Goal: Task Accomplishment & Management: Complete application form

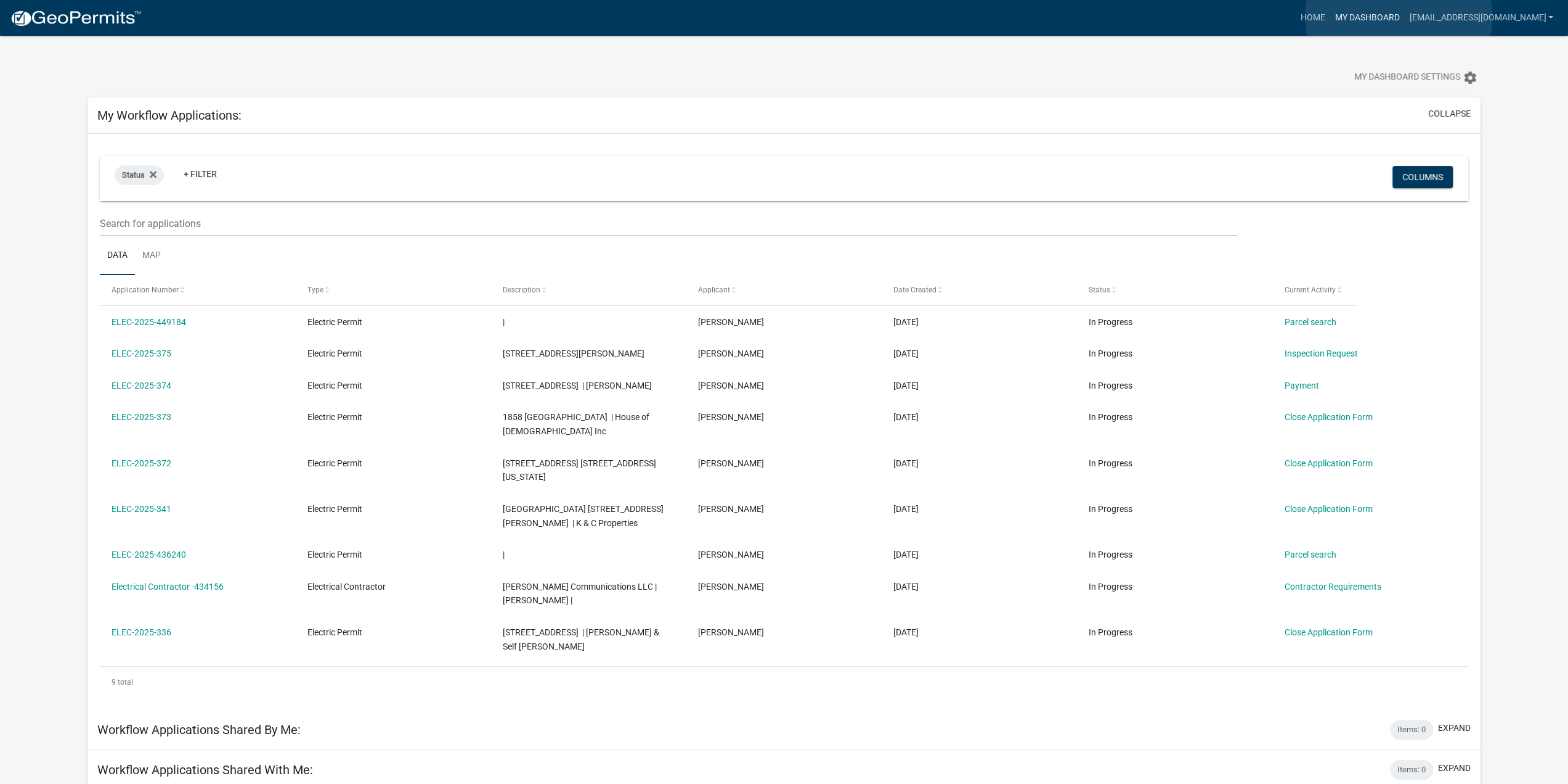
click at [1398, 16] on link "My Dashboard" at bounding box center [1367, 18] width 75 height 24
click at [1330, 16] on link "Home" at bounding box center [1313, 18] width 35 height 24
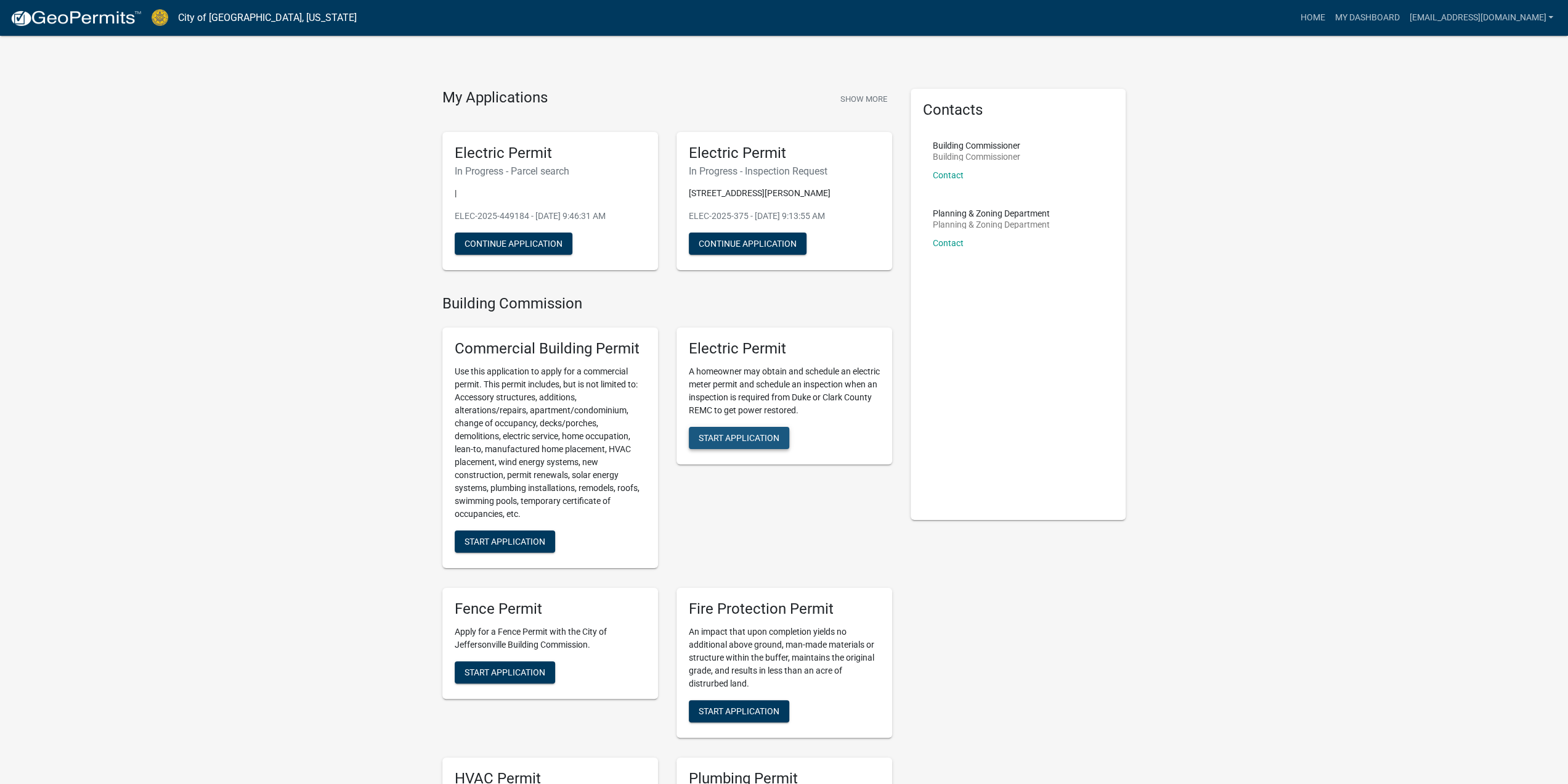
click at [753, 436] on span "Start Application" at bounding box center [739, 437] width 81 height 10
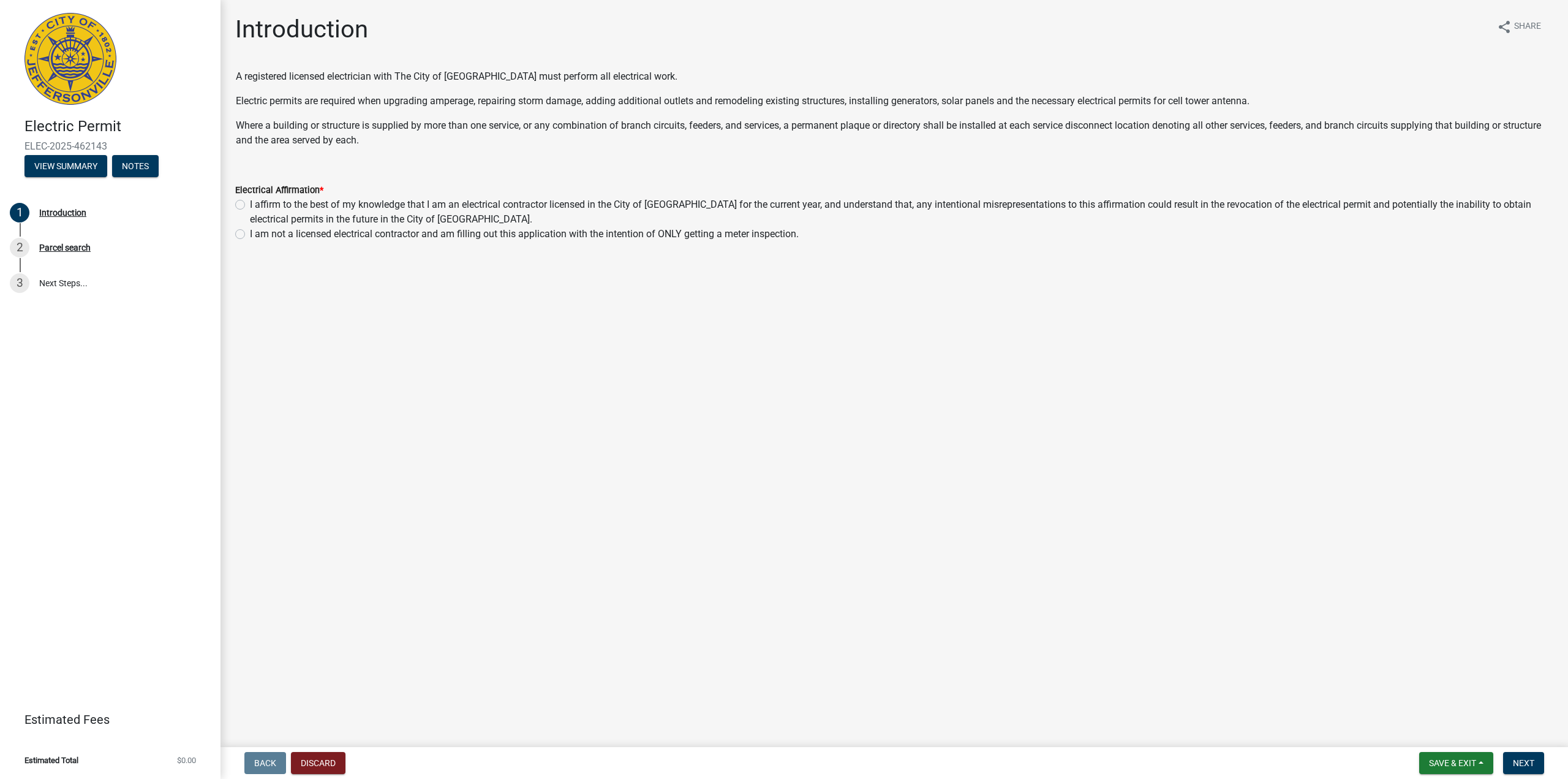
click at [250, 207] on label "I affirm to the best of my knowledge that I am an electrical contractor license…" at bounding box center [902, 212] width 1303 height 29
click at [250, 205] on input "I affirm to the best of my knowledge that I am an electrical contractor license…" at bounding box center [254, 201] width 8 height 8
radio input "true"
click at [1516, 759] on span "Next" at bounding box center [1524, 763] width 22 height 10
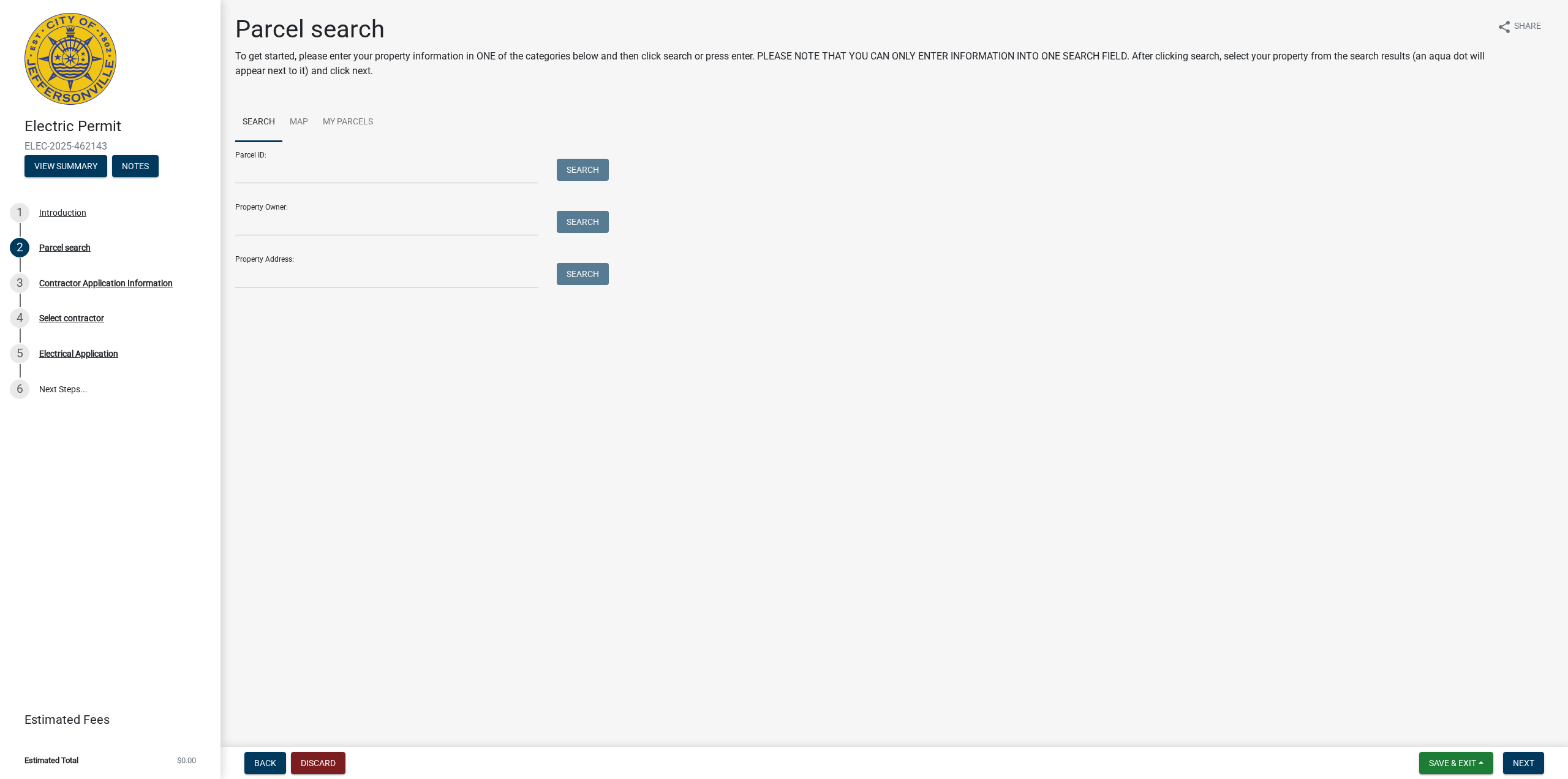
drag, startPoint x: 412, startPoint y: 258, endPoint x: 409, endPoint y: 264, distance: 6.7
click at [411, 259] on div "Property Address: Search" at bounding box center [418, 267] width 367 height 43
click at [402, 273] on input "Property Address:" at bounding box center [386, 276] width 303 height 25
paste input "1829 UTICA PIKE"
type input "1829 UTICA PIKE"
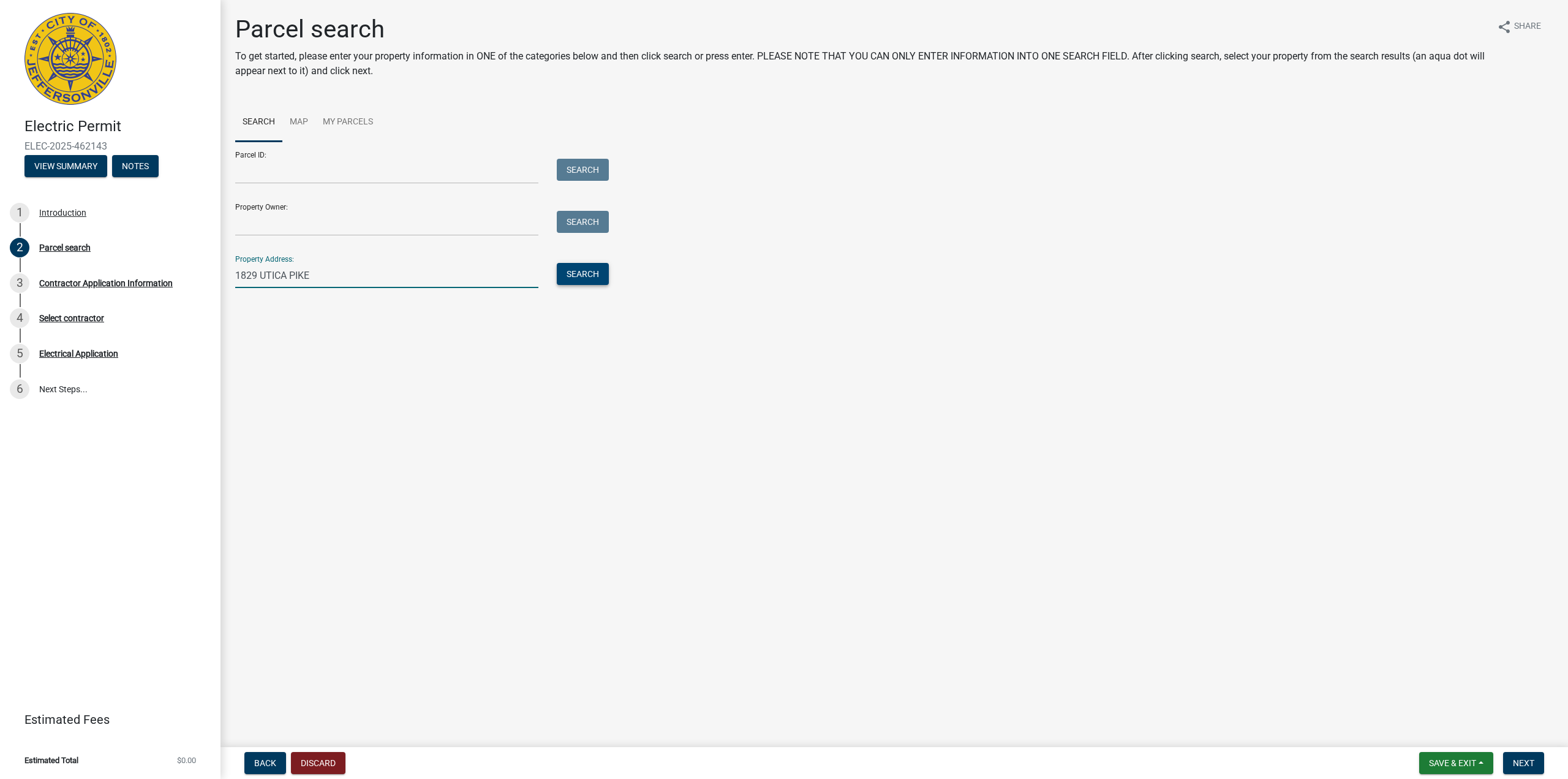
click at [573, 268] on button "Search" at bounding box center [582, 274] width 52 height 22
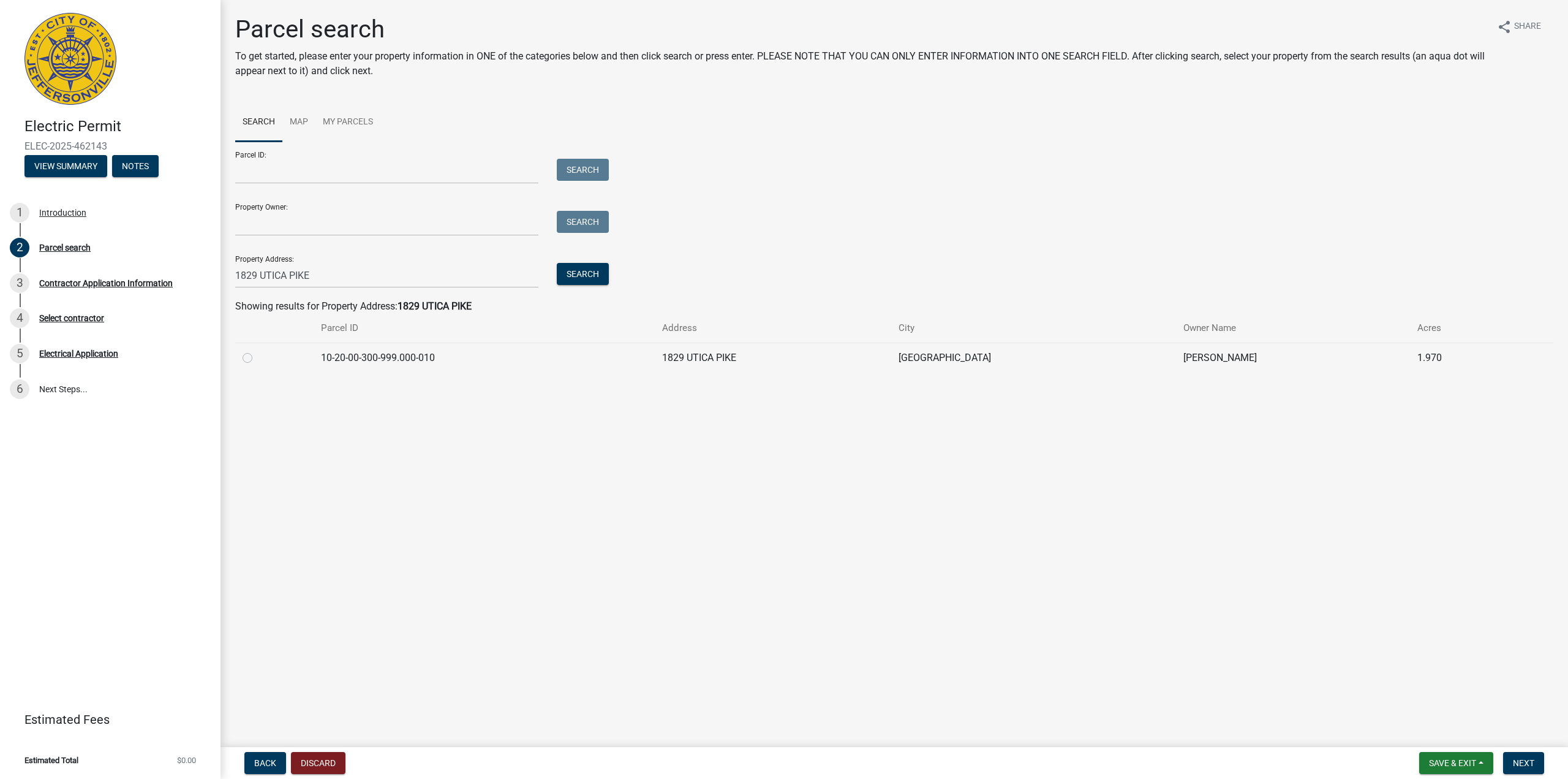
click at [257, 350] on label at bounding box center [257, 350] width 0 height 0
click at [257, 356] on input "radio" at bounding box center [261, 354] width 8 height 8
radio input "true"
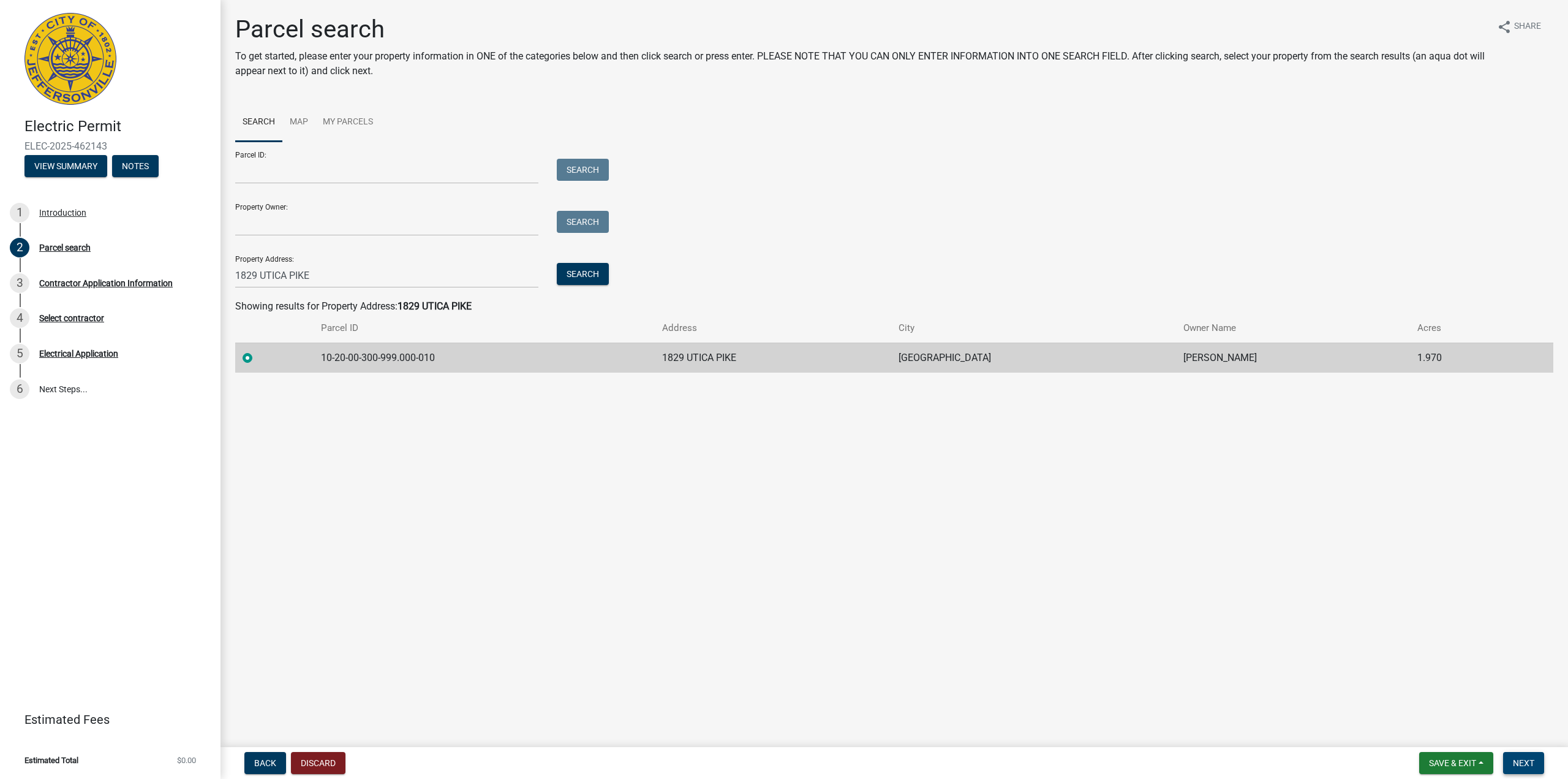
click at [1528, 762] on span "Next" at bounding box center [1524, 763] width 22 height 10
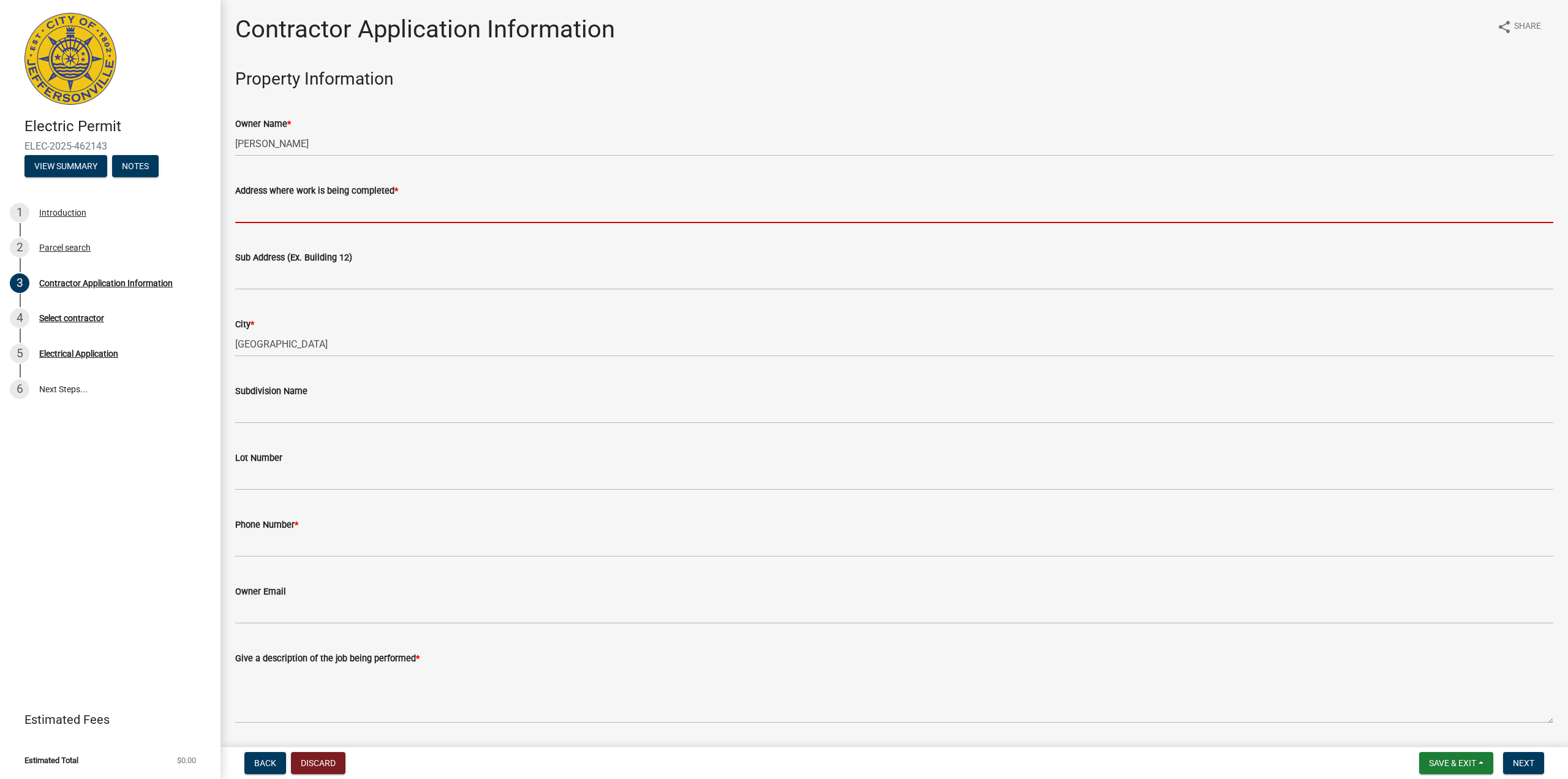
click at [286, 208] on input "Address where work is being completed *" at bounding box center [894, 210] width 1318 height 25
paste input "1829 UTICA PIKE"
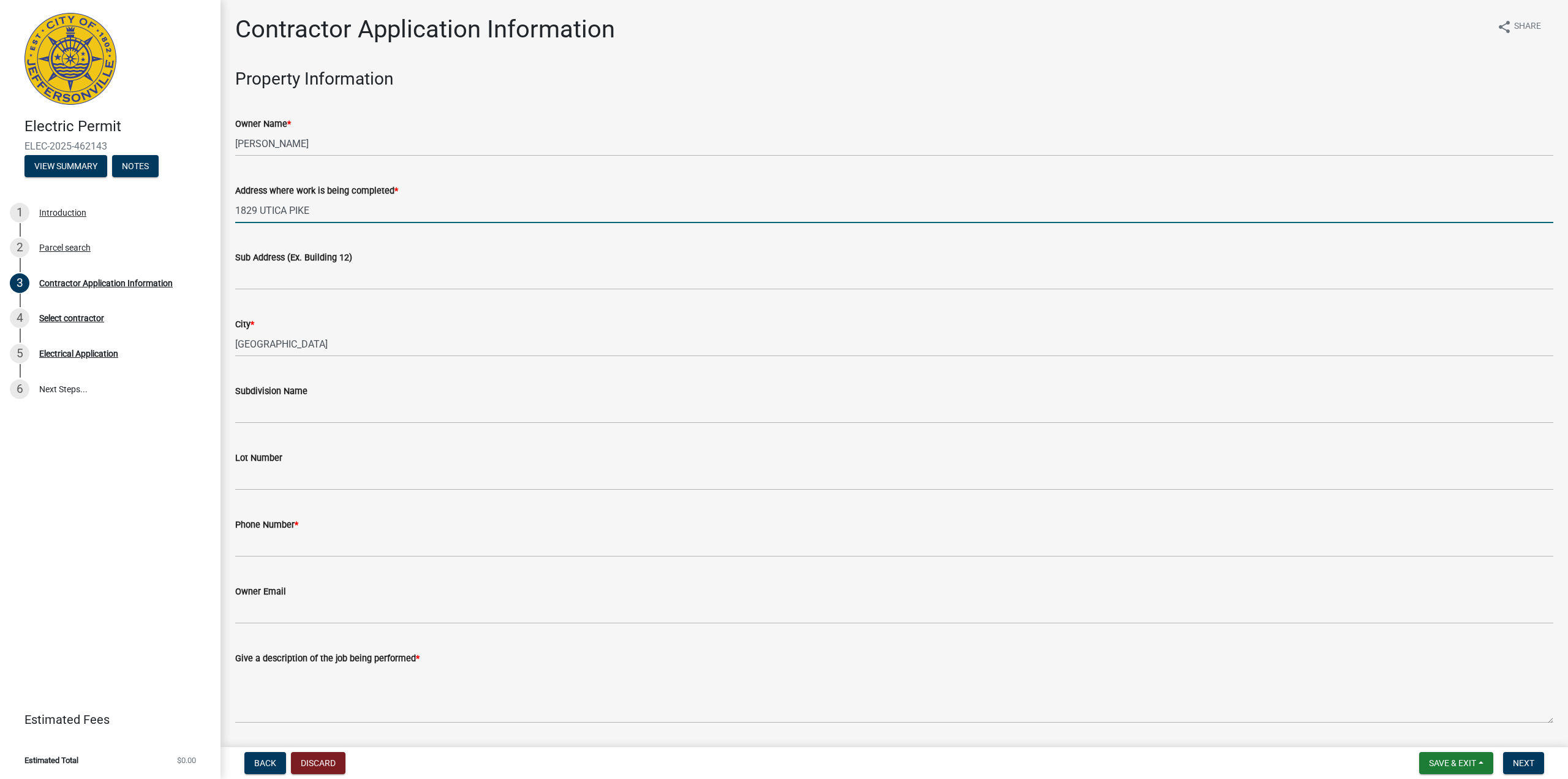
type input "1829 UTICA PIKE"
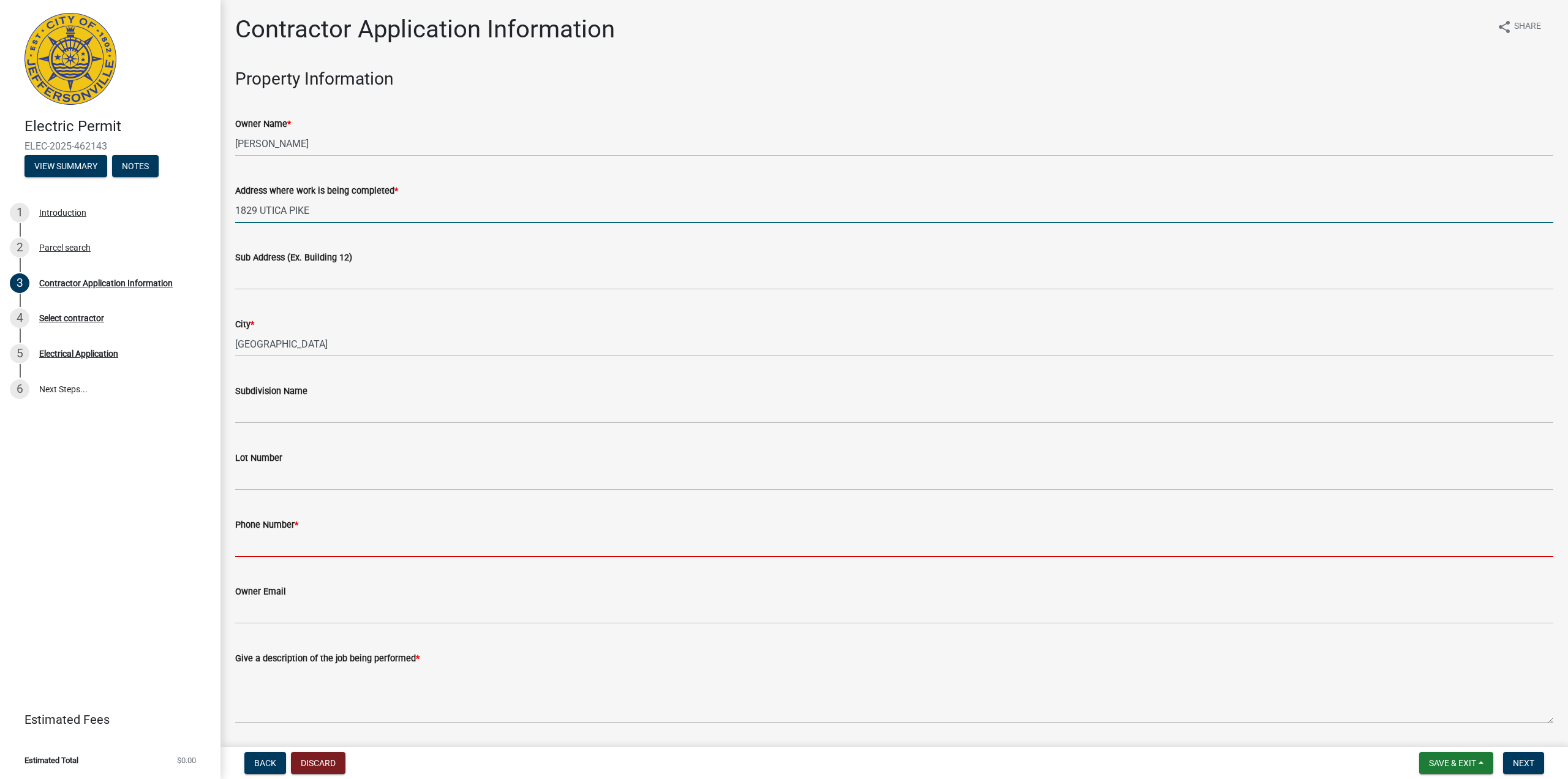
click at [294, 543] on input "Phone Number *" at bounding box center [894, 544] width 1318 height 25
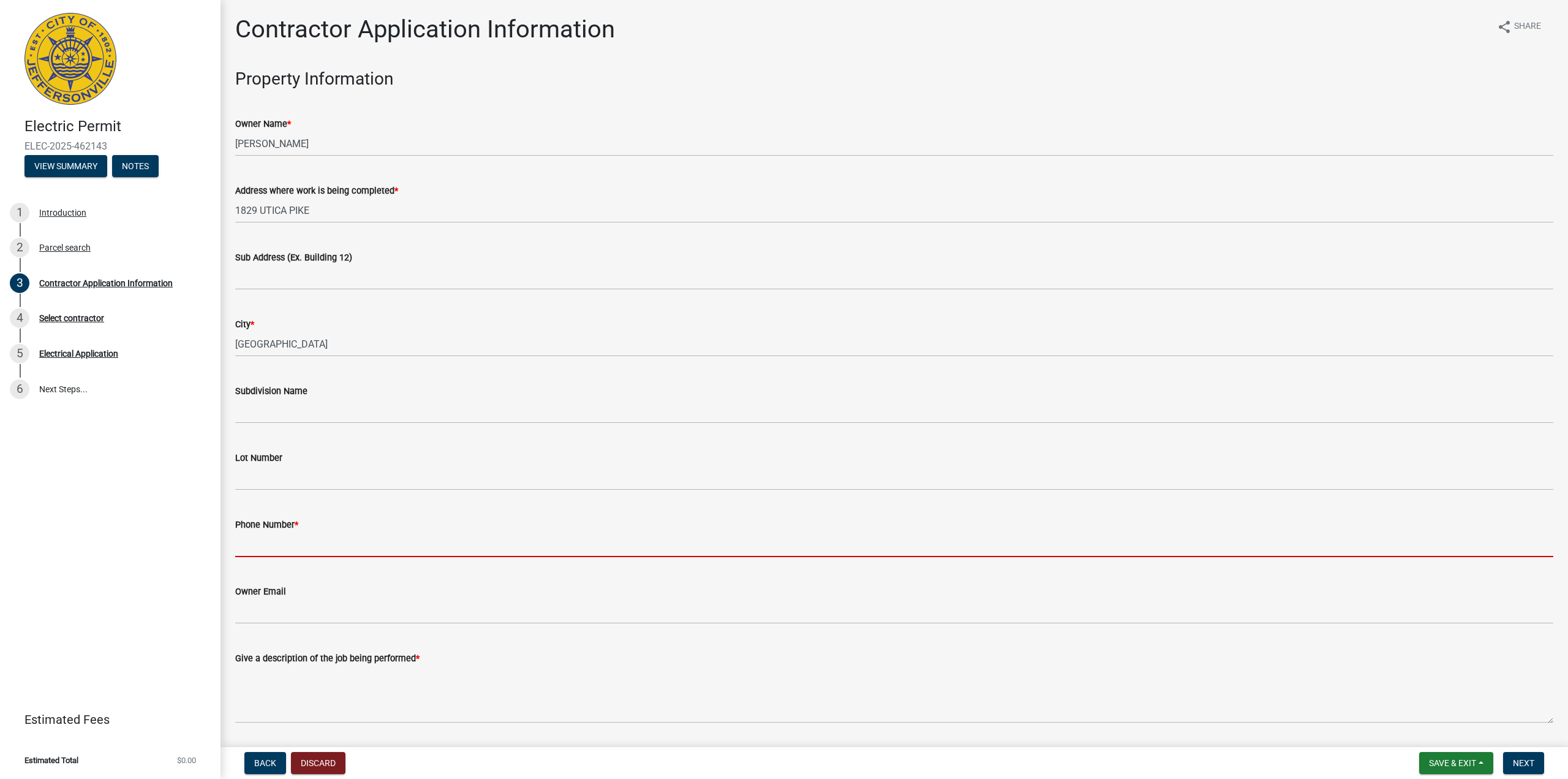
type input "8592423860"
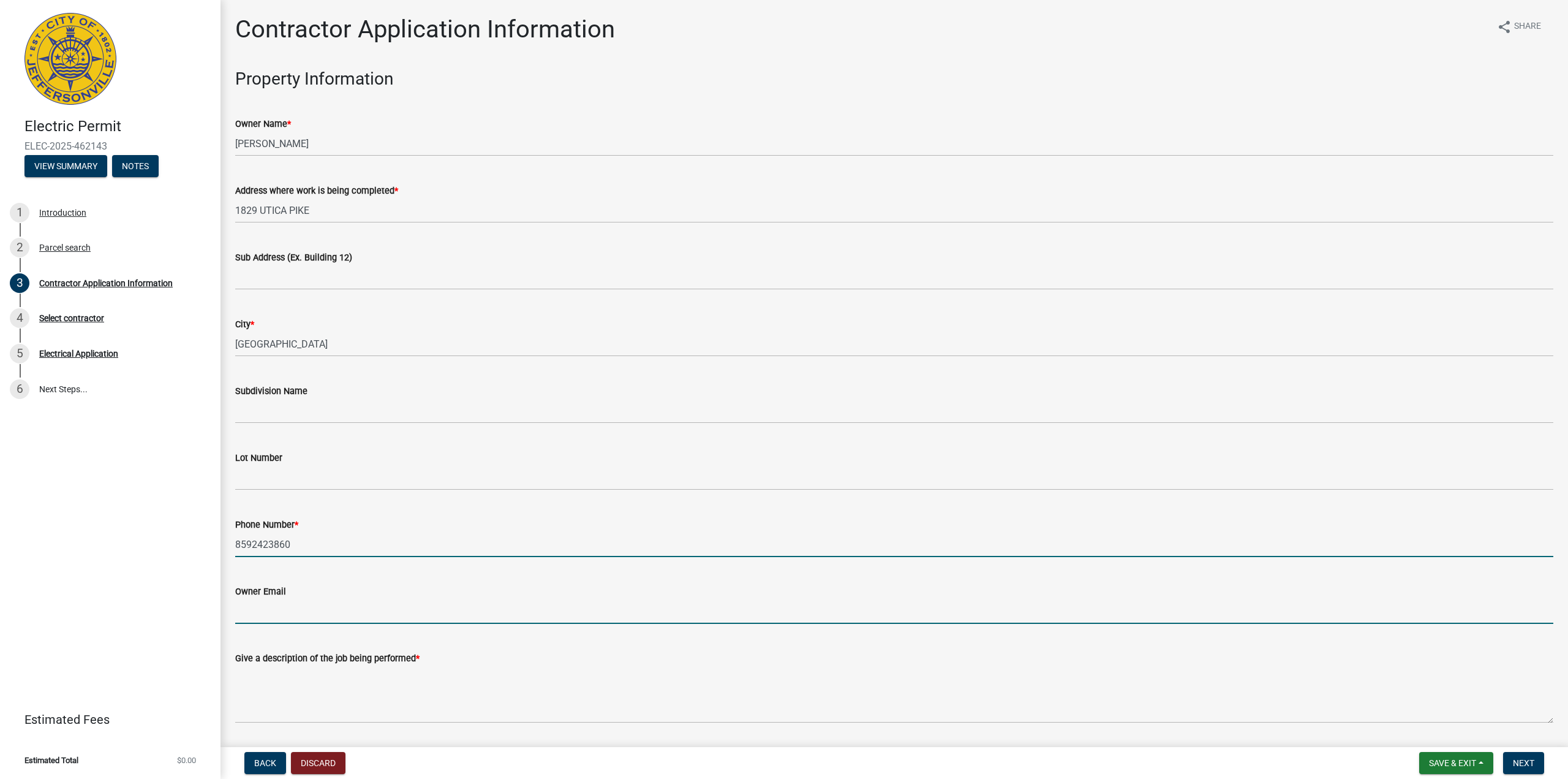
type input "[PERSON_NAME][EMAIL_ADDRESS][PERSON_NAME][DOMAIN_NAME]"
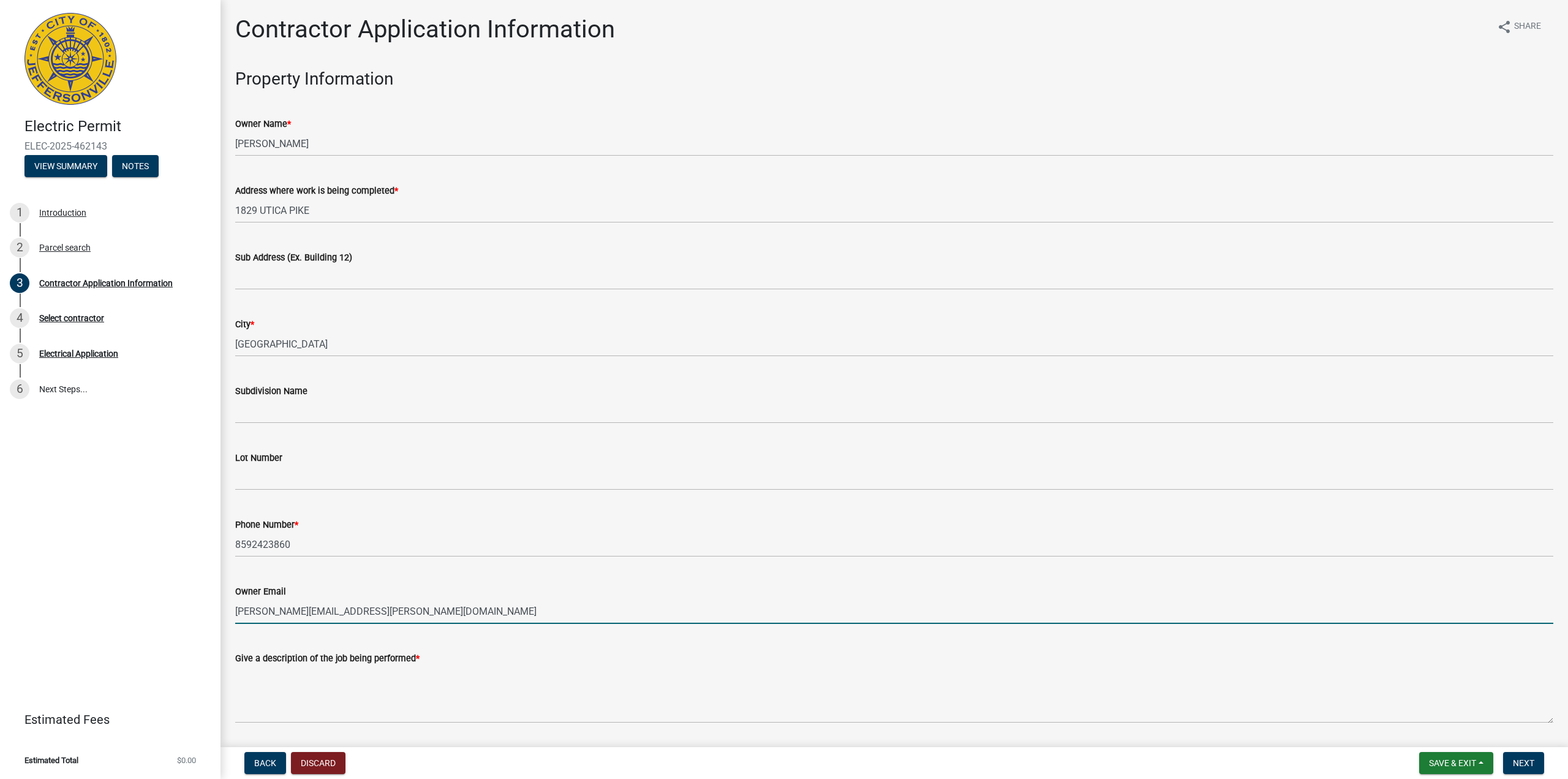
drag, startPoint x: 403, startPoint y: 616, endPoint x: 189, endPoint y: 638, distance: 215.1
click at [194, 636] on div "Electric Permit ELEC-2025-462143 View Summary Notes 1 Introduction 2 Parcel sea…" at bounding box center [784, 389] width 1568 height 779
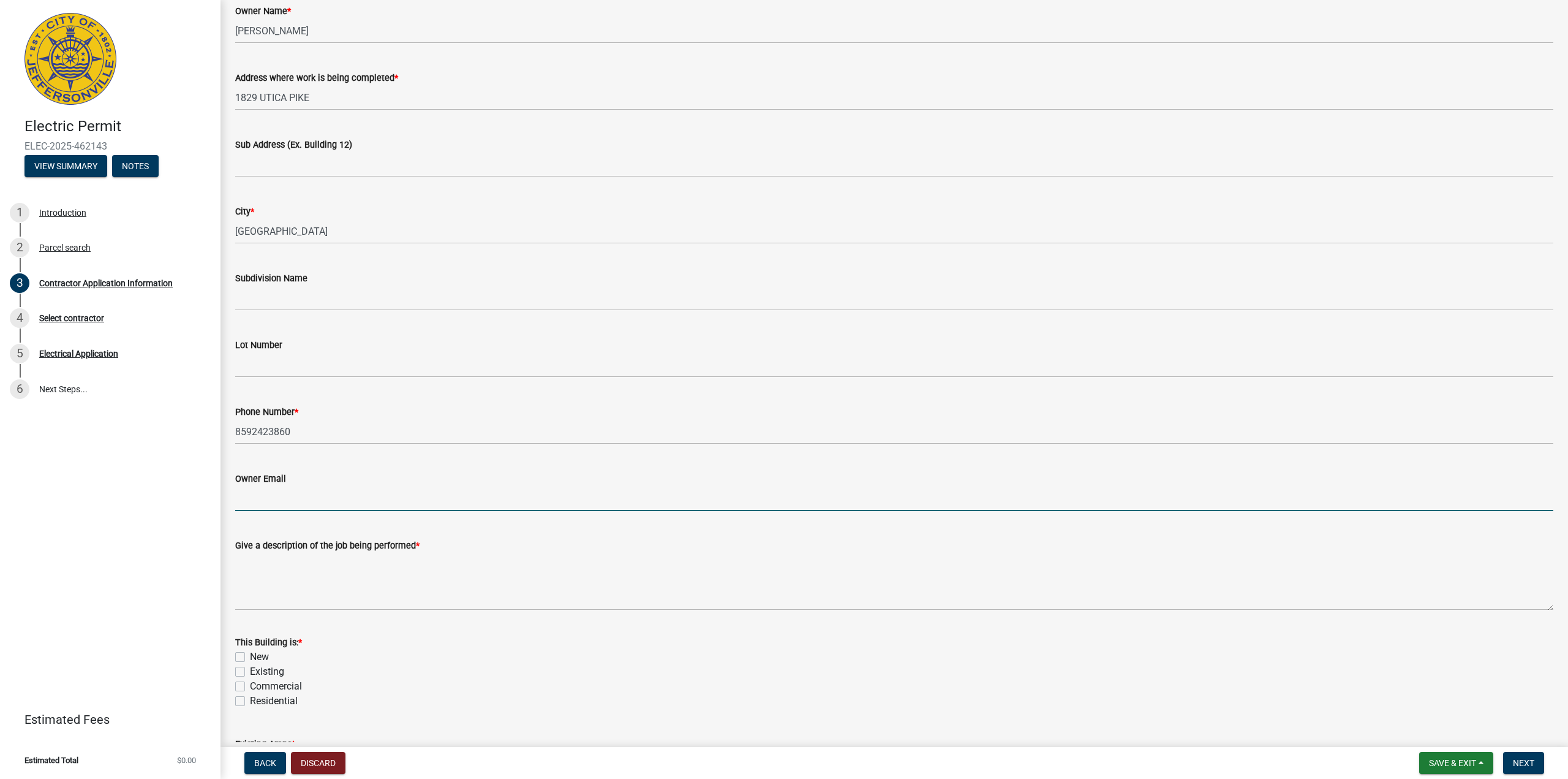
scroll to position [122, 0]
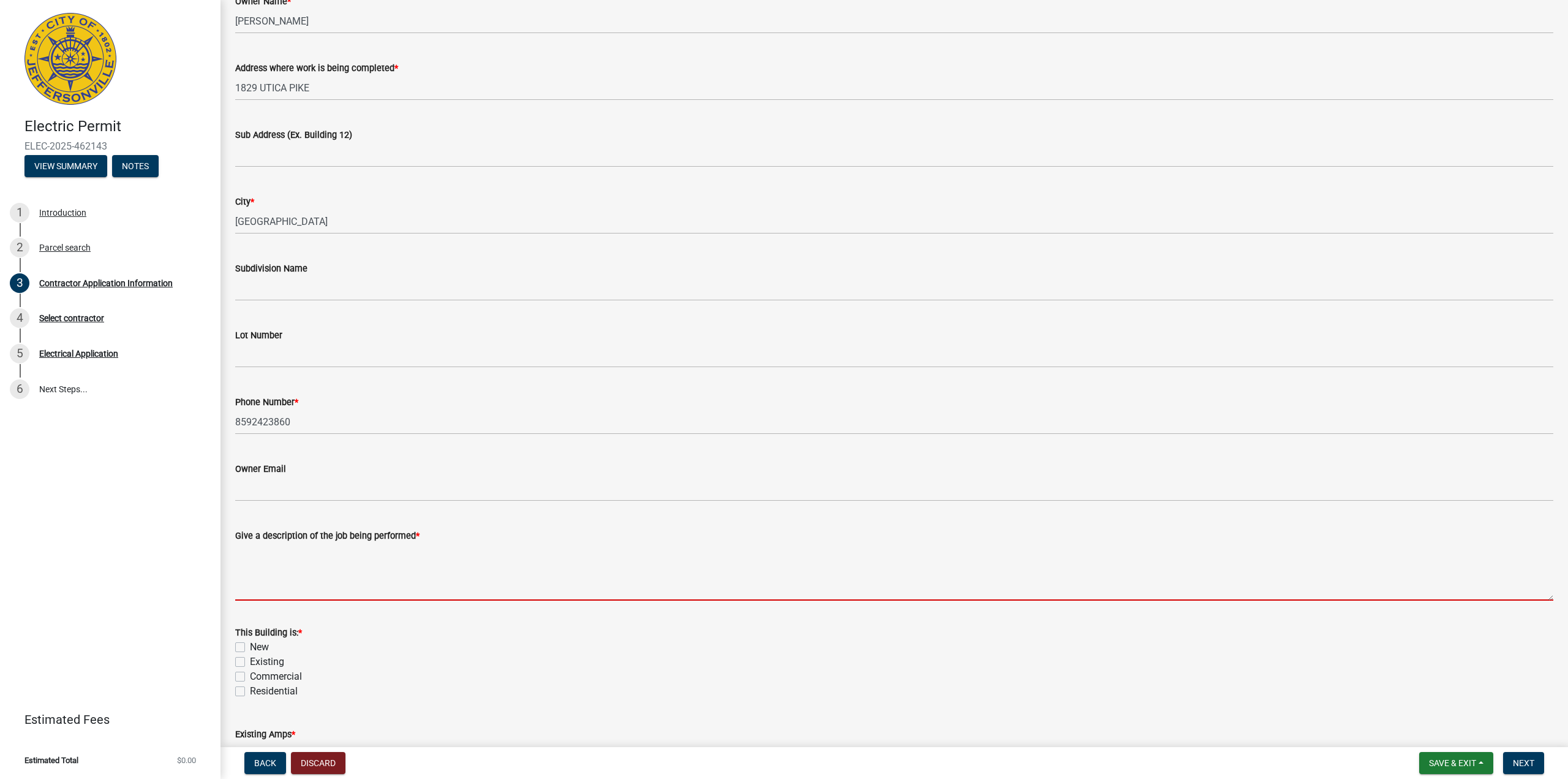
click at [345, 573] on textarea "Give a description of the job being performed *" at bounding box center [894, 572] width 1318 height 58
type textarea "S"
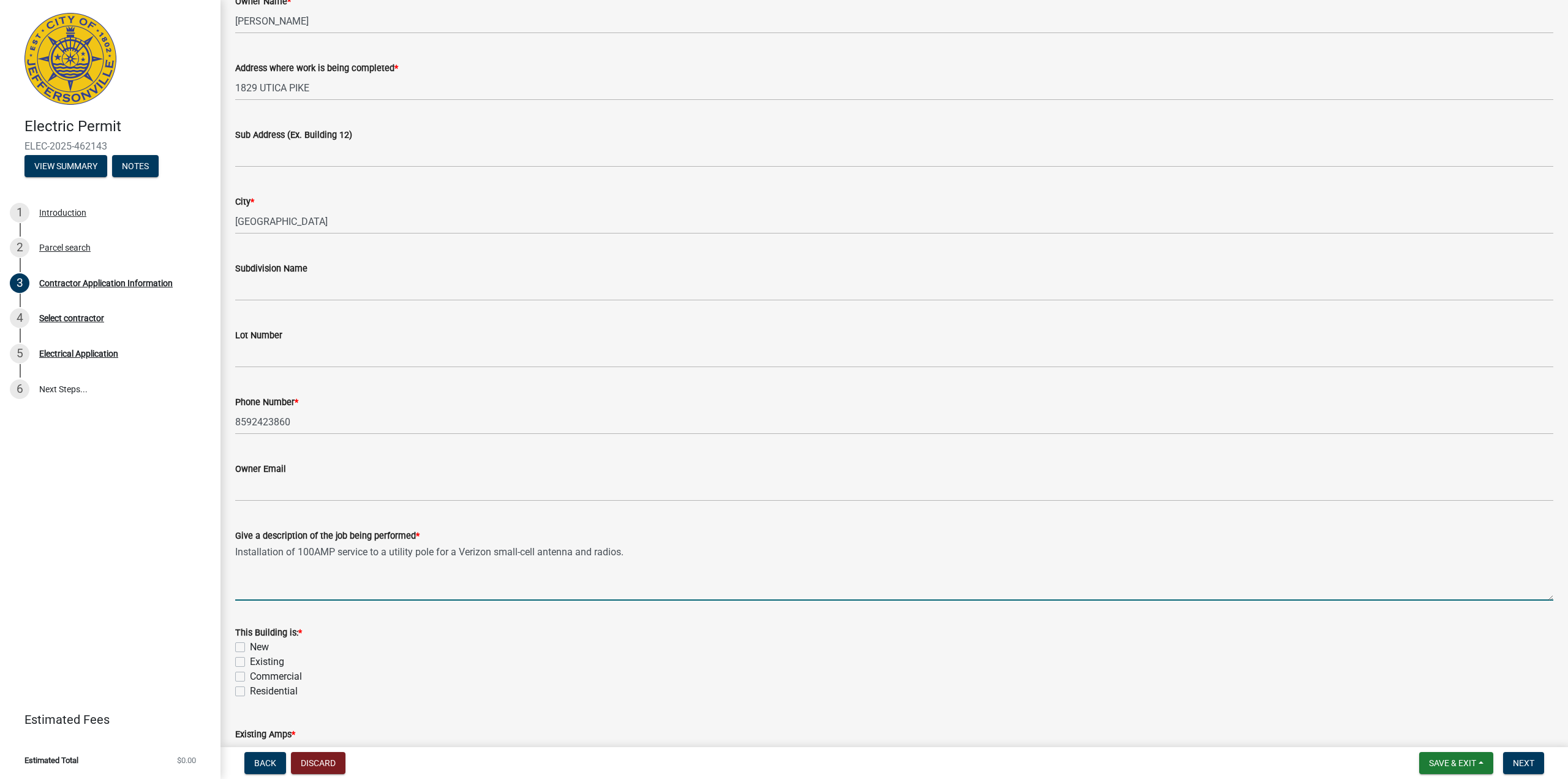
click at [656, 550] on textarea "Installation of 100AMP service to a utility pole for a Verizon small-cell anten…" at bounding box center [894, 572] width 1318 height 58
type textarea "Installation of 100AMP service to a utility pole for a Verizon small-cell anten…"
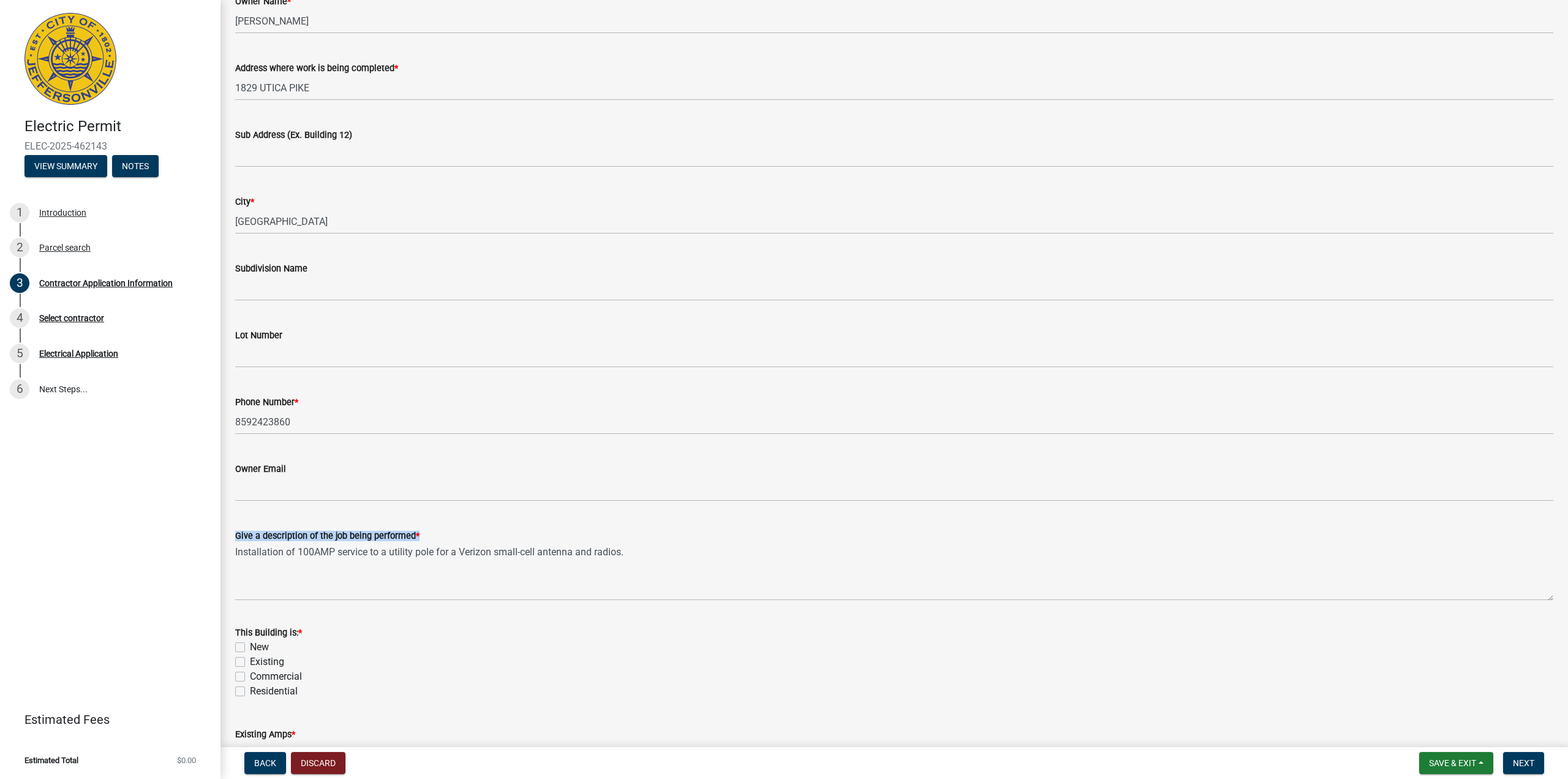
drag, startPoint x: 647, startPoint y: 541, endPoint x: 447, endPoint y: 570, distance: 202.1
click at [440, 577] on form "Give a description of the job being performed * Installation of 100AMP service …" at bounding box center [894, 564] width 1318 height 73
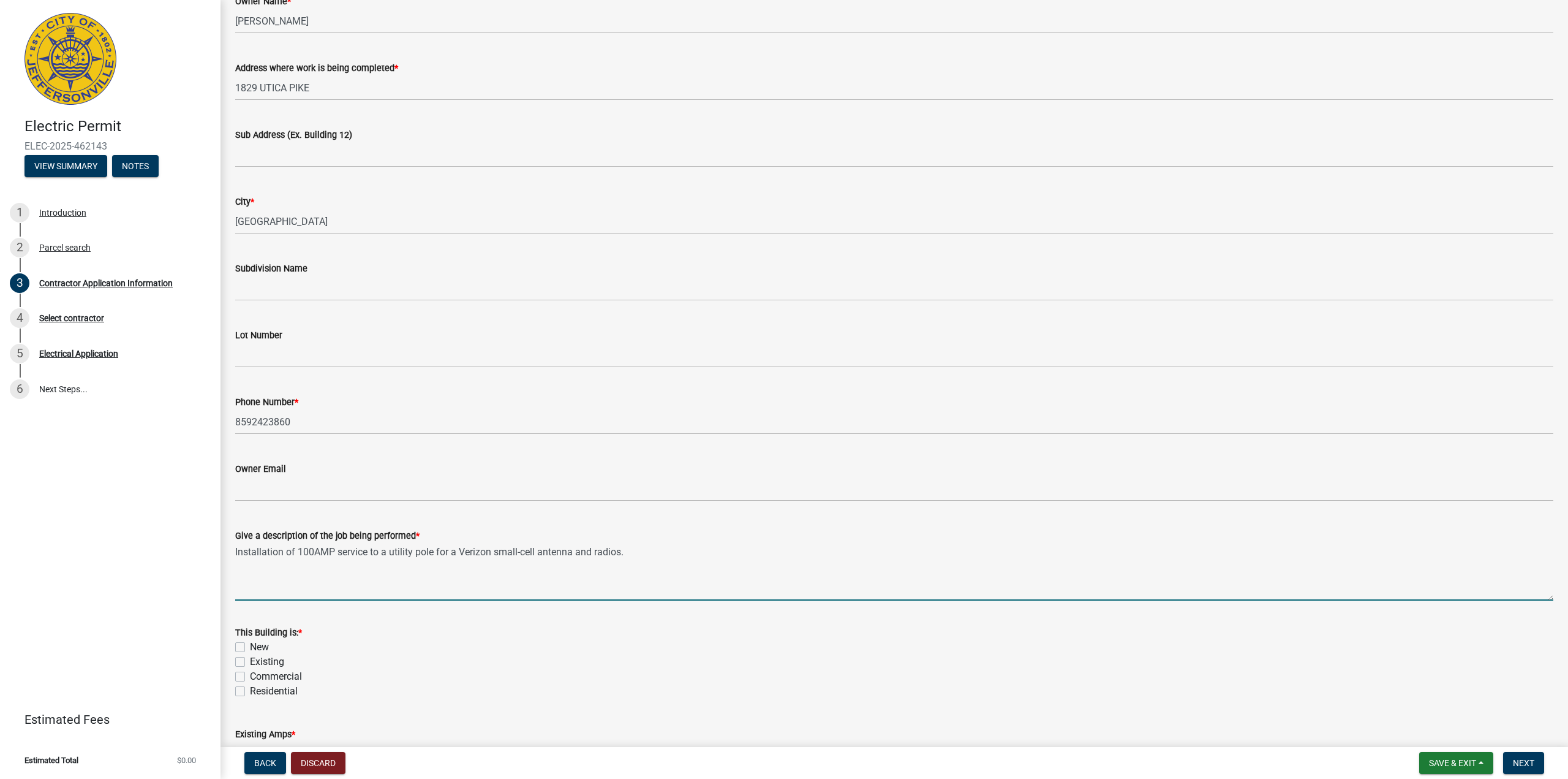
drag, startPoint x: 627, startPoint y: 552, endPoint x: 227, endPoint y: 591, distance: 401.9
click at [227, 590] on div "Give a description of the job being performed * Installation of 100AMP service …" at bounding box center [894, 555] width 1336 height 90
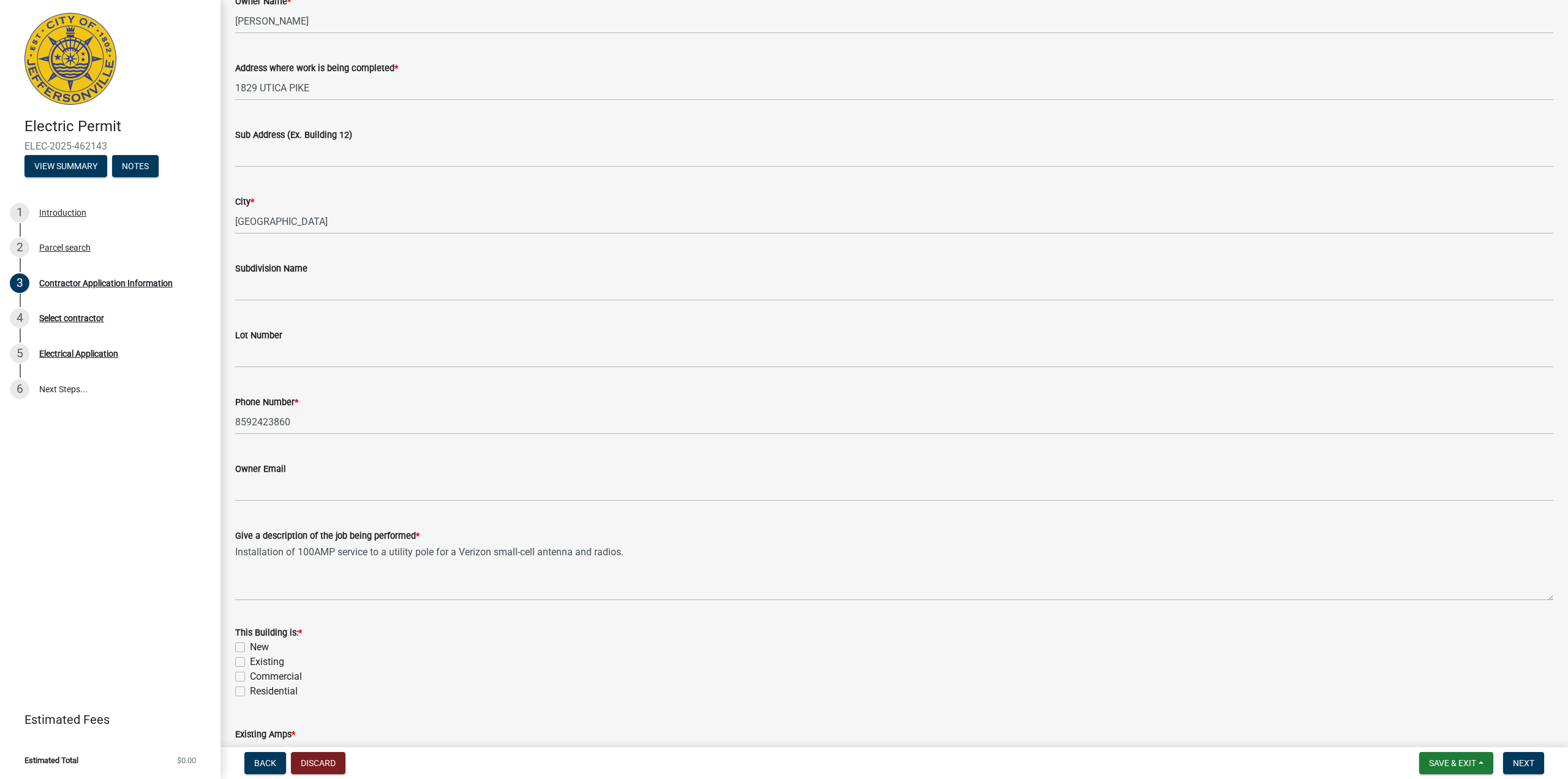
click at [740, 458] on div "Owner Email" at bounding box center [894, 472] width 1318 height 57
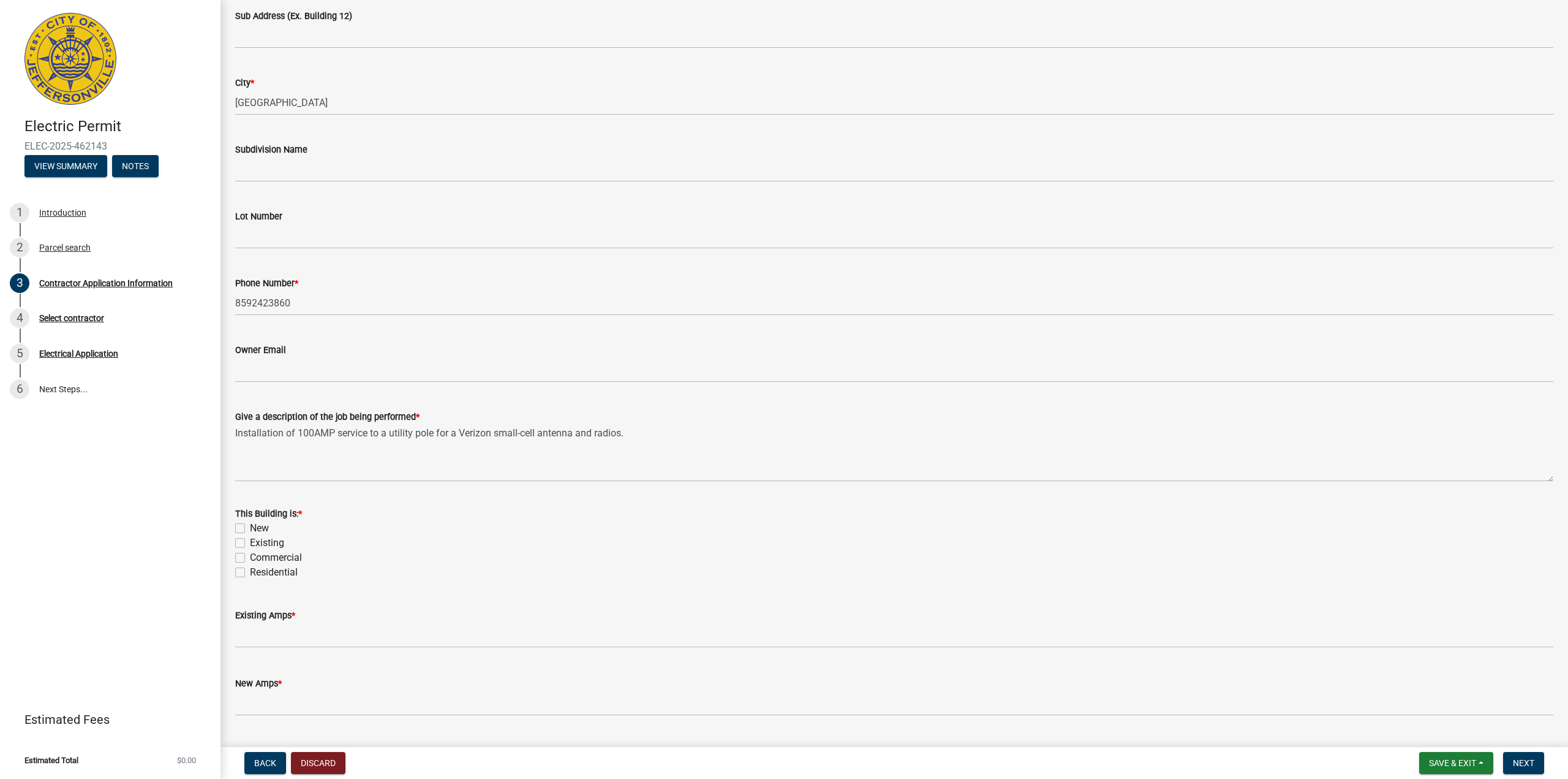
scroll to position [245, 0]
click at [250, 553] on label "Commercial" at bounding box center [276, 554] width 52 height 15
click at [250, 553] on input "Commercial" at bounding box center [254, 550] width 8 height 8
checkbox input "true"
checkbox input "false"
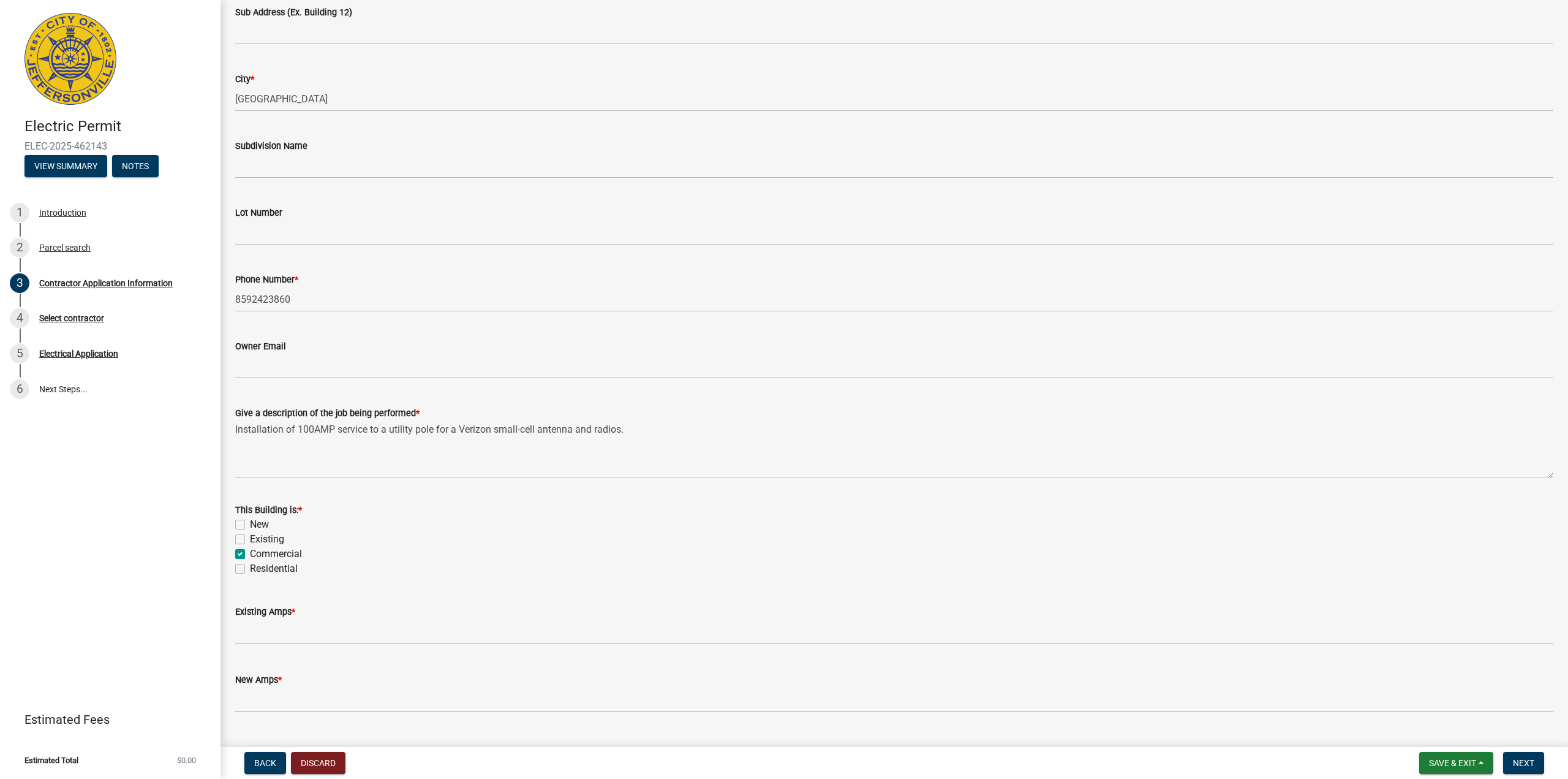
checkbox input "false"
checkbox input "true"
checkbox input "false"
click at [240, 519] on div "New" at bounding box center [894, 524] width 1318 height 15
click at [241, 529] on div "New" at bounding box center [894, 524] width 1318 height 15
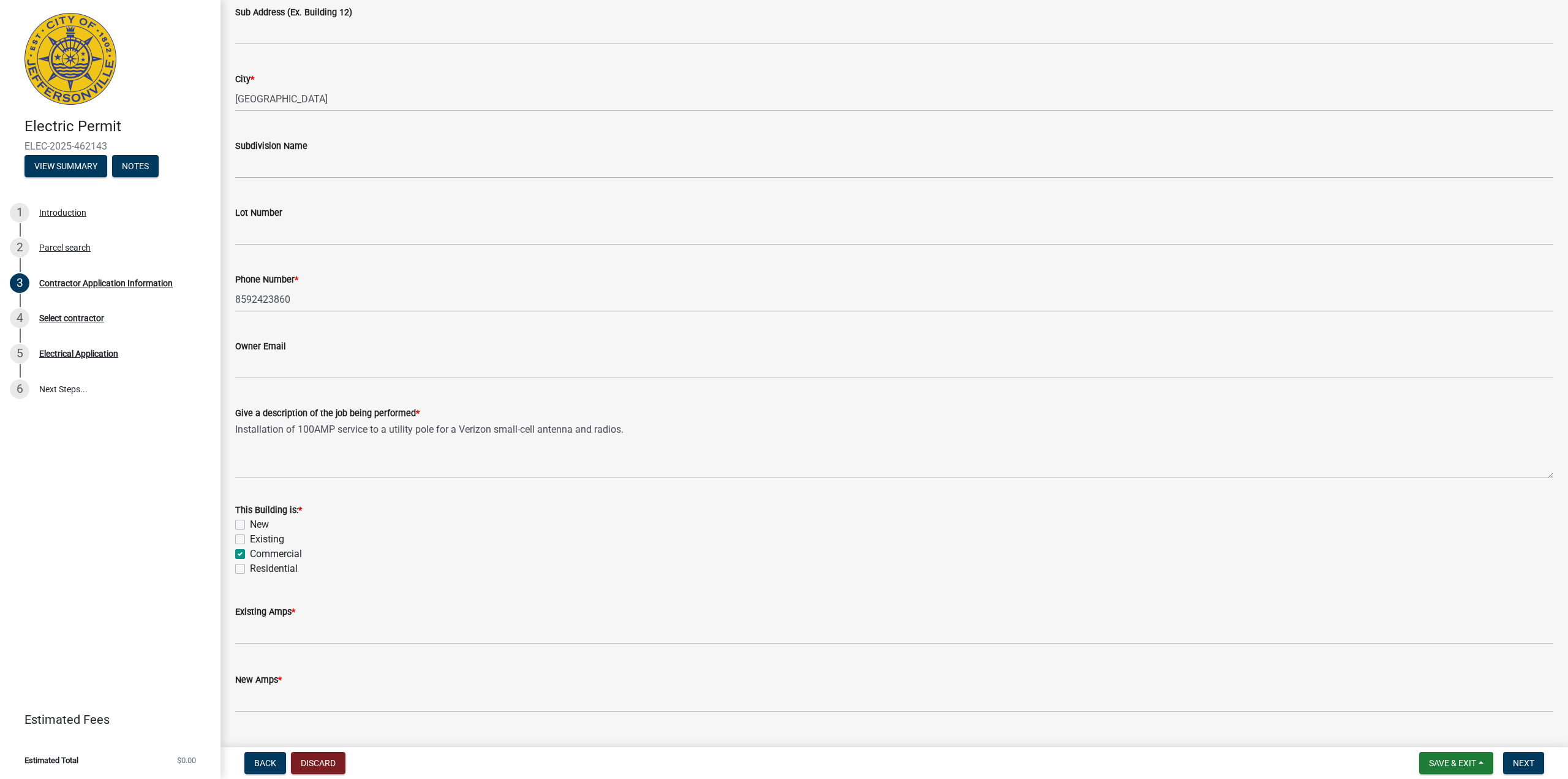
click at [250, 522] on label "New" at bounding box center [259, 524] width 19 height 15
click at [250, 522] on input "New" at bounding box center [254, 521] width 8 height 8
checkbox input "true"
checkbox input "false"
checkbox input "true"
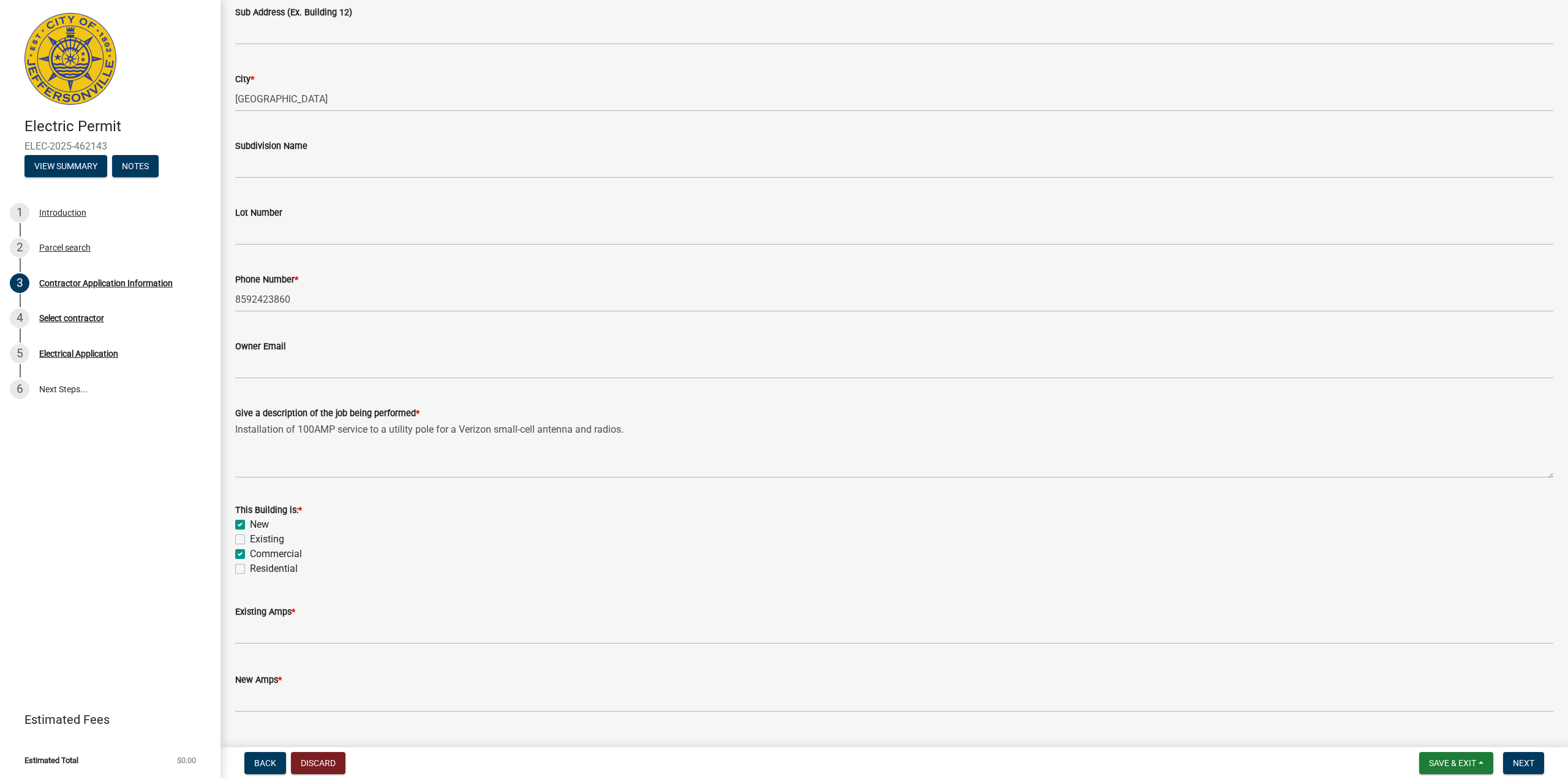
checkbox input "false"
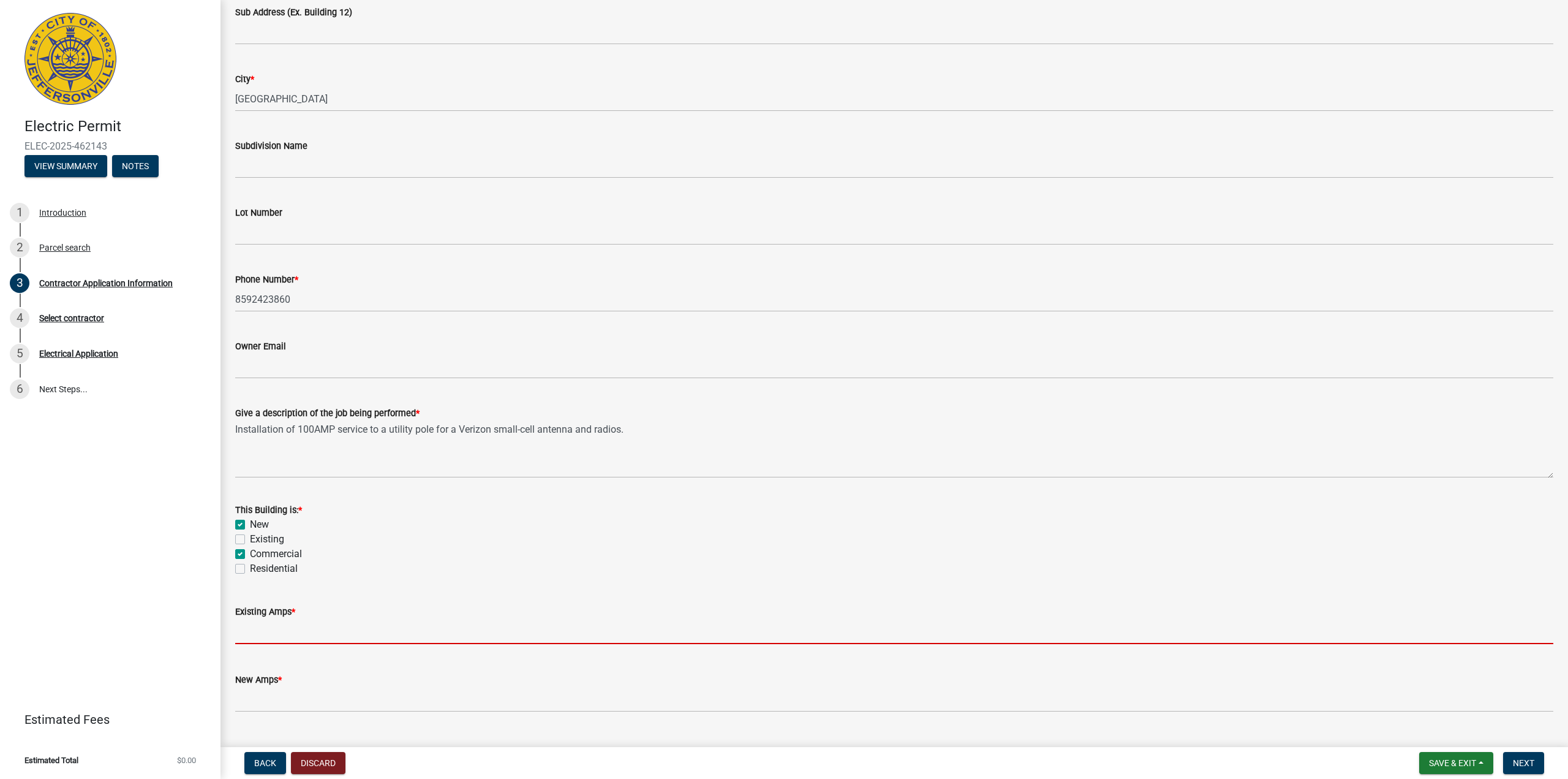
click at [545, 629] on input "text" at bounding box center [894, 631] width 1318 height 25
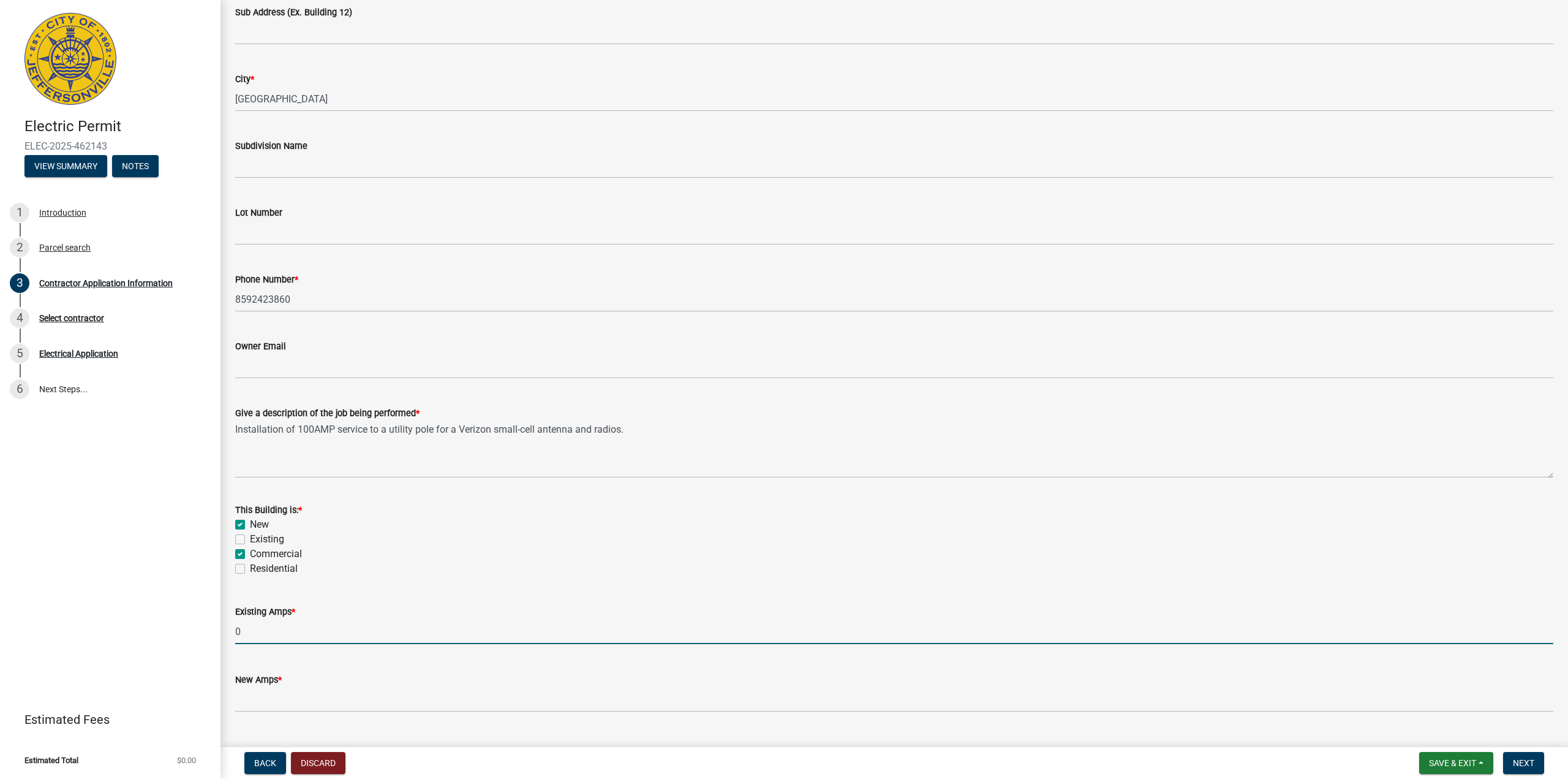
type input "0"
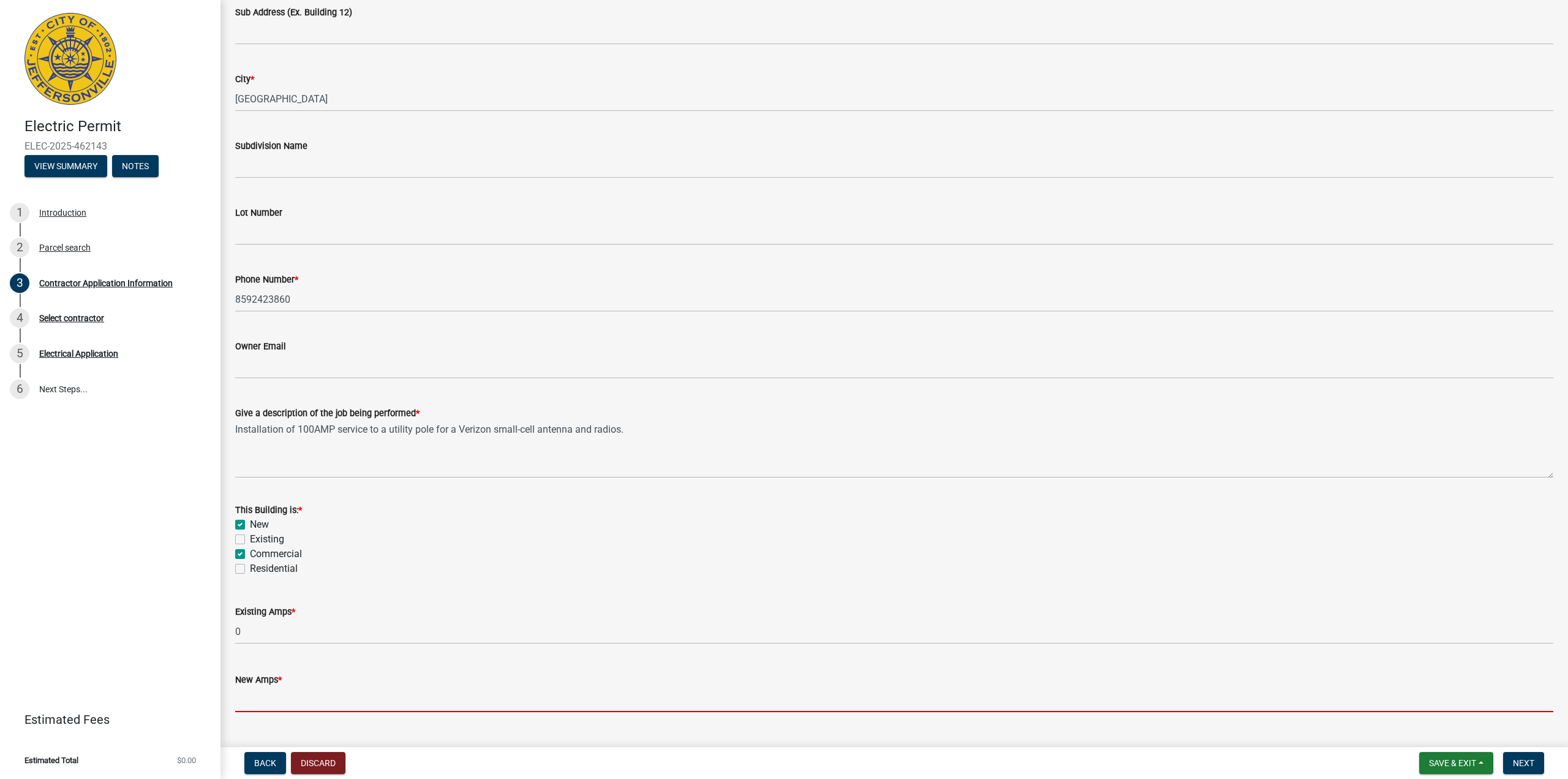
click at [415, 696] on input "text" at bounding box center [894, 699] width 1318 height 25
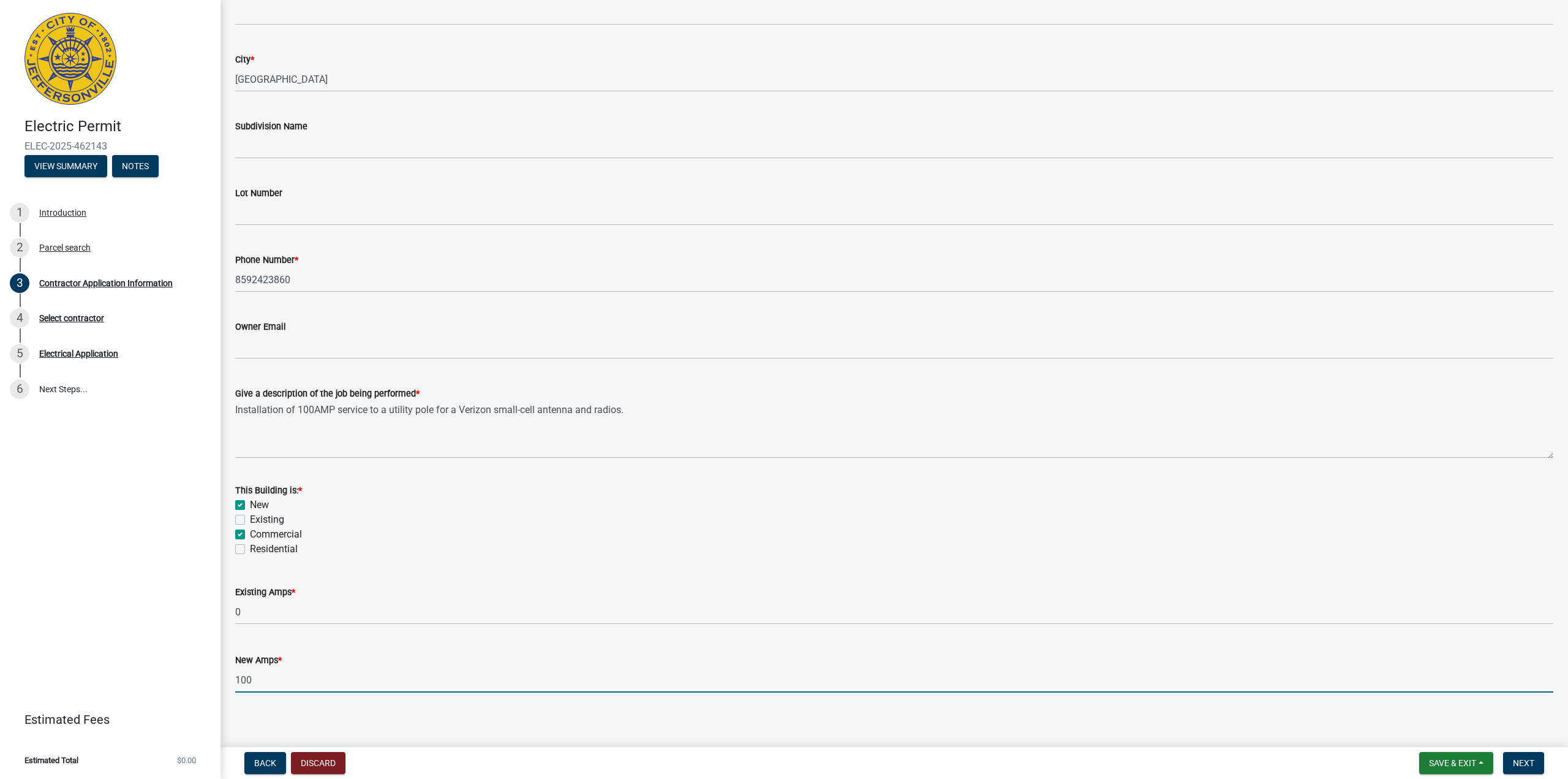
scroll to position [273, 0]
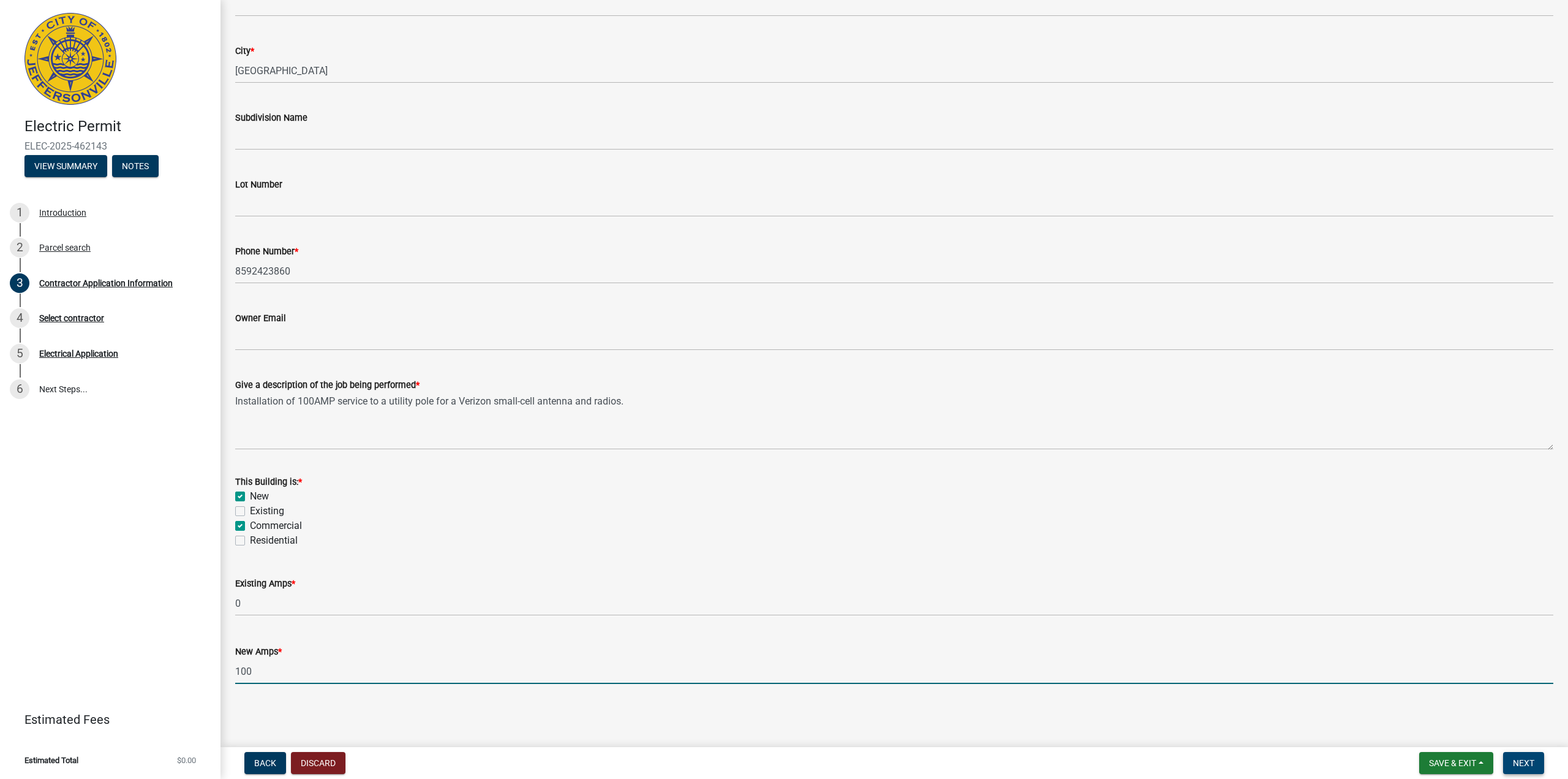
type input "100"
click at [1524, 764] on span "Next" at bounding box center [1524, 763] width 22 height 10
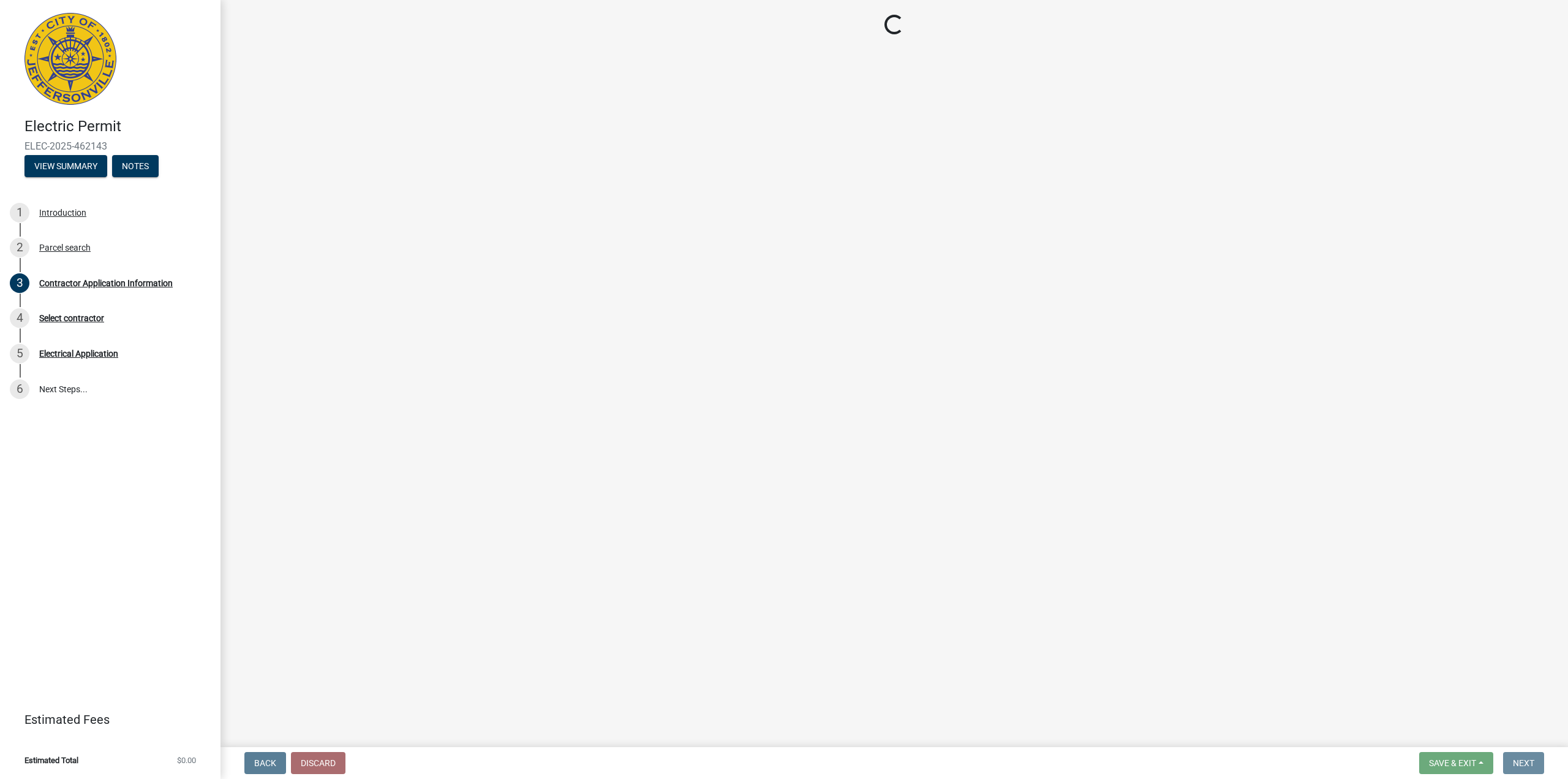
scroll to position [0, 0]
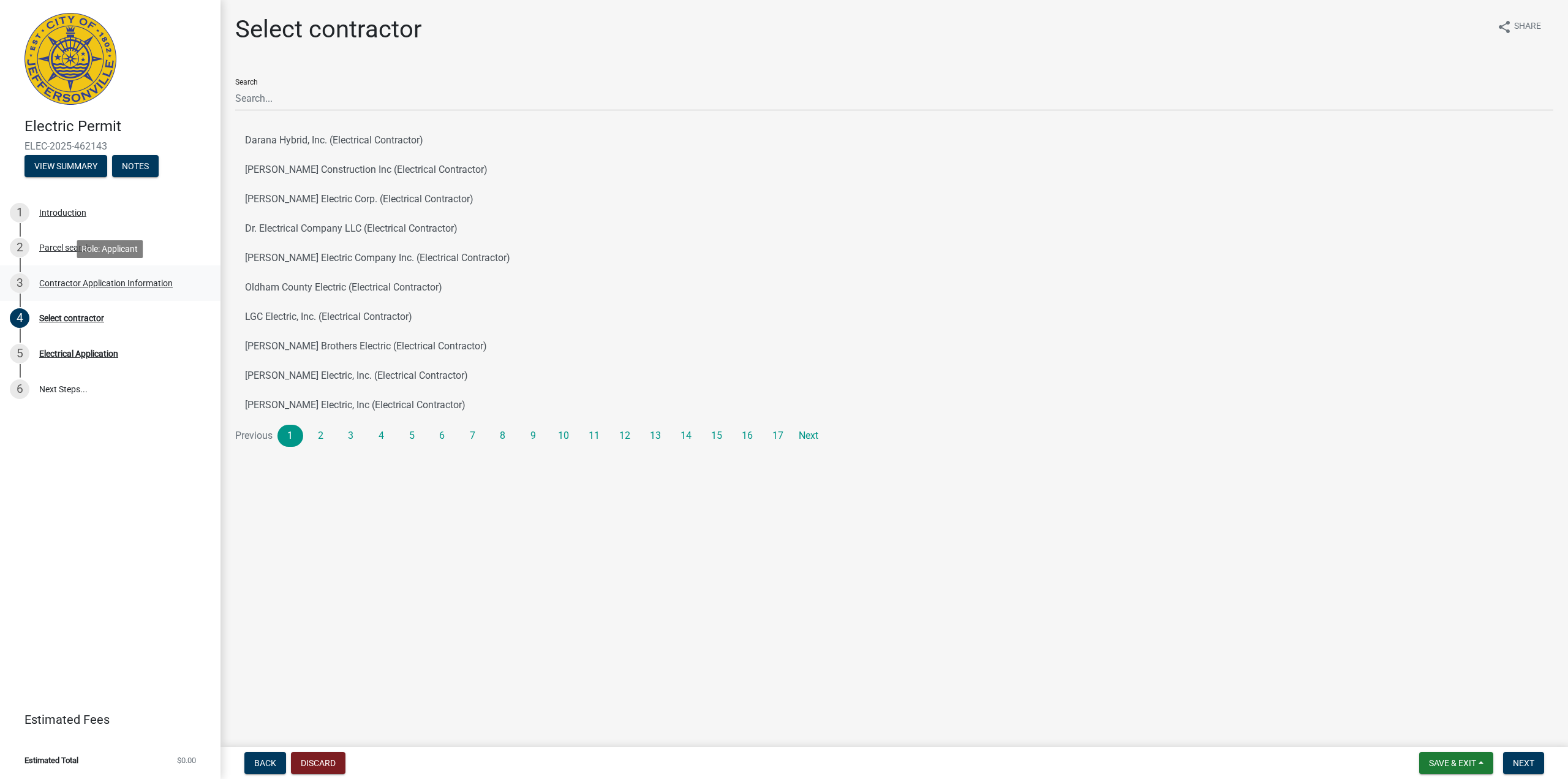
click at [117, 283] on div "Contractor Application Information" at bounding box center [105, 282] width 133 height 8
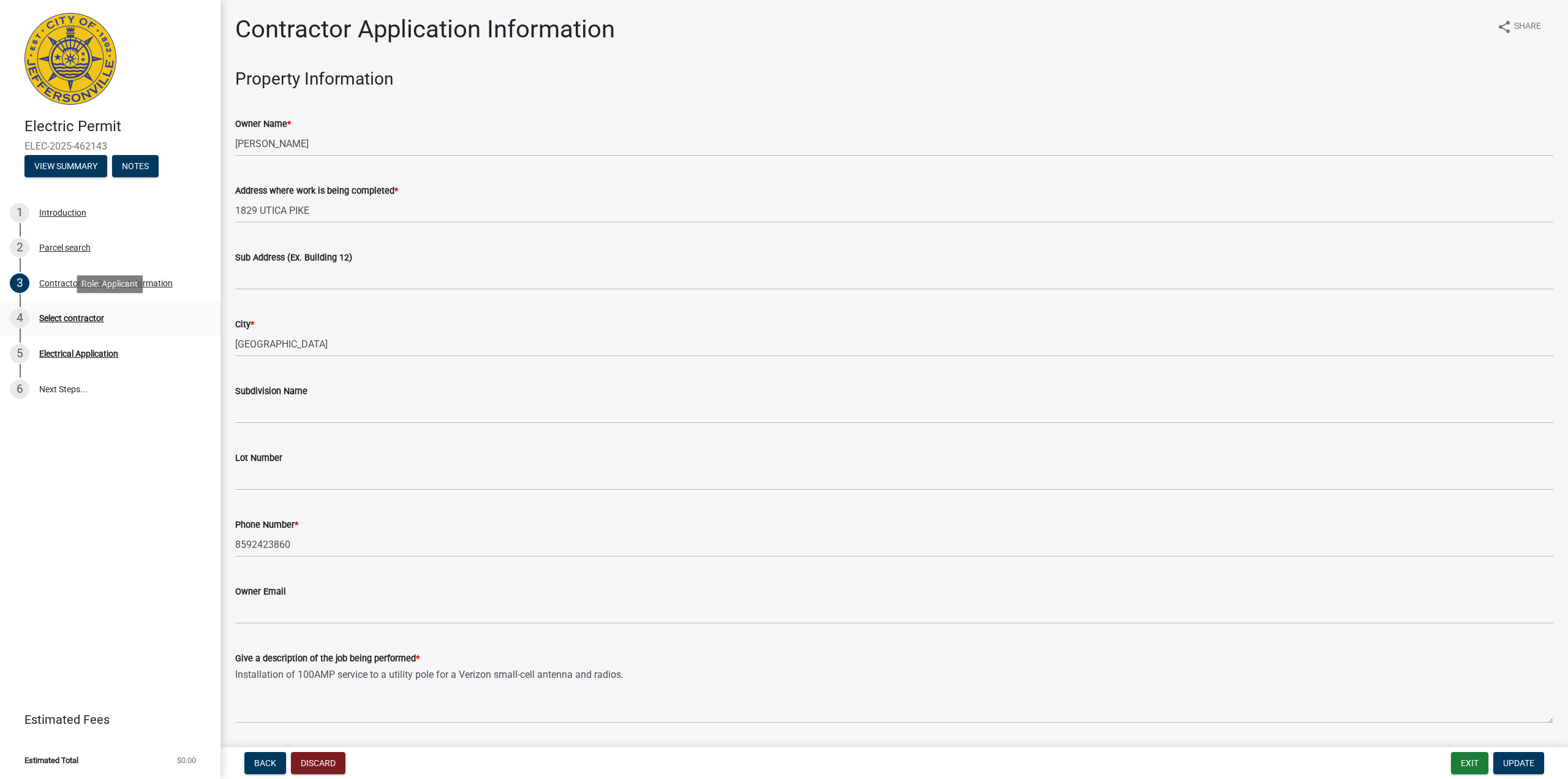
click at [77, 320] on div "Select contractor" at bounding box center [72, 317] width 65 height 8
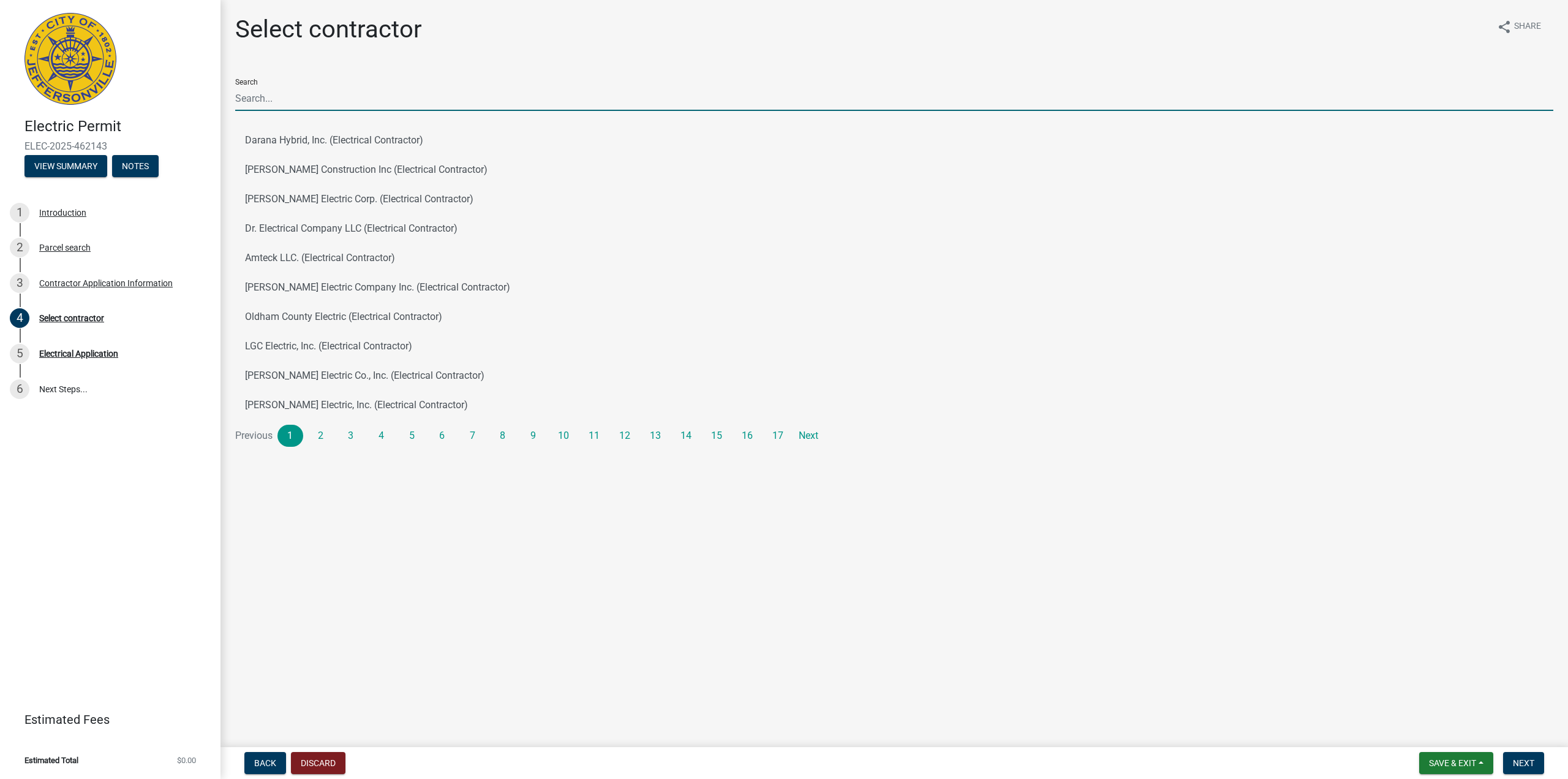
click at [355, 97] on input "Search" at bounding box center [894, 99] width 1318 height 25
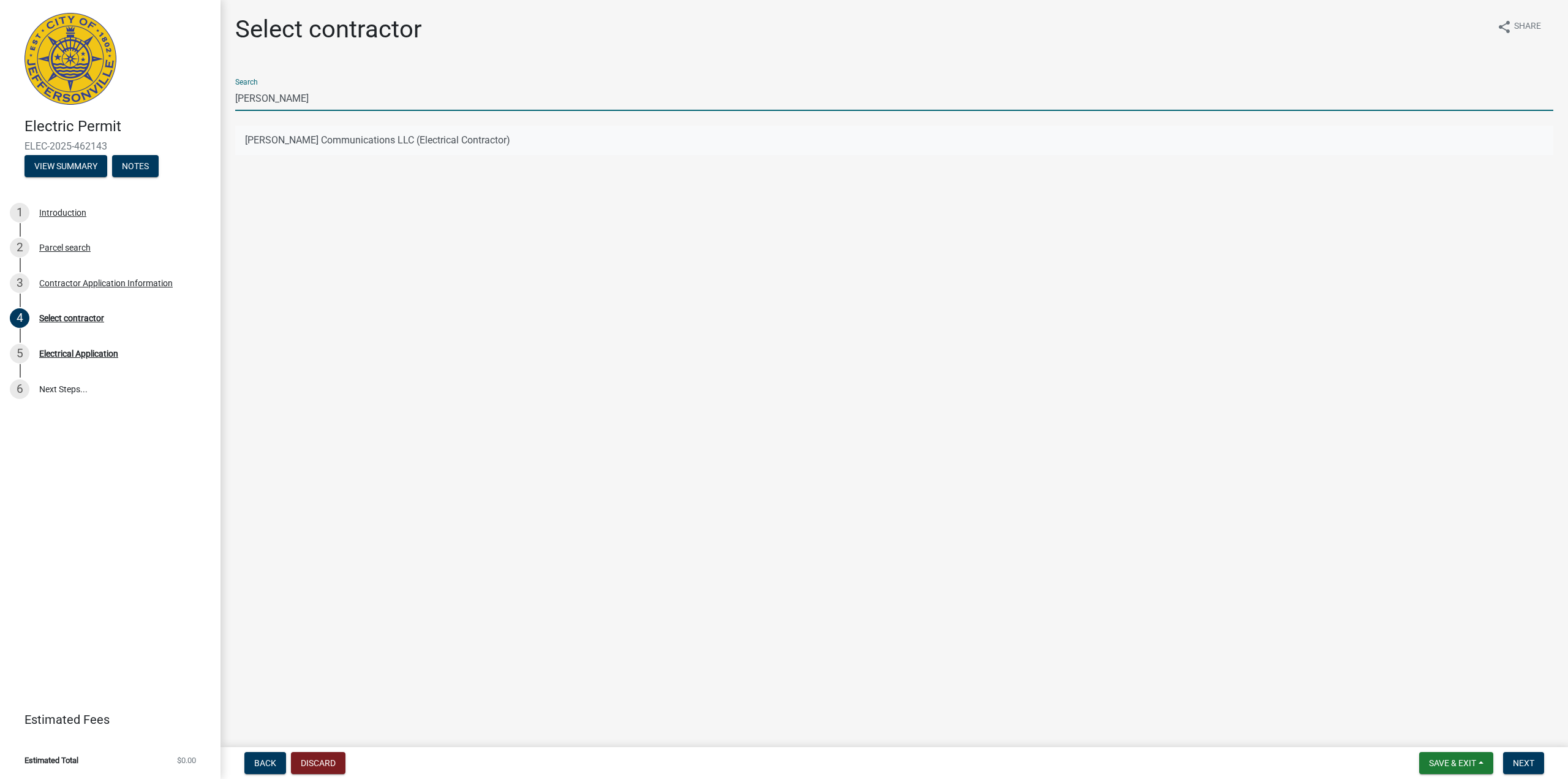
type input "[PERSON_NAME]"
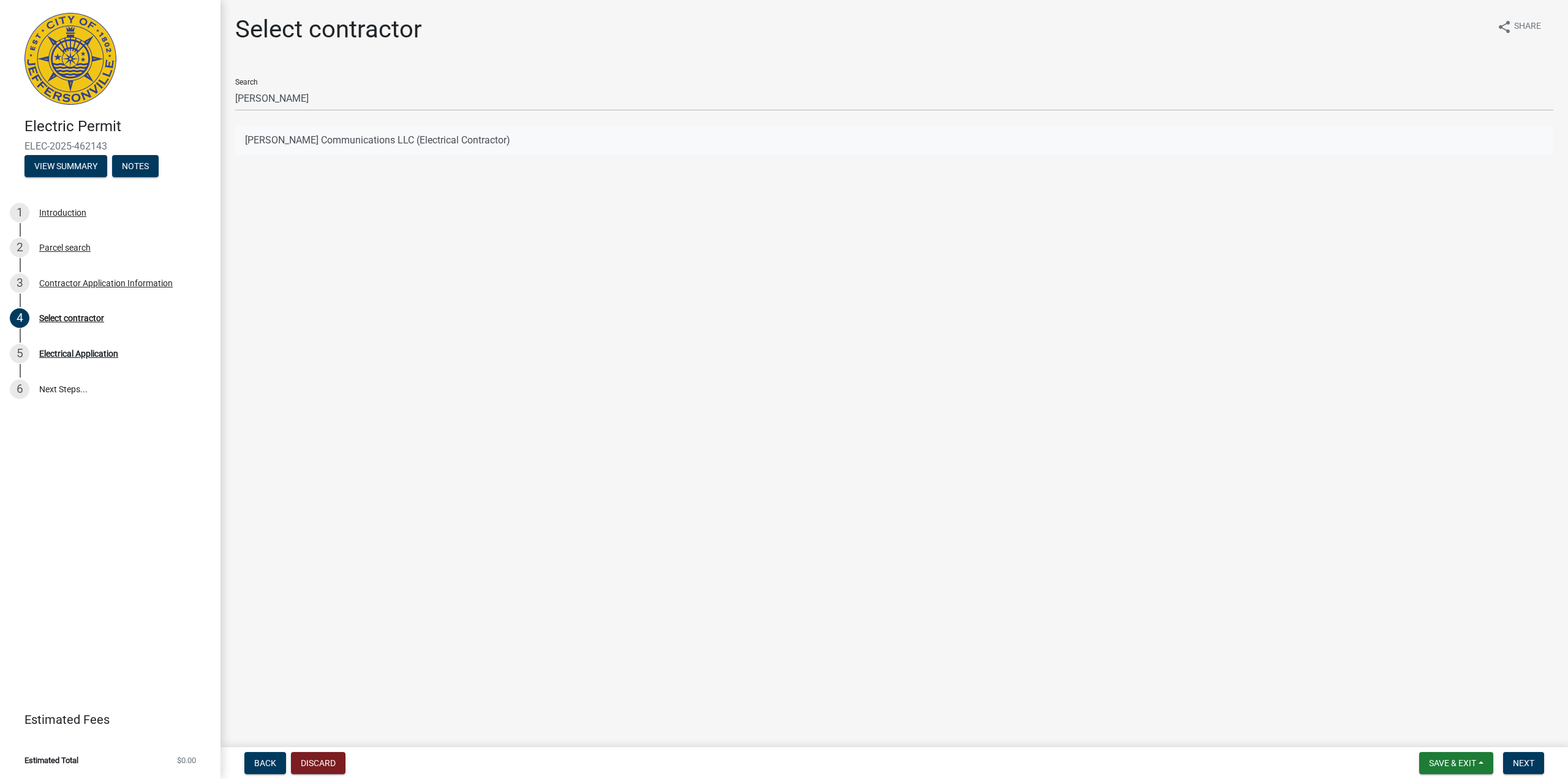
click at [266, 144] on button "[PERSON_NAME] Communications LLC (Electrical Contractor)" at bounding box center [894, 140] width 1318 height 29
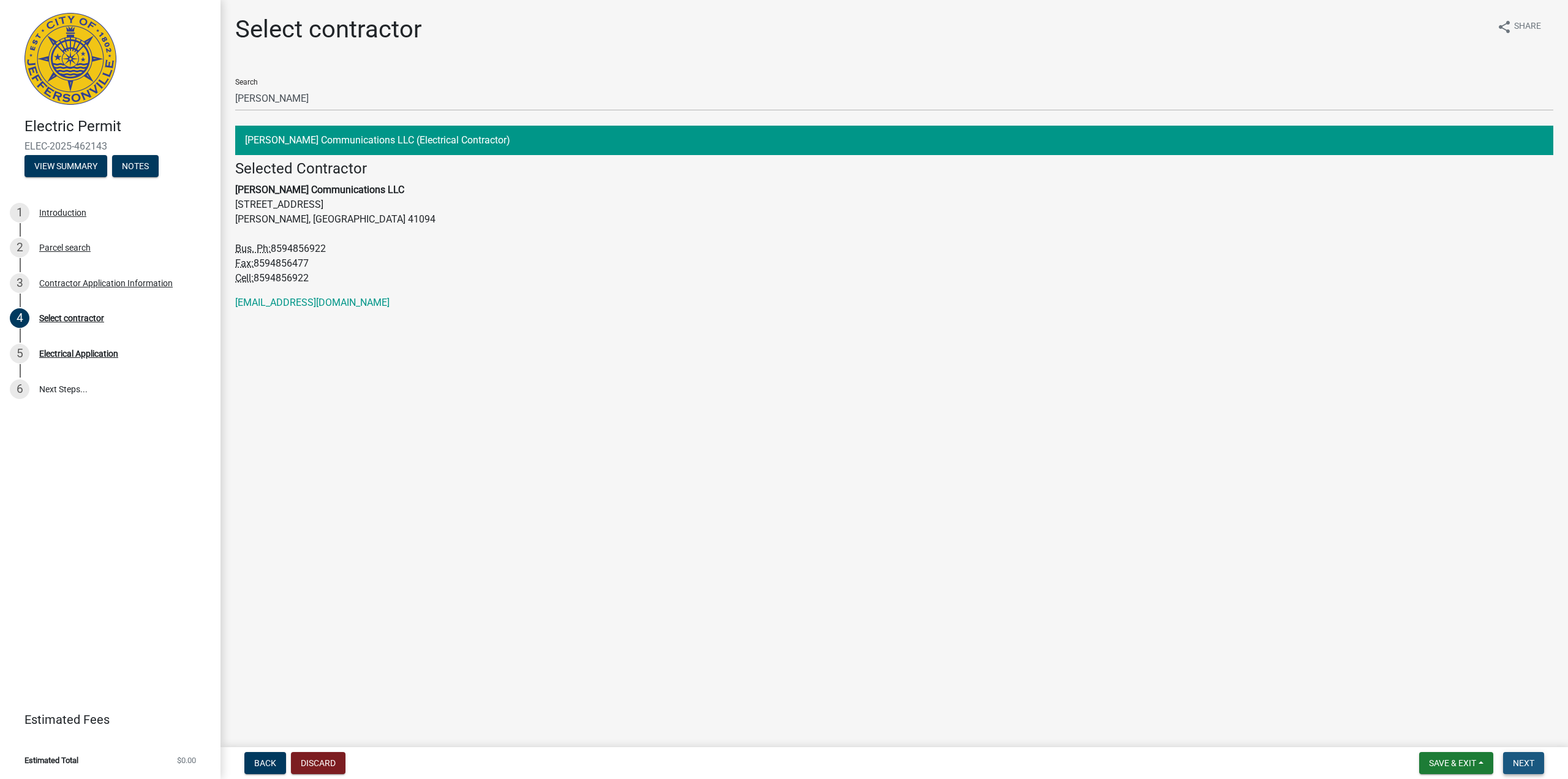
click at [1526, 758] on span "Next" at bounding box center [1524, 763] width 22 height 10
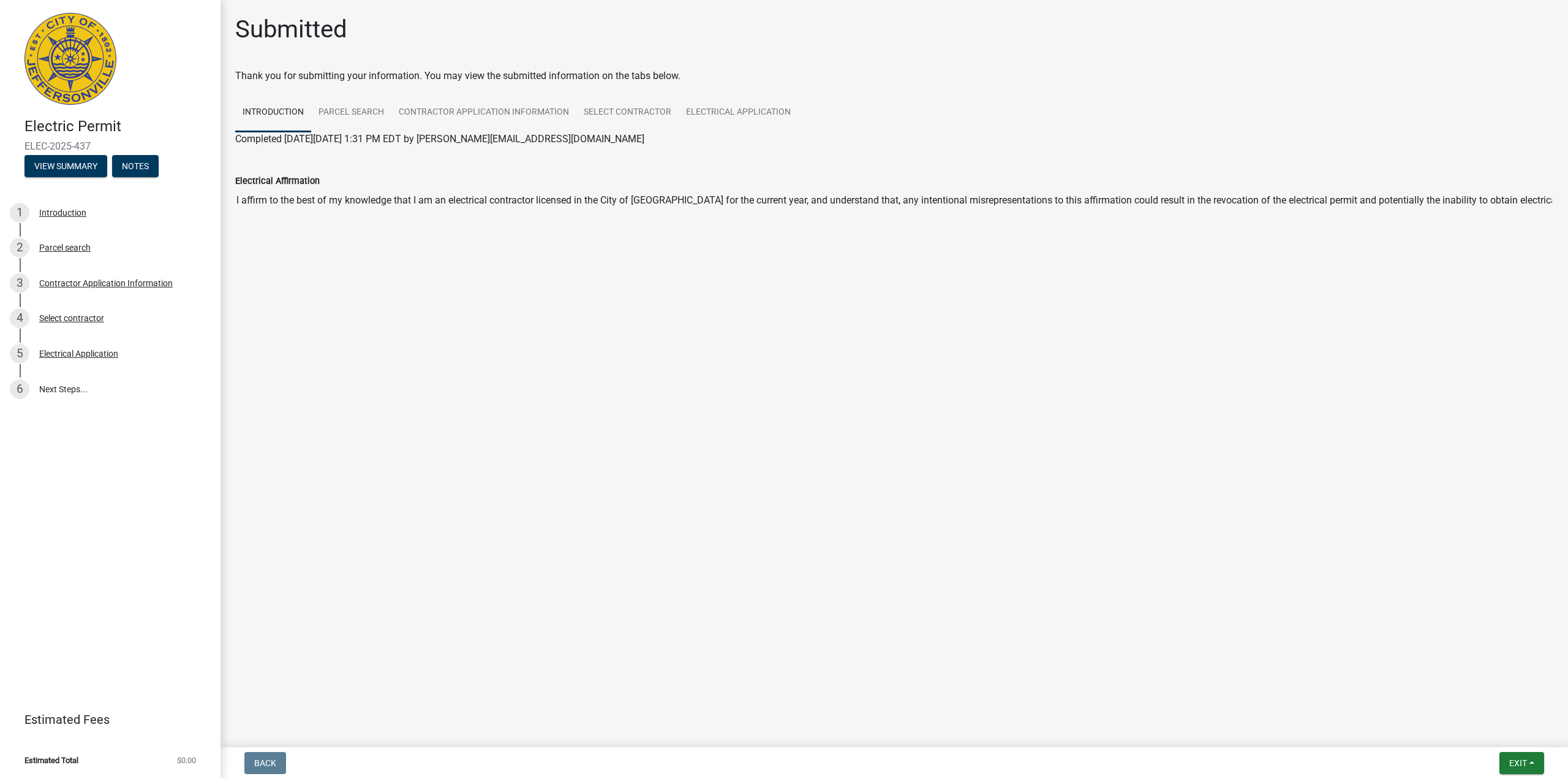
drag, startPoint x: 91, startPoint y: 142, endPoint x: 23, endPoint y: 146, distance: 68.1
click at [23, 146] on div "Electric Permit ELEC-2025-437 View Summary Notes" at bounding box center [111, 144] width 201 height 73
copy span "ELEC-2025-437"
click at [1509, 758] on span "Exit" at bounding box center [1518, 763] width 18 height 10
click at [1486, 730] on button "Save & Exit" at bounding box center [1495, 731] width 98 height 29
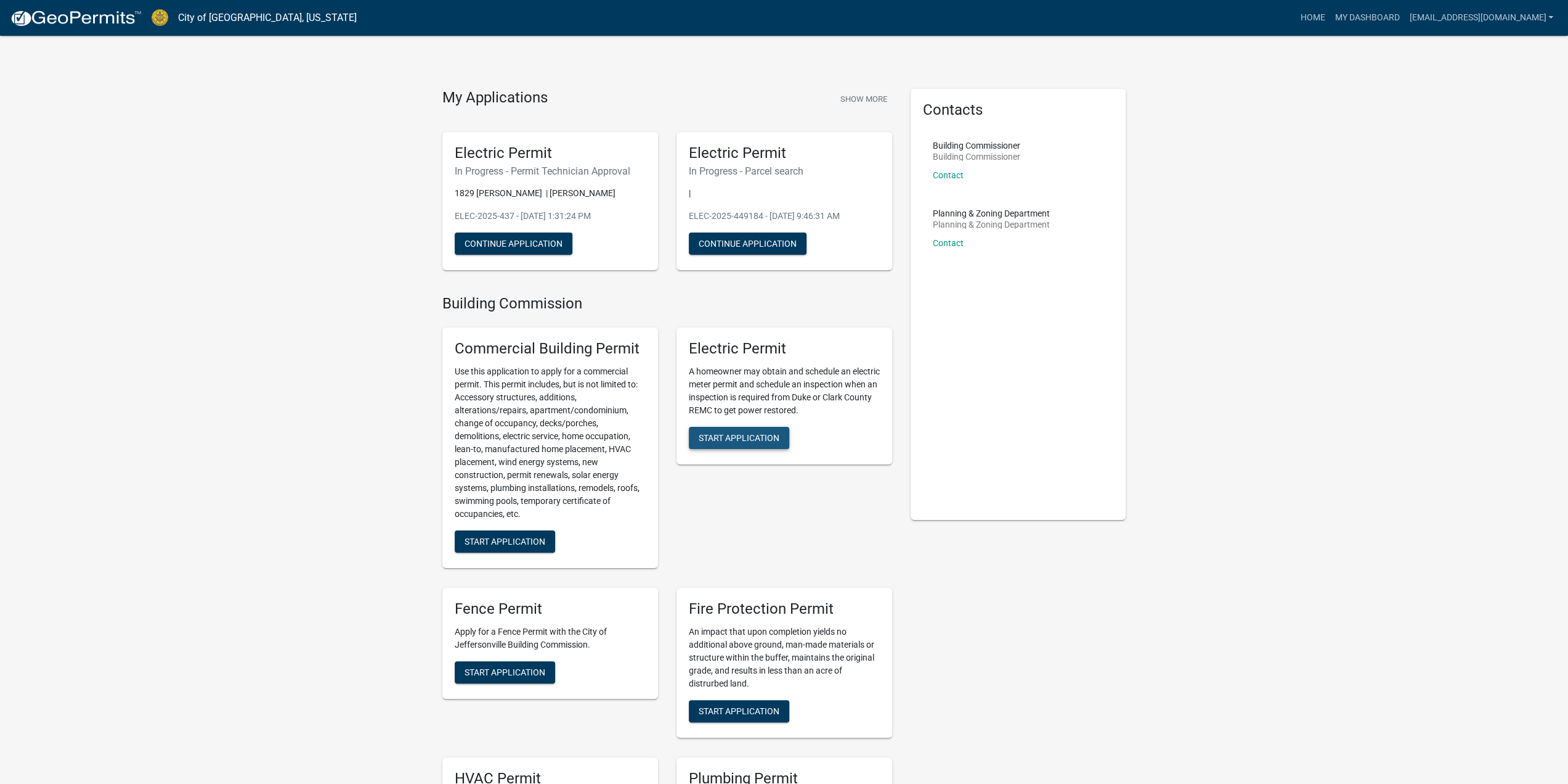
click at [755, 438] on span "Start Application" at bounding box center [739, 437] width 81 height 10
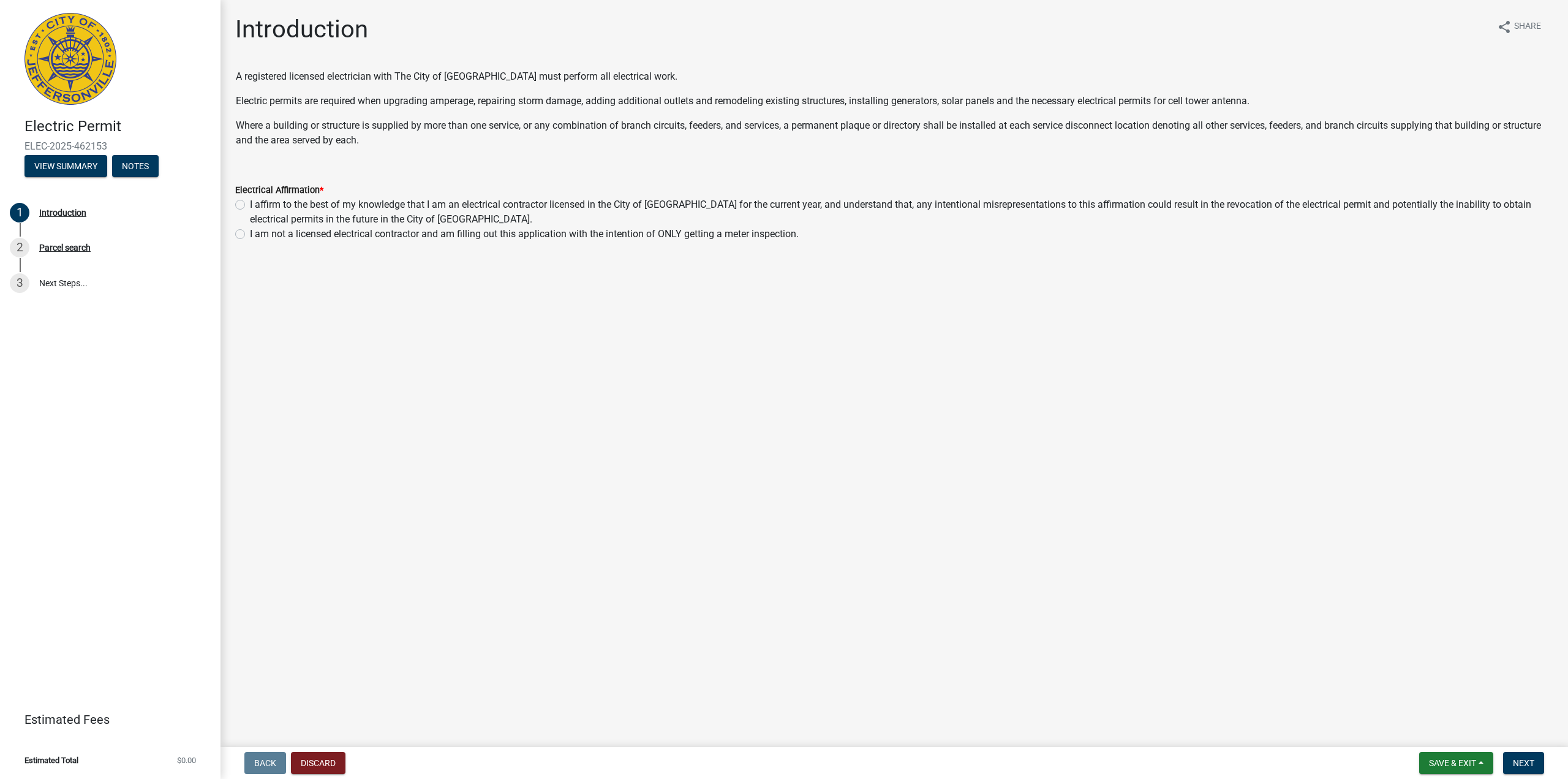
click at [250, 203] on label "I affirm to the best of my knowledge that I am an electrical contractor license…" at bounding box center [902, 212] width 1303 height 29
click at [250, 203] on input "I affirm to the best of my knowledge that I am an electrical contractor license…" at bounding box center [254, 201] width 8 height 8
radio input "true"
drag, startPoint x: 1454, startPoint y: 765, endPoint x: 1400, endPoint y: 550, distance: 221.7
click at [1400, 550] on wm-app "Electric Permit ELEC-2025-462153 View Summary Notes 1 Introduction 2 Parcel sea…" at bounding box center [784, 389] width 1568 height 779
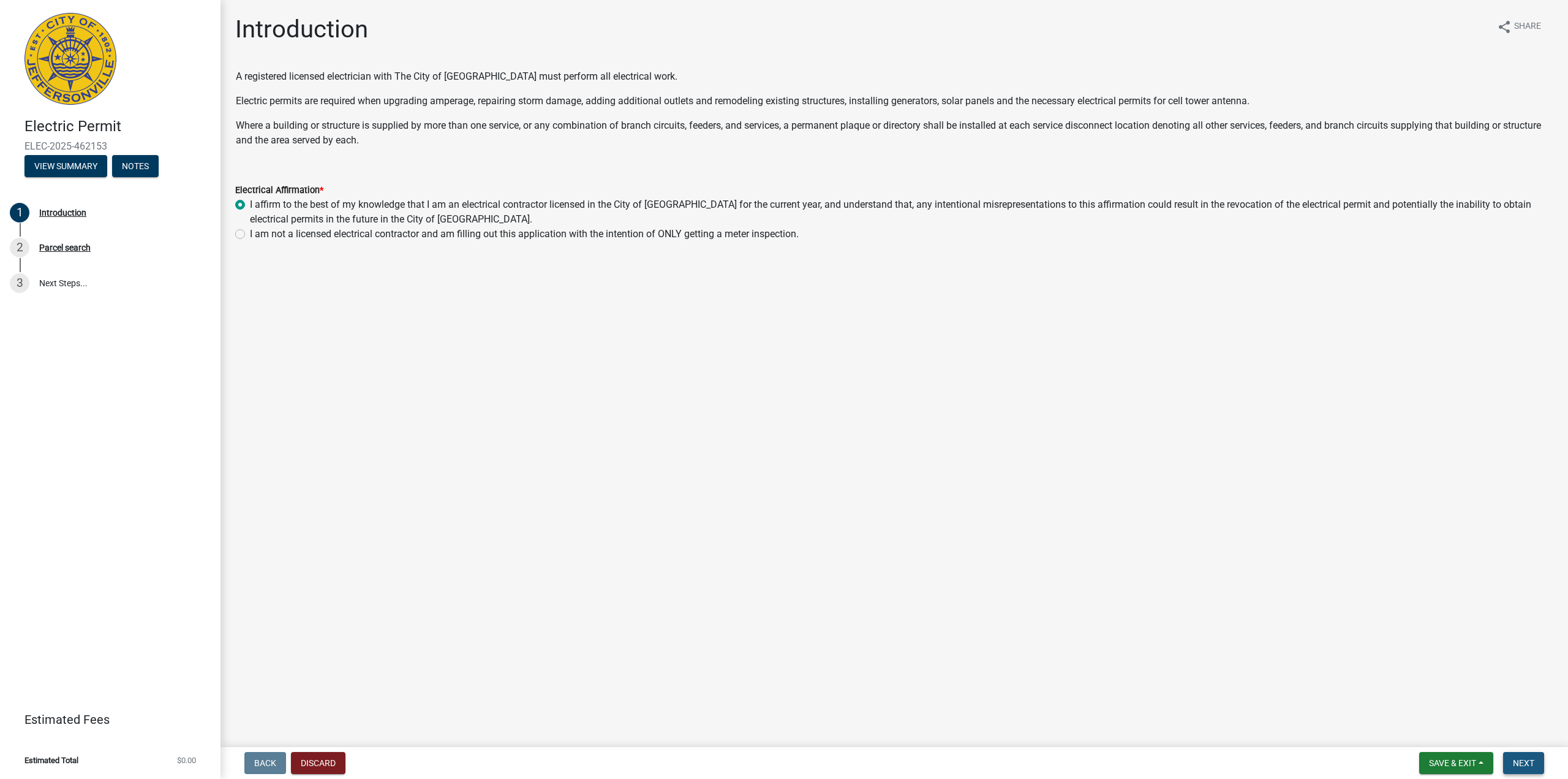
drag, startPoint x: 1524, startPoint y: 760, endPoint x: 1525, endPoint y: 744, distance: 16.0
click at [1524, 760] on span "Next" at bounding box center [1524, 763] width 22 height 10
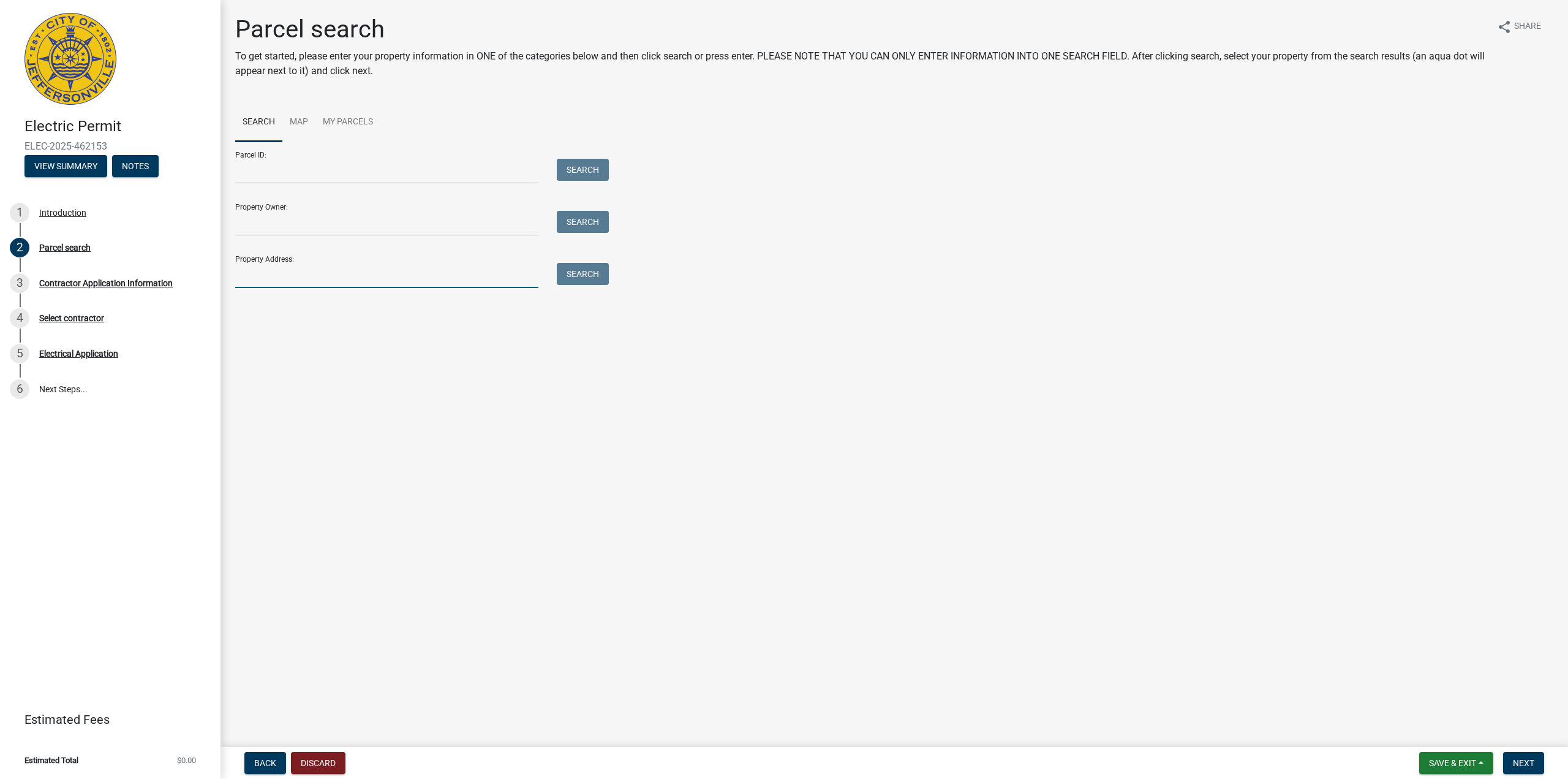
click at [278, 274] on input "Property Address:" at bounding box center [386, 276] width 303 height 25
click at [295, 275] on input "Property Address:" at bounding box center [386, 276] width 303 height 25
type input "v"
click at [383, 268] on input "v" at bounding box center [386, 276] width 303 height 25
click at [381, 271] on input "v" at bounding box center [386, 276] width 303 height 25
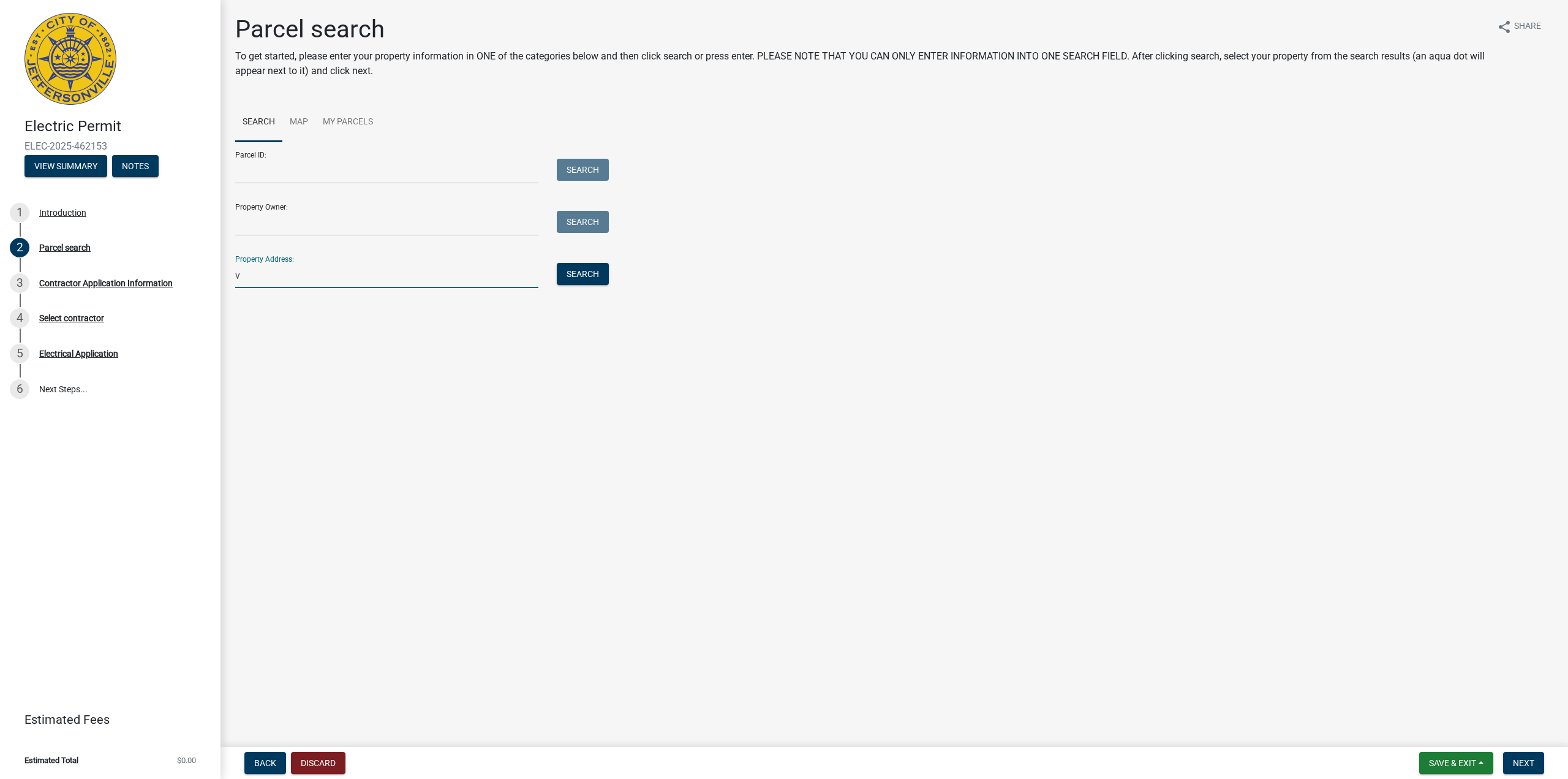
click at [381, 271] on input "v" at bounding box center [386, 276] width 303 height 25
click at [295, 271] on input "v" at bounding box center [386, 276] width 303 height 25
paste input "ELEC-2025-437"
type input "ELEC-2025-437"
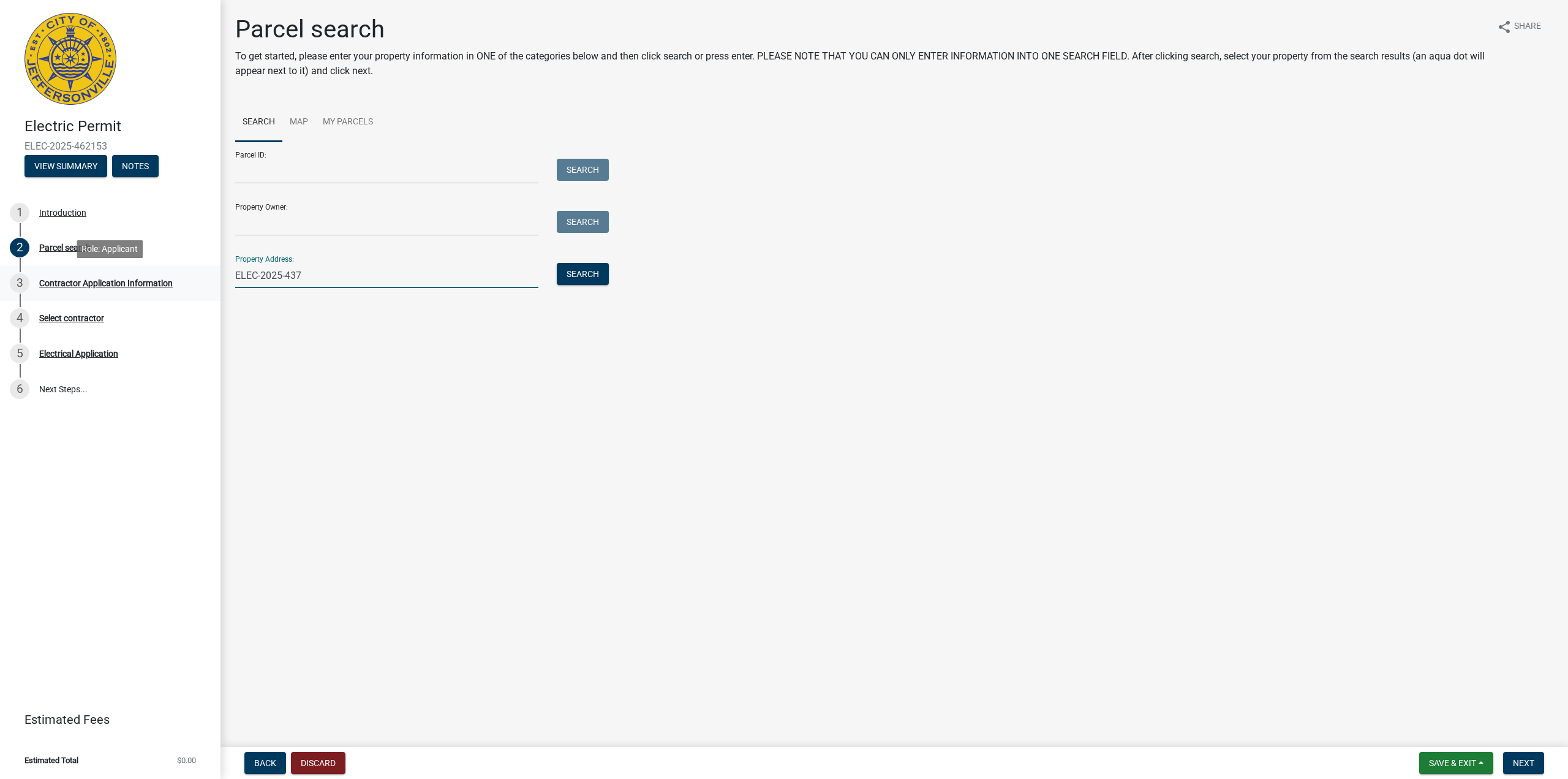
drag, startPoint x: 335, startPoint y: 273, endPoint x: 123, endPoint y: 287, distance: 212.5
click at [123, 287] on div "Electric Permit ELEC-2025-462153 View Summary Notes 1 Introduction 2 Parcel sea…" at bounding box center [784, 389] width 1568 height 779
click at [302, 275] on input "Property Address:" at bounding box center [386, 276] width 303 height 25
paste input "[STREET_ADDRESS]"
type input "[STREET_ADDRESS]"
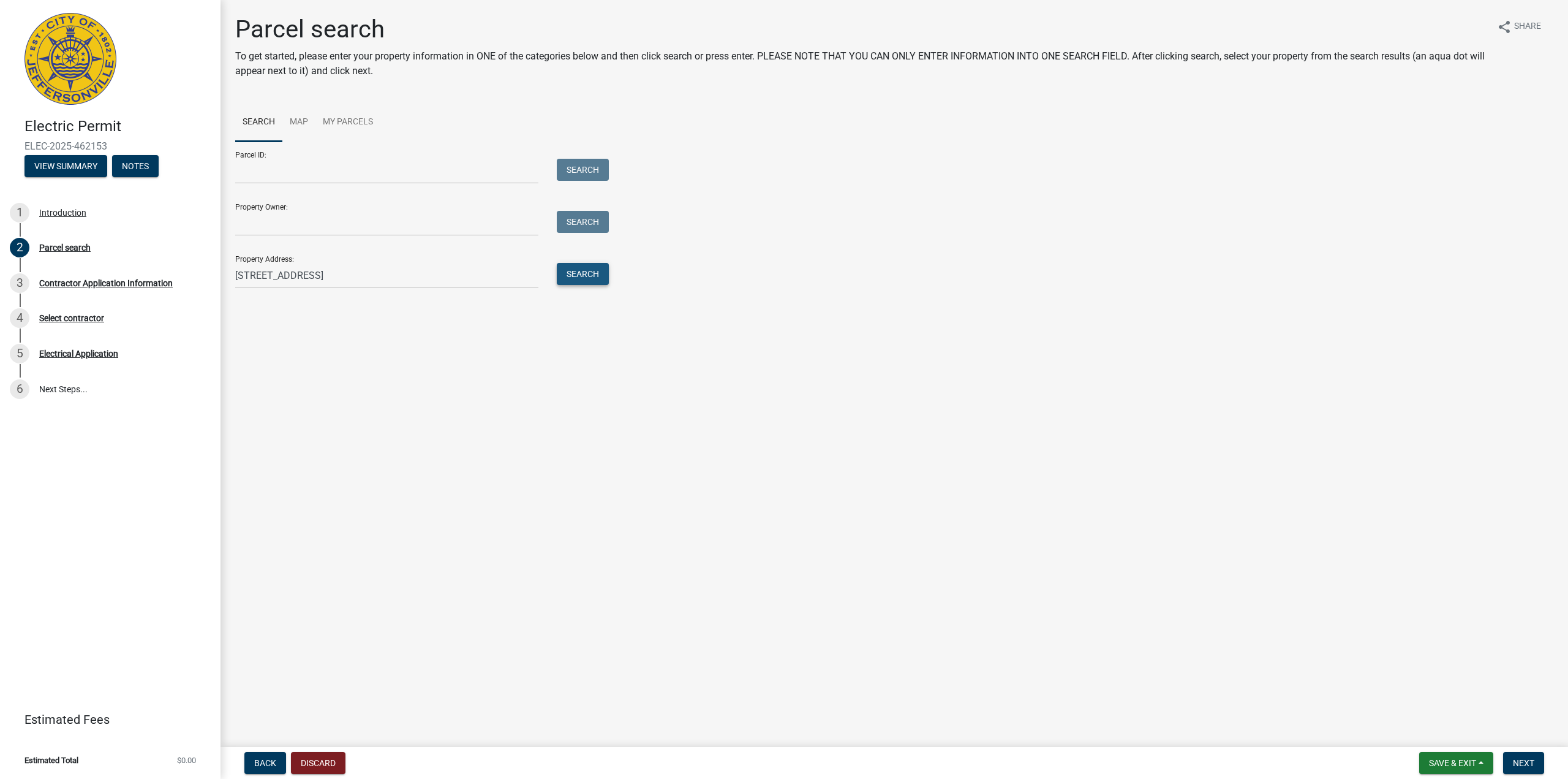
click at [587, 269] on button "Search" at bounding box center [582, 274] width 52 height 22
click at [309, 126] on link "Map" at bounding box center [298, 122] width 33 height 39
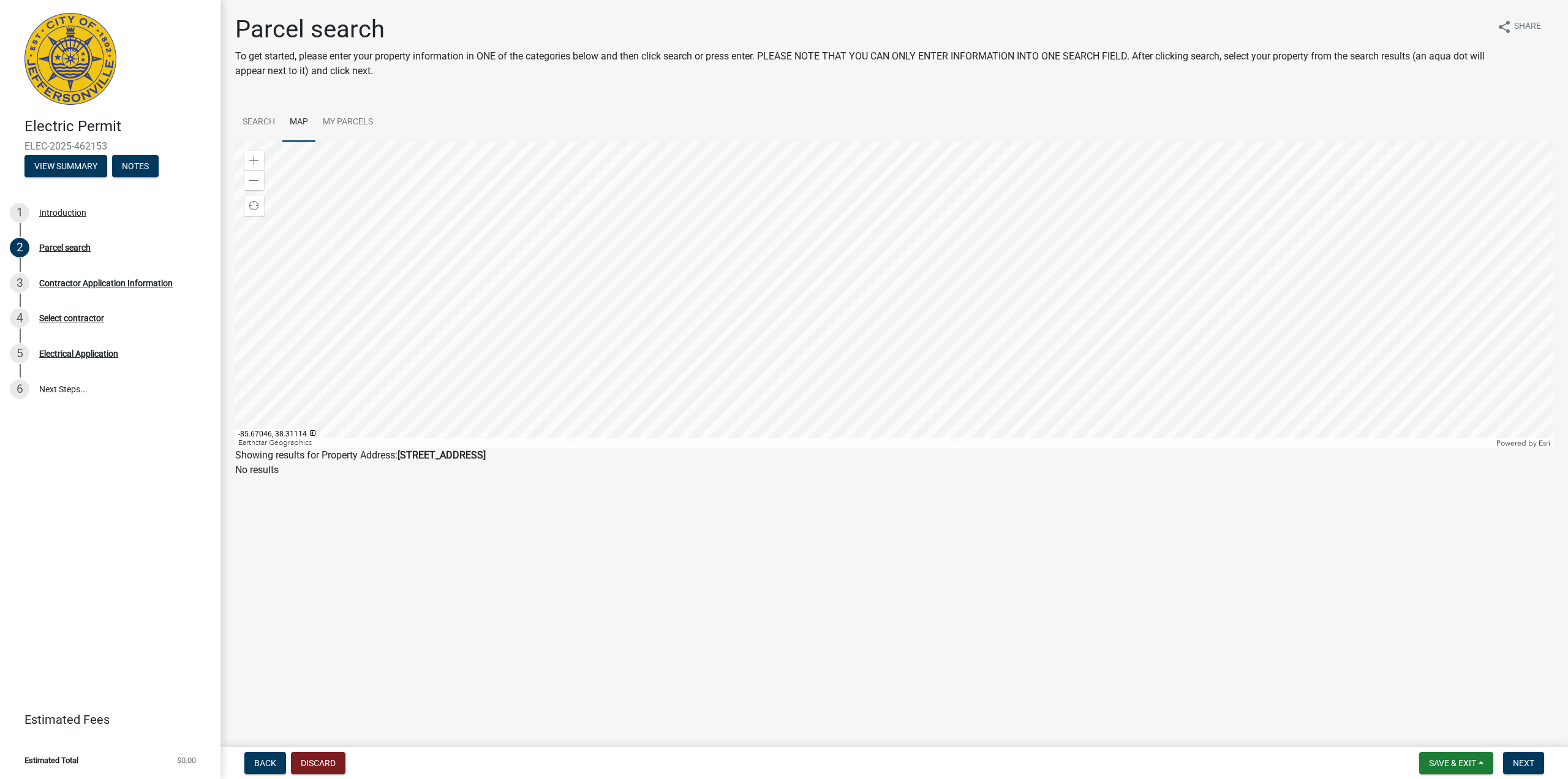
click at [1026, 273] on div at bounding box center [894, 295] width 1318 height 307
click at [998, 302] on div at bounding box center [894, 295] width 1318 height 307
click at [927, 307] on div at bounding box center [894, 295] width 1318 height 307
click at [257, 161] on span at bounding box center [254, 161] width 10 height 10
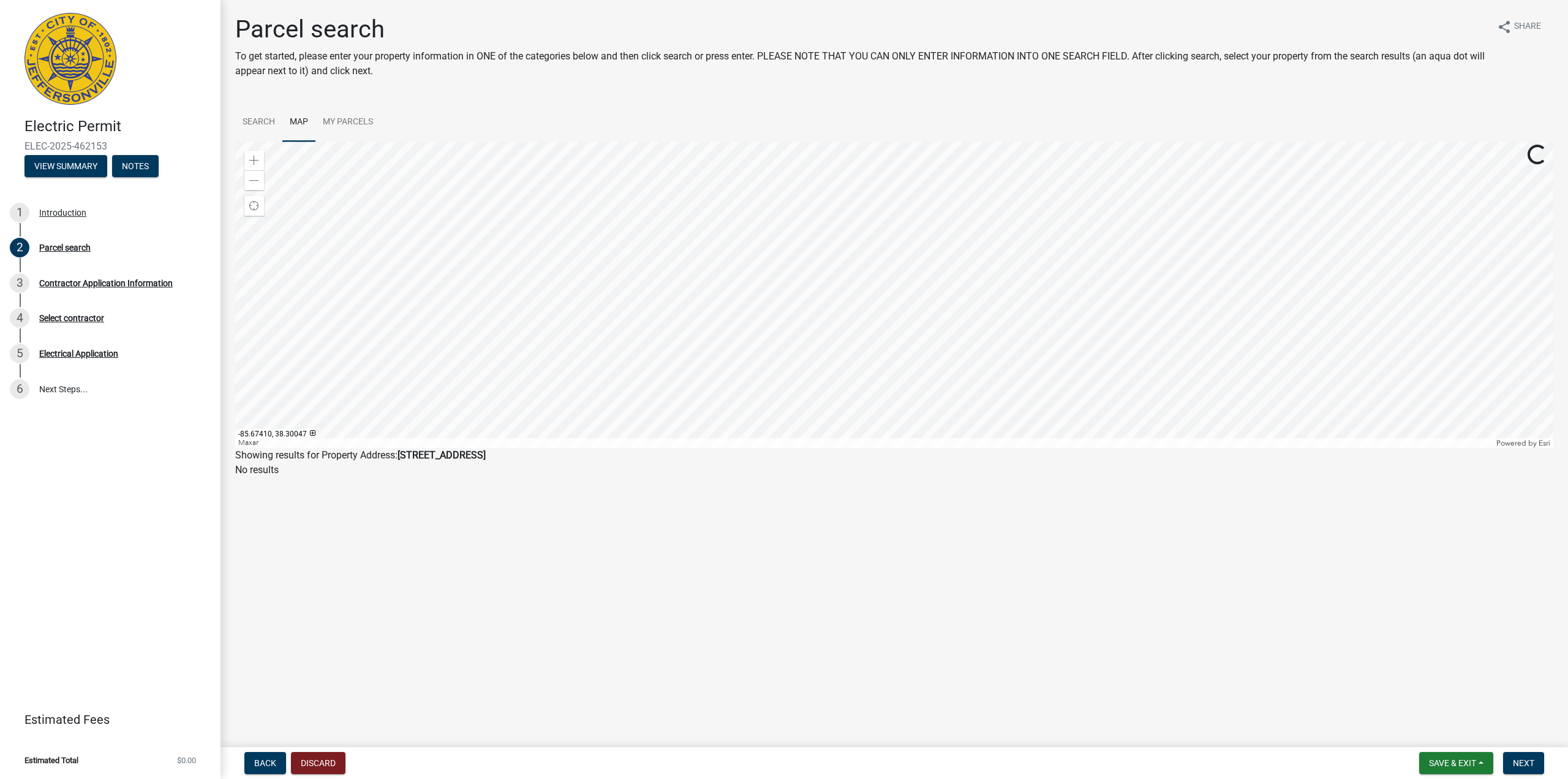
click at [1206, 156] on div at bounding box center [894, 295] width 1318 height 307
click at [460, 288] on div at bounding box center [894, 295] width 1318 height 307
click at [253, 161] on span at bounding box center [254, 161] width 10 height 10
click at [1081, 231] on div at bounding box center [894, 295] width 1318 height 307
click at [788, 290] on div at bounding box center [894, 295] width 1318 height 307
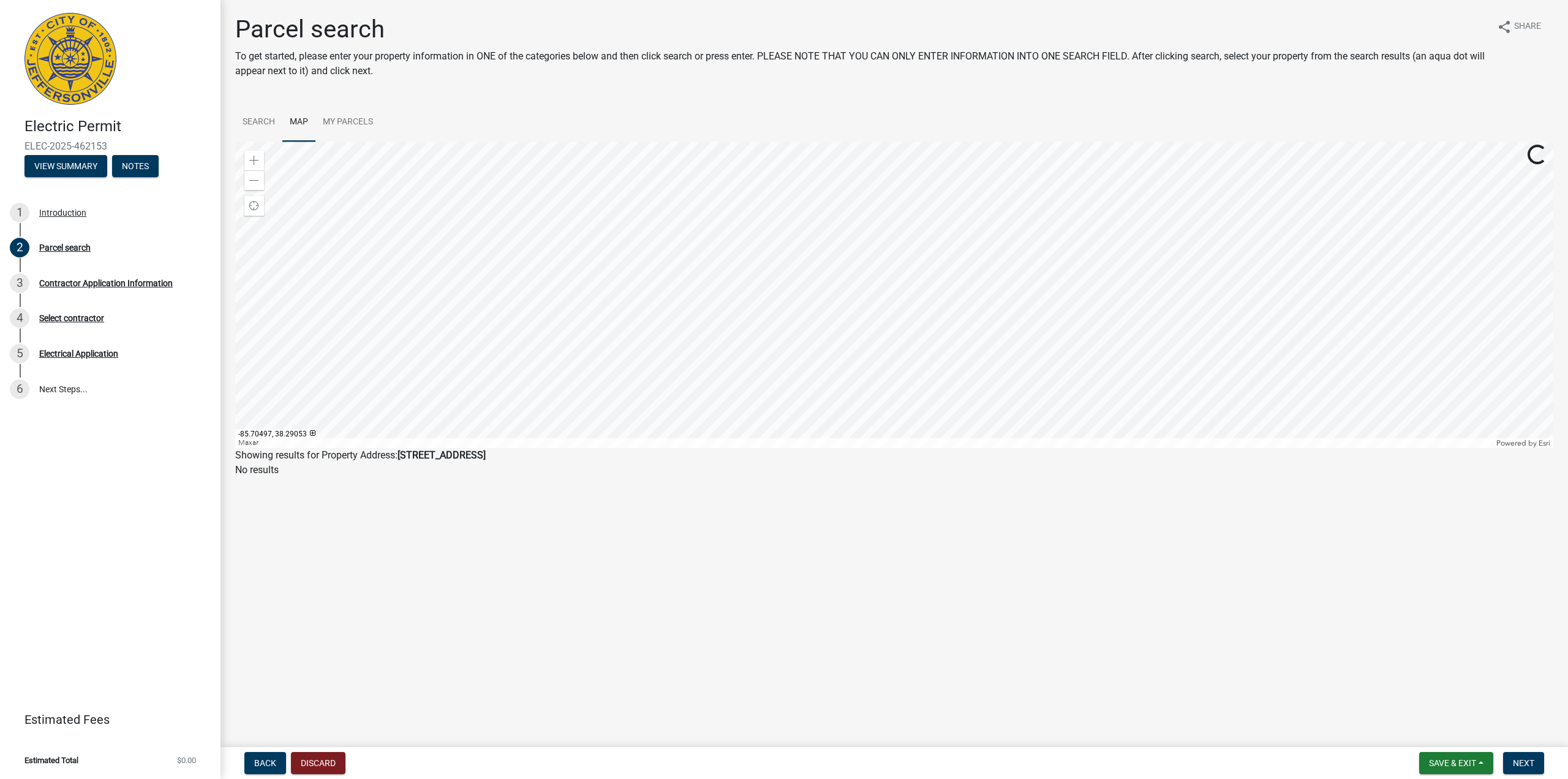
click at [715, 316] on div at bounding box center [894, 295] width 1318 height 307
click at [249, 162] on span at bounding box center [254, 161] width 10 height 10
click at [971, 190] on div at bounding box center [894, 295] width 1318 height 307
click at [807, 252] on div at bounding box center [894, 295] width 1318 height 307
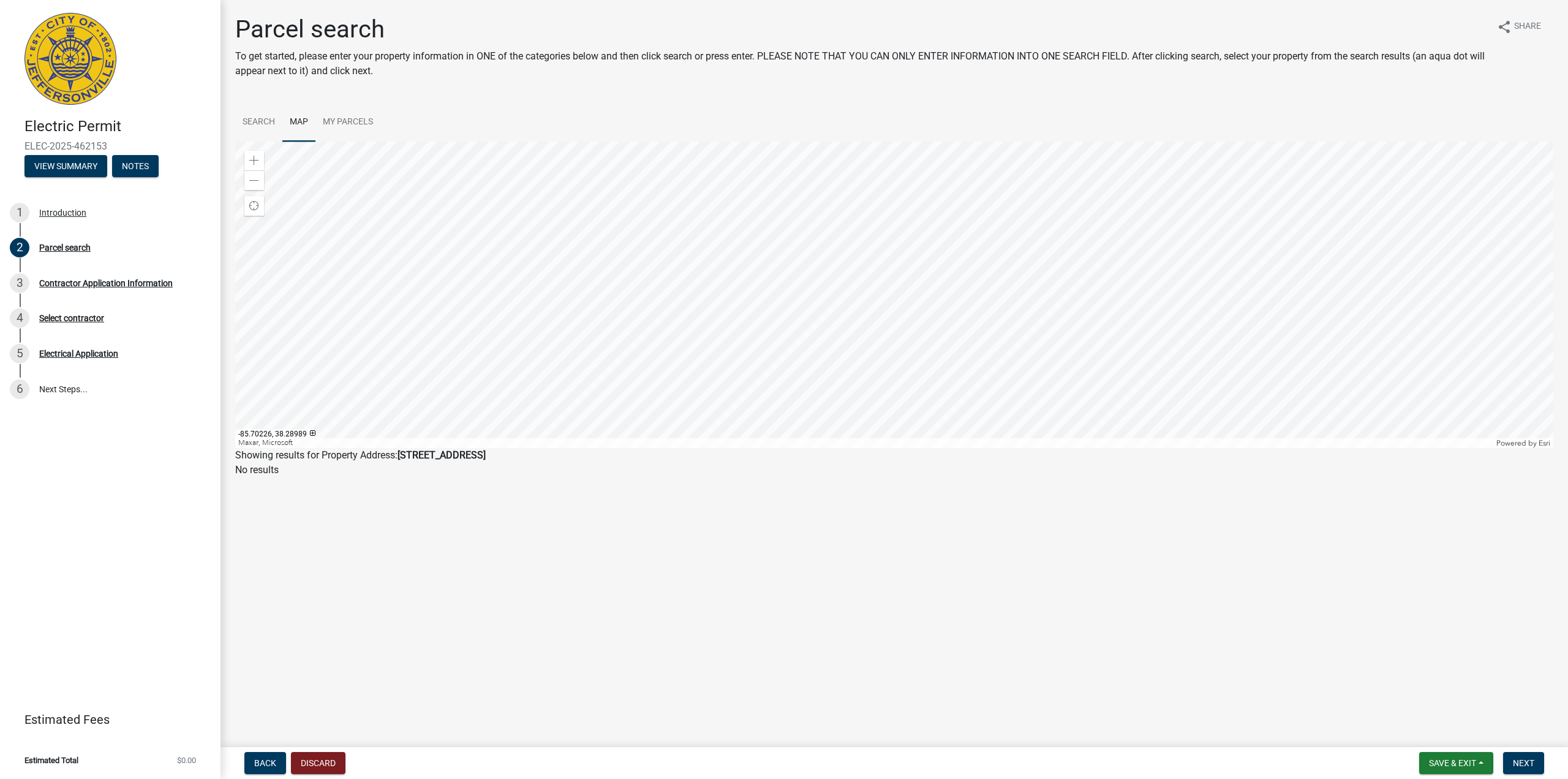
click at [918, 294] on div at bounding box center [894, 295] width 1318 height 307
click at [683, 329] on div at bounding box center [894, 295] width 1318 height 307
click at [750, 248] on div at bounding box center [894, 295] width 1318 height 307
click at [256, 163] on span at bounding box center [254, 161] width 10 height 10
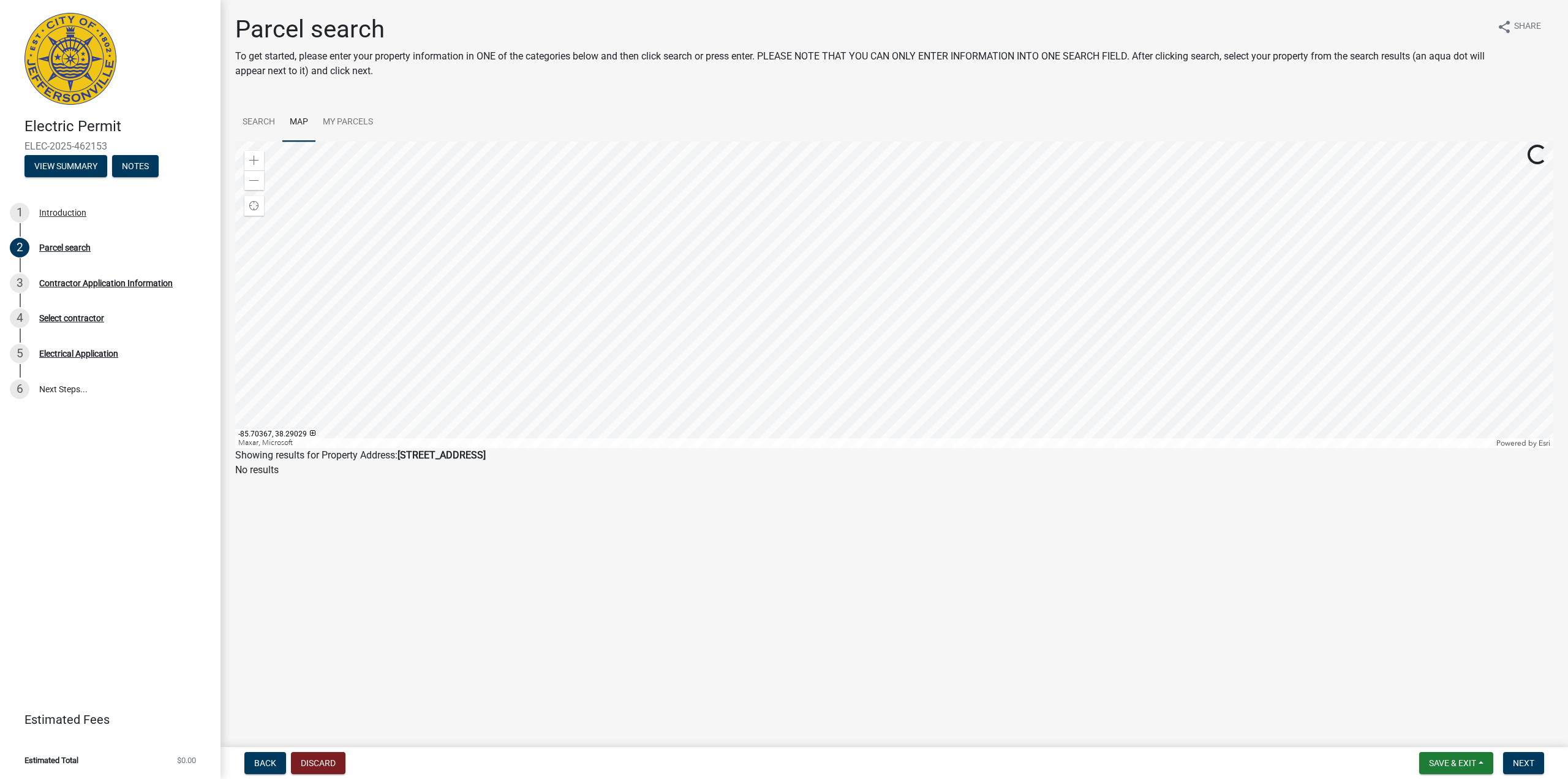
click at [1273, 399] on div at bounding box center [894, 295] width 1318 height 307
click at [890, 443] on div at bounding box center [894, 295] width 1318 height 307
click at [743, 307] on div at bounding box center [894, 295] width 1318 height 307
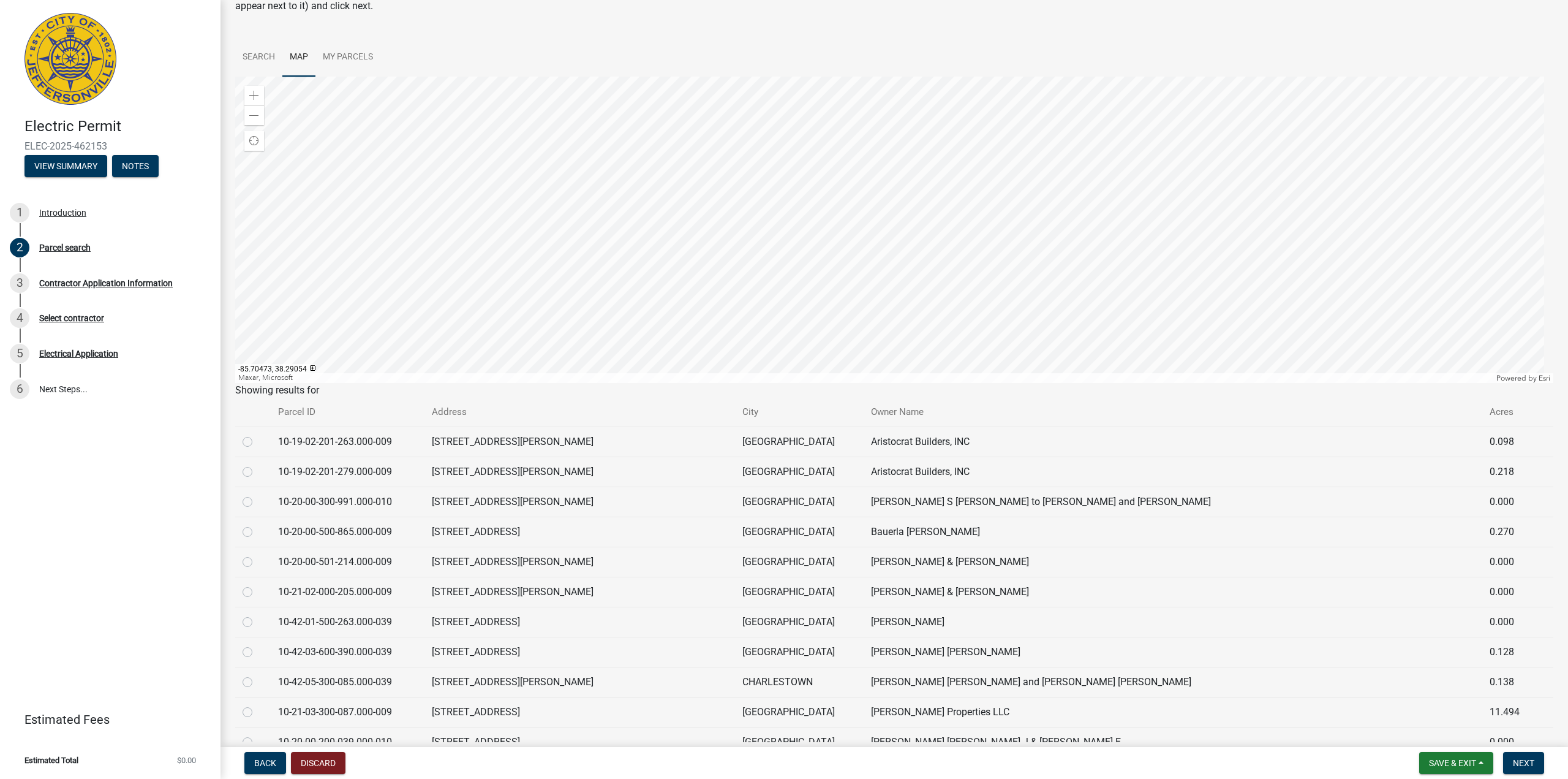
scroll to position [62, 0]
click at [646, 311] on div at bounding box center [894, 234] width 1318 height 307
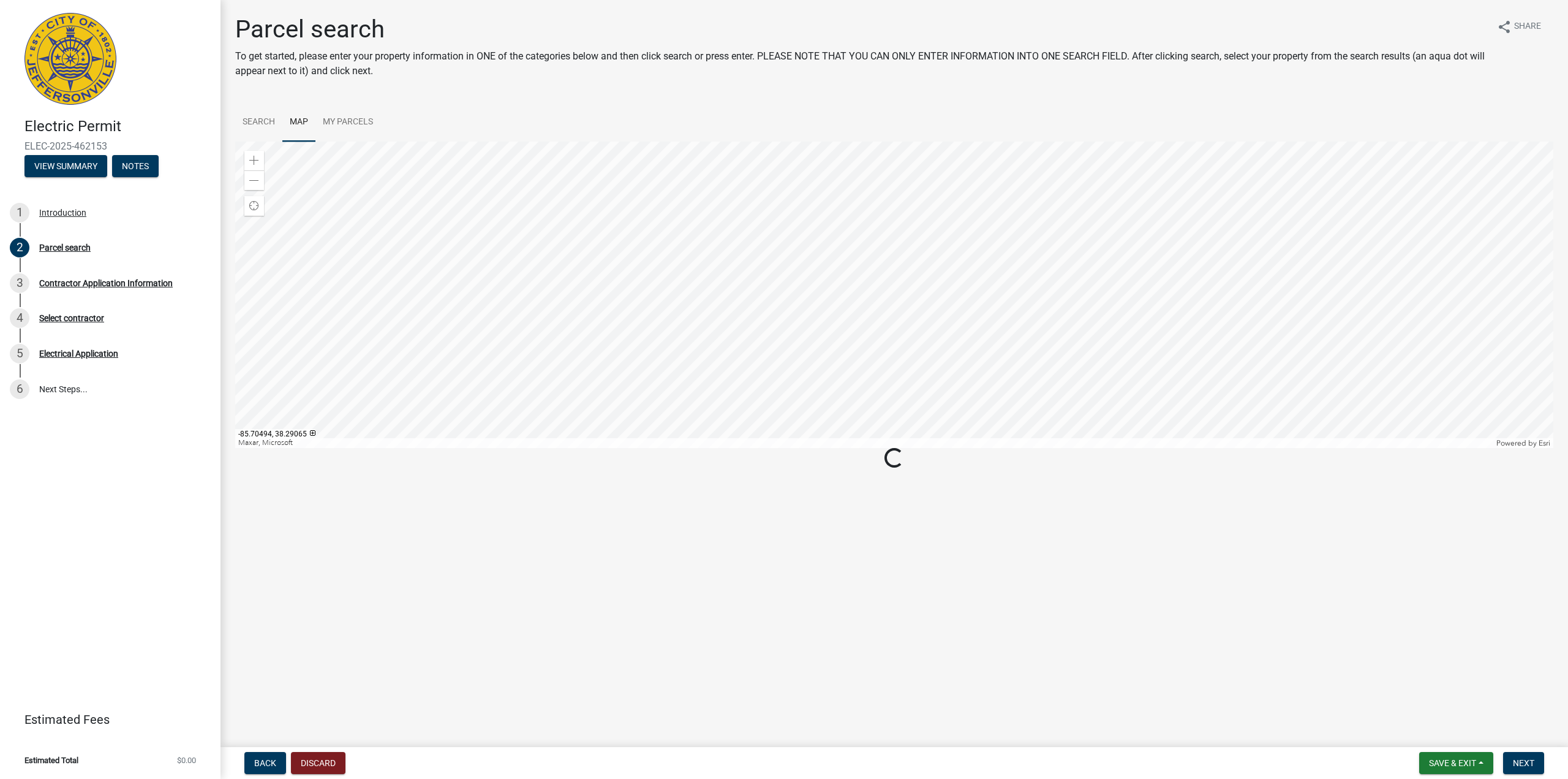
scroll to position [0, 0]
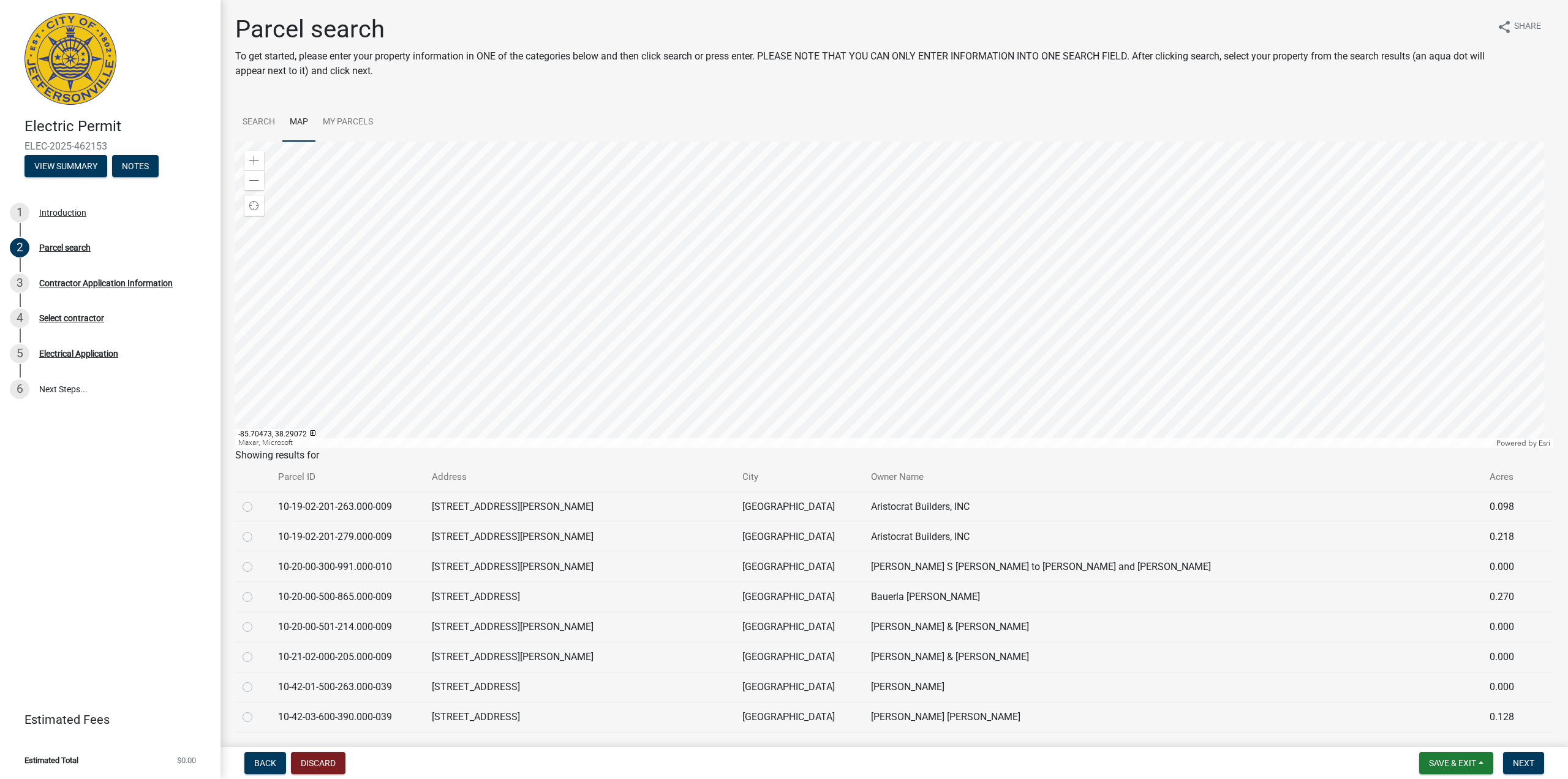
click at [741, 327] on div at bounding box center [894, 295] width 1318 height 307
click at [271, 124] on link "Search" at bounding box center [258, 122] width 47 height 39
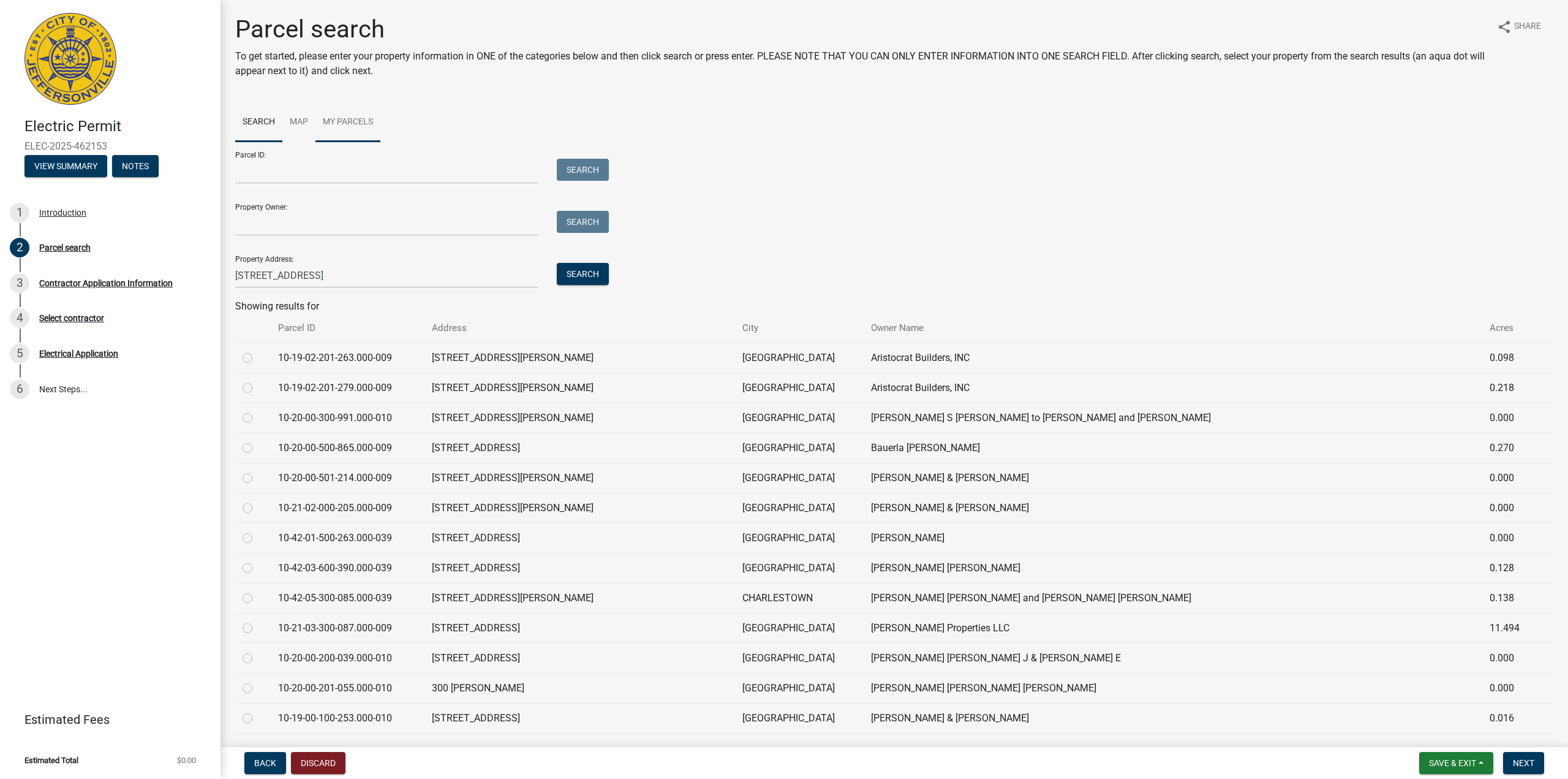
click at [342, 119] on link "My Parcels" at bounding box center [348, 122] width 65 height 39
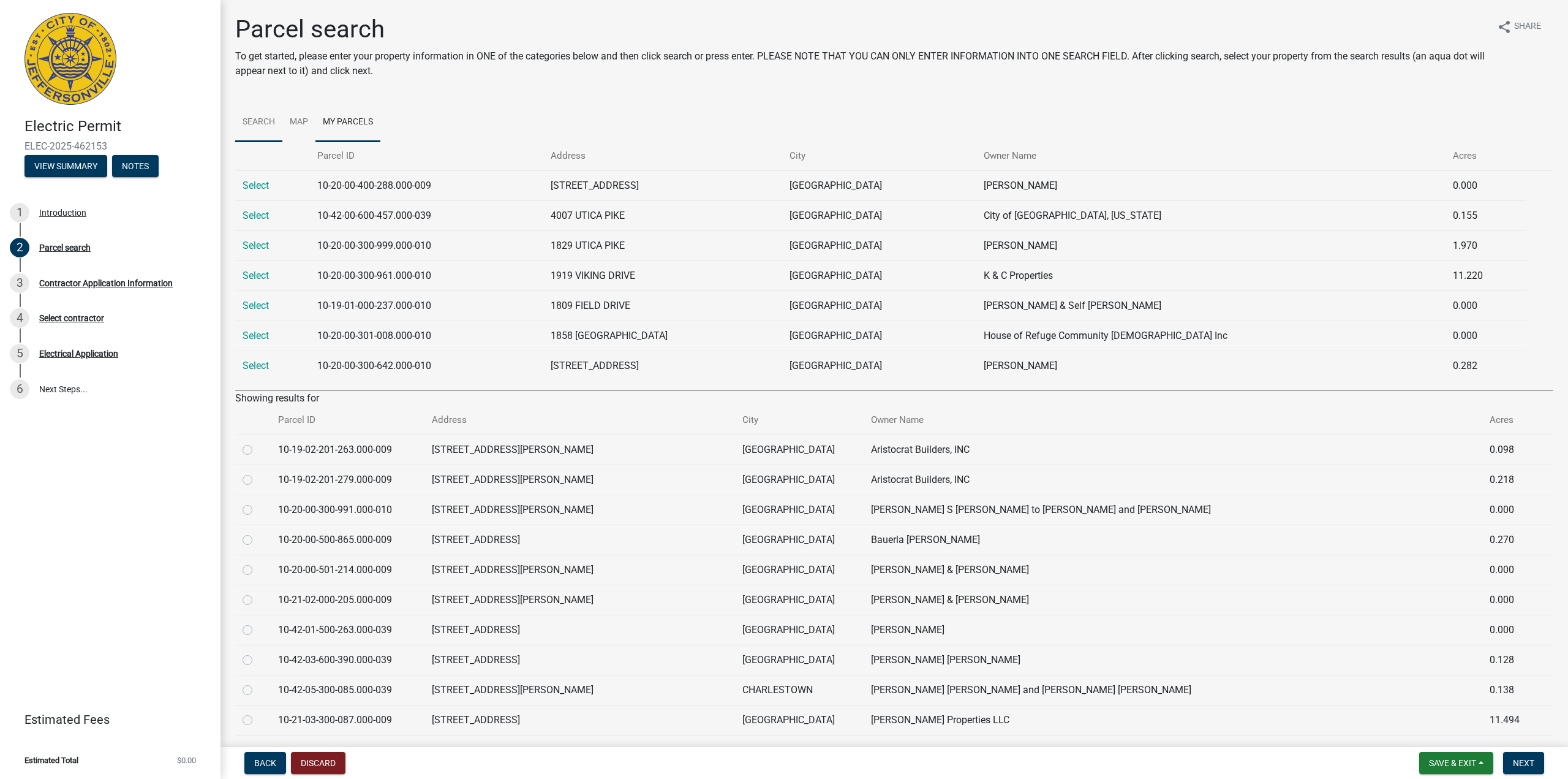
click at [256, 122] on link "Search" at bounding box center [258, 122] width 47 height 39
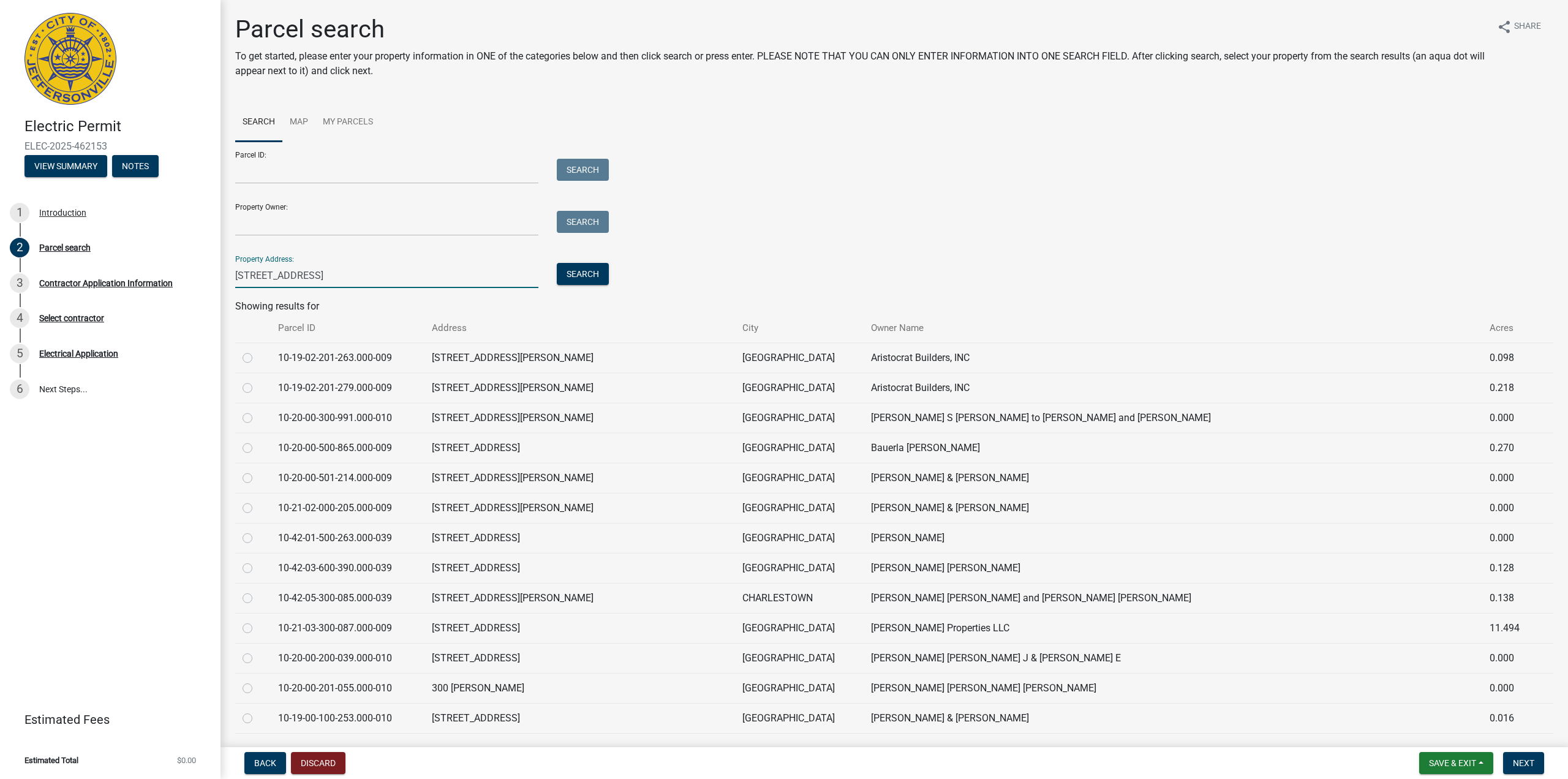
click at [374, 268] on input "[STREET_ADDRESS]" at bounding box center [386, 276] width 303 height 25
click at [586, 278] on button "Search" at bounding box center [582, 274] width 52 height 22
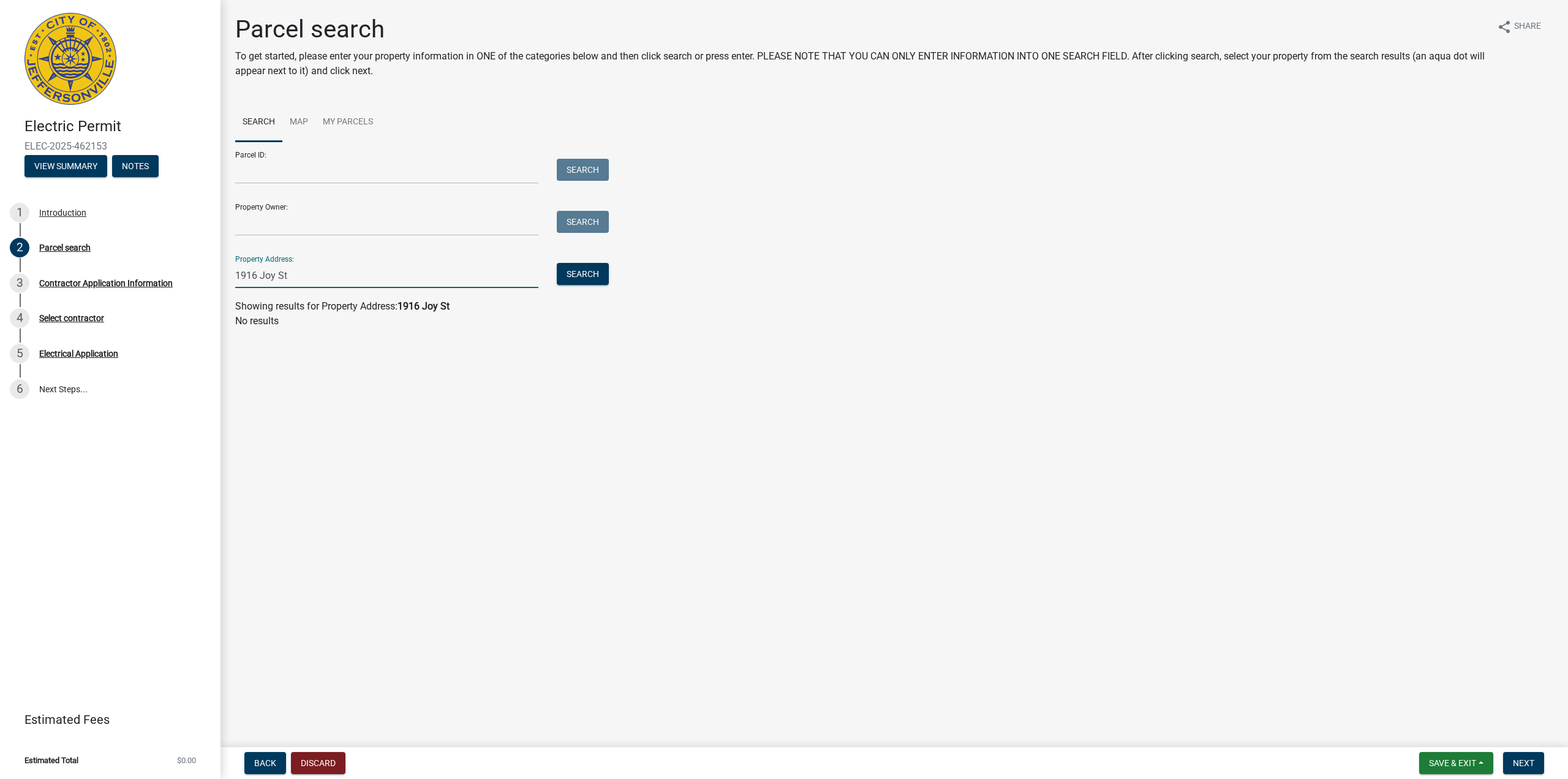
click at [322, 275] on input "1916 Joy St" at bounding box center [386, 276] width 303 height 25
click at [576, 271] on button "Search" at bounding box center [582, 274] width 52 height 22
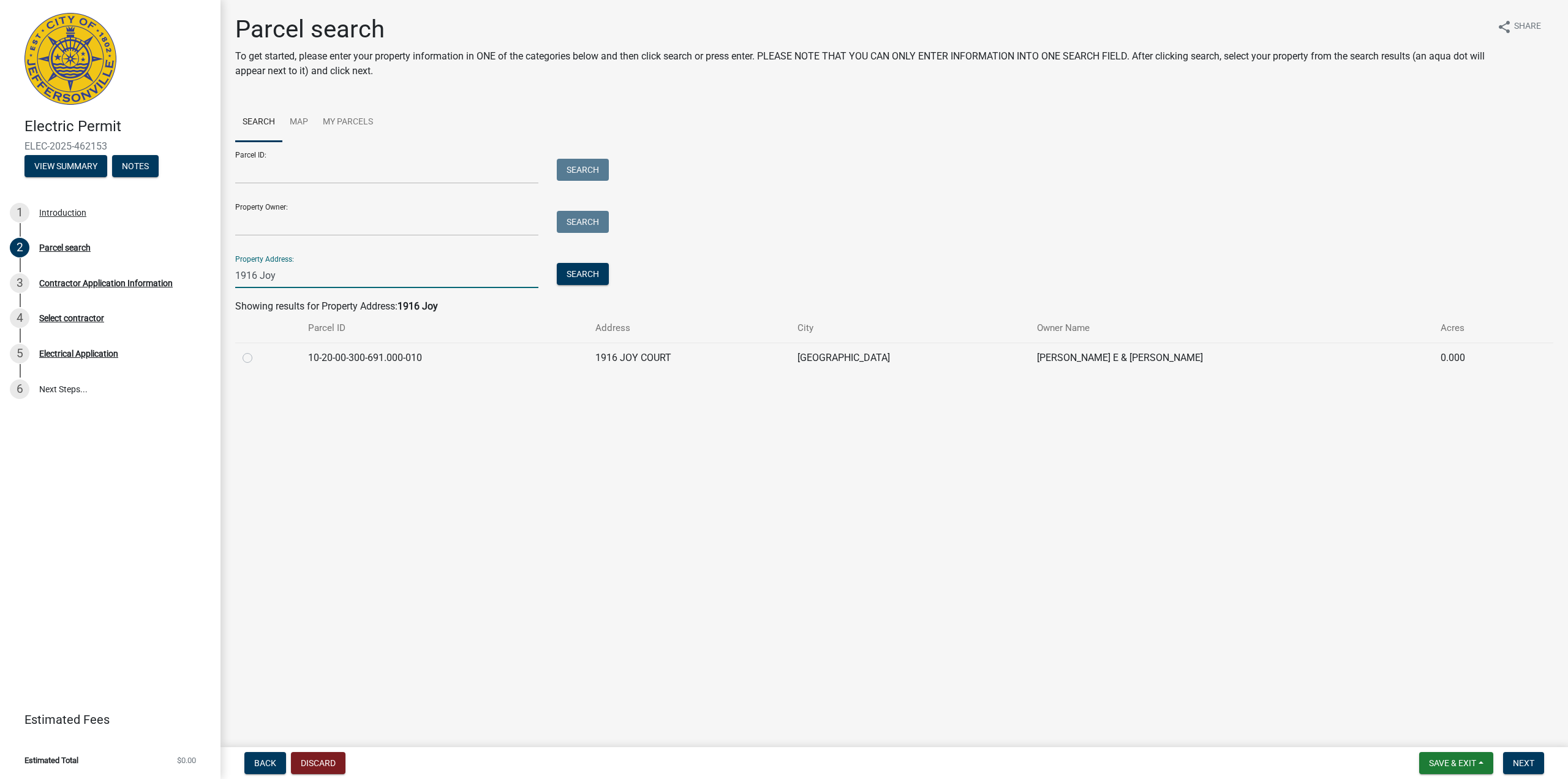
click at [282, 272] on input "1916 Joy" at bounding box center [386, 276] width 303 height 25
type input "1916 Joy St"
click at [1531, 764] on span "Next" at bounding box center [1524, 763] width 22 height 10
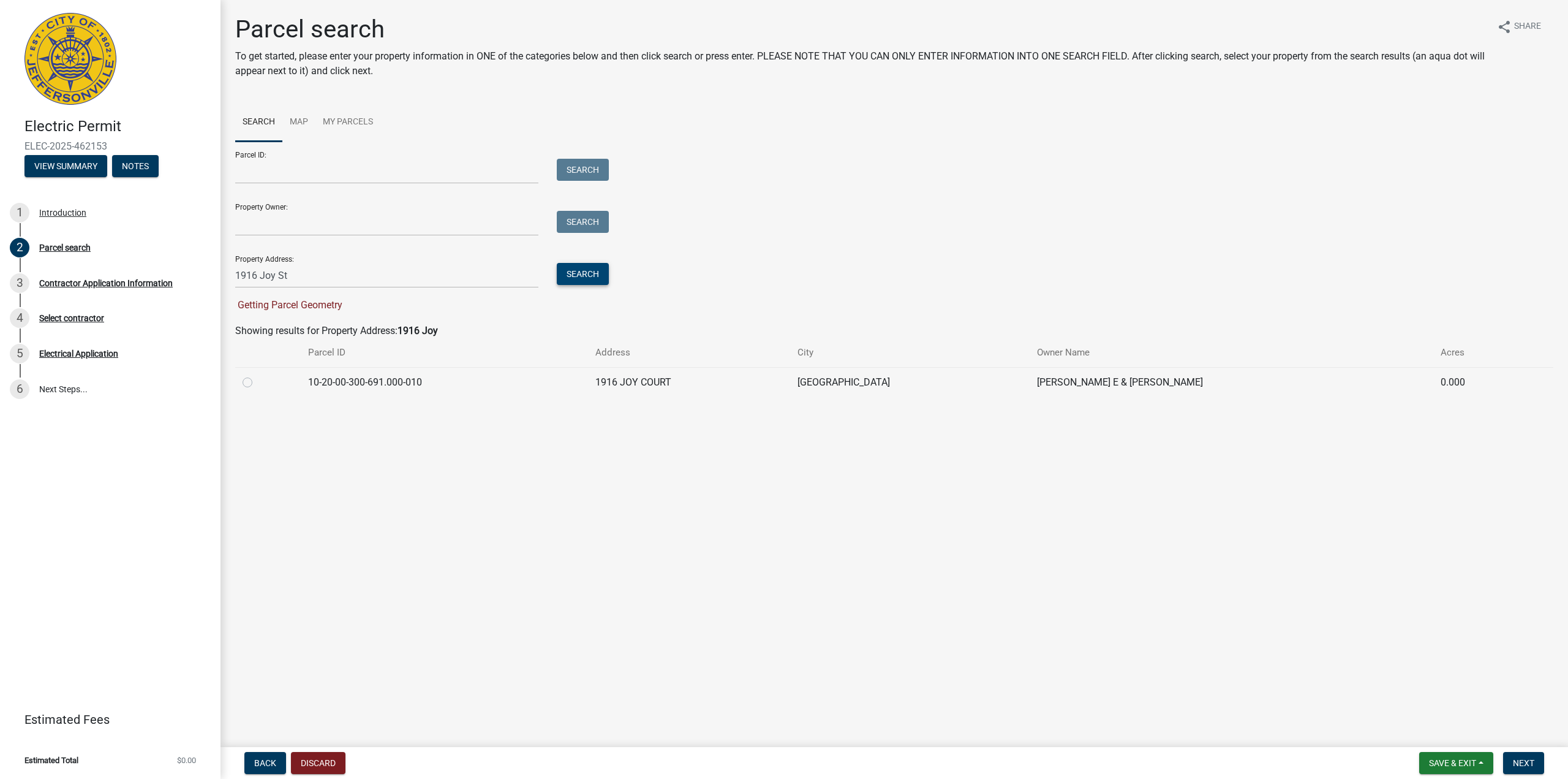
click at [566, 278] on button "Search" at bounding box center [582, 274] width 52 height 22
click at [1535, 760] on button "Next" at bounding box center [1523, 763] width 41 height 22
click at [296, 116] on link "Map" at bounding box center [298, 122] width 33 height 39
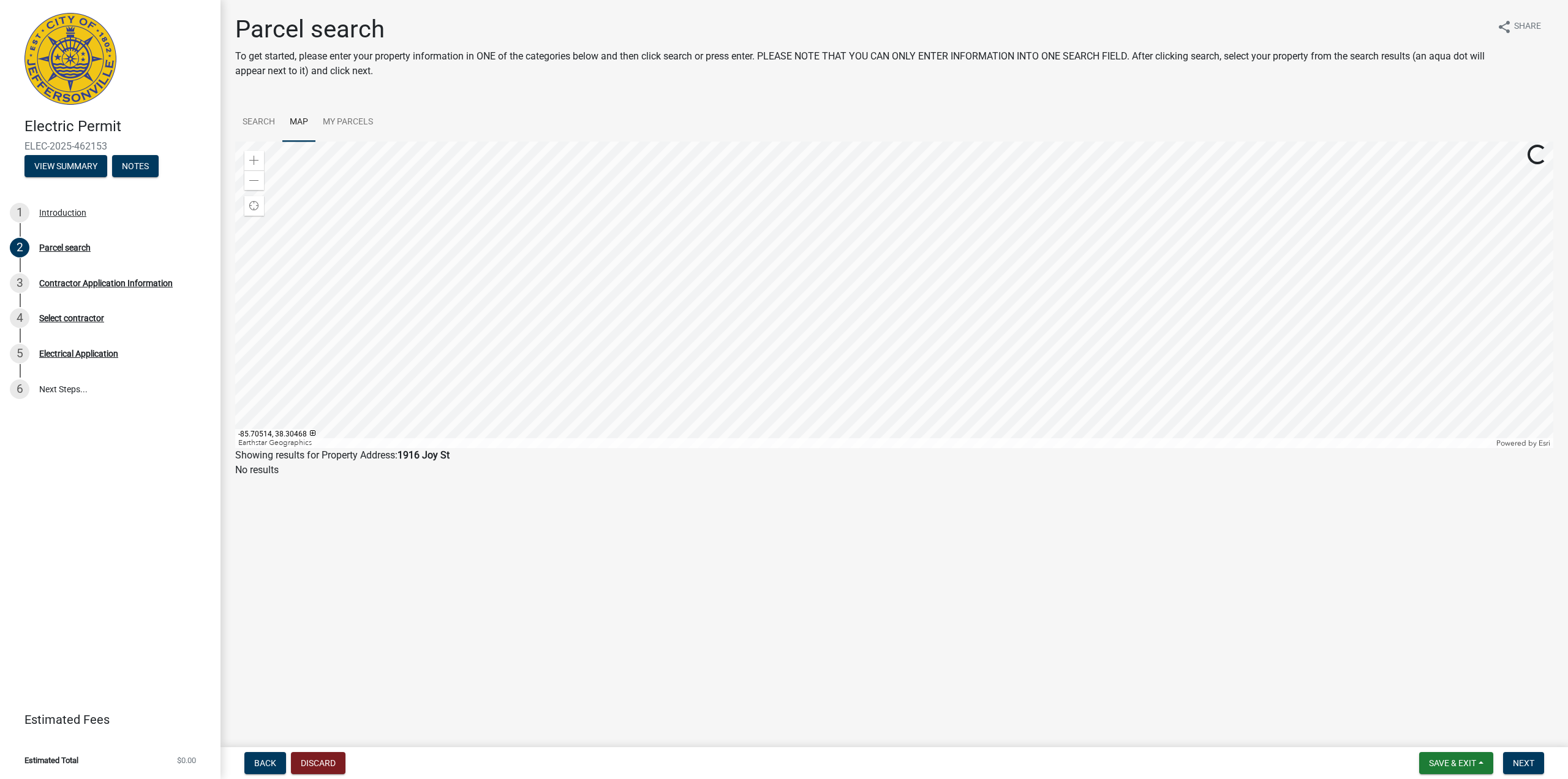
click at [878, 297] on div at bounding box center [894, 295] width 1318 height 307
click at [269, 125] on link "Search" at bounding box center [258, 122] width 47 height 39
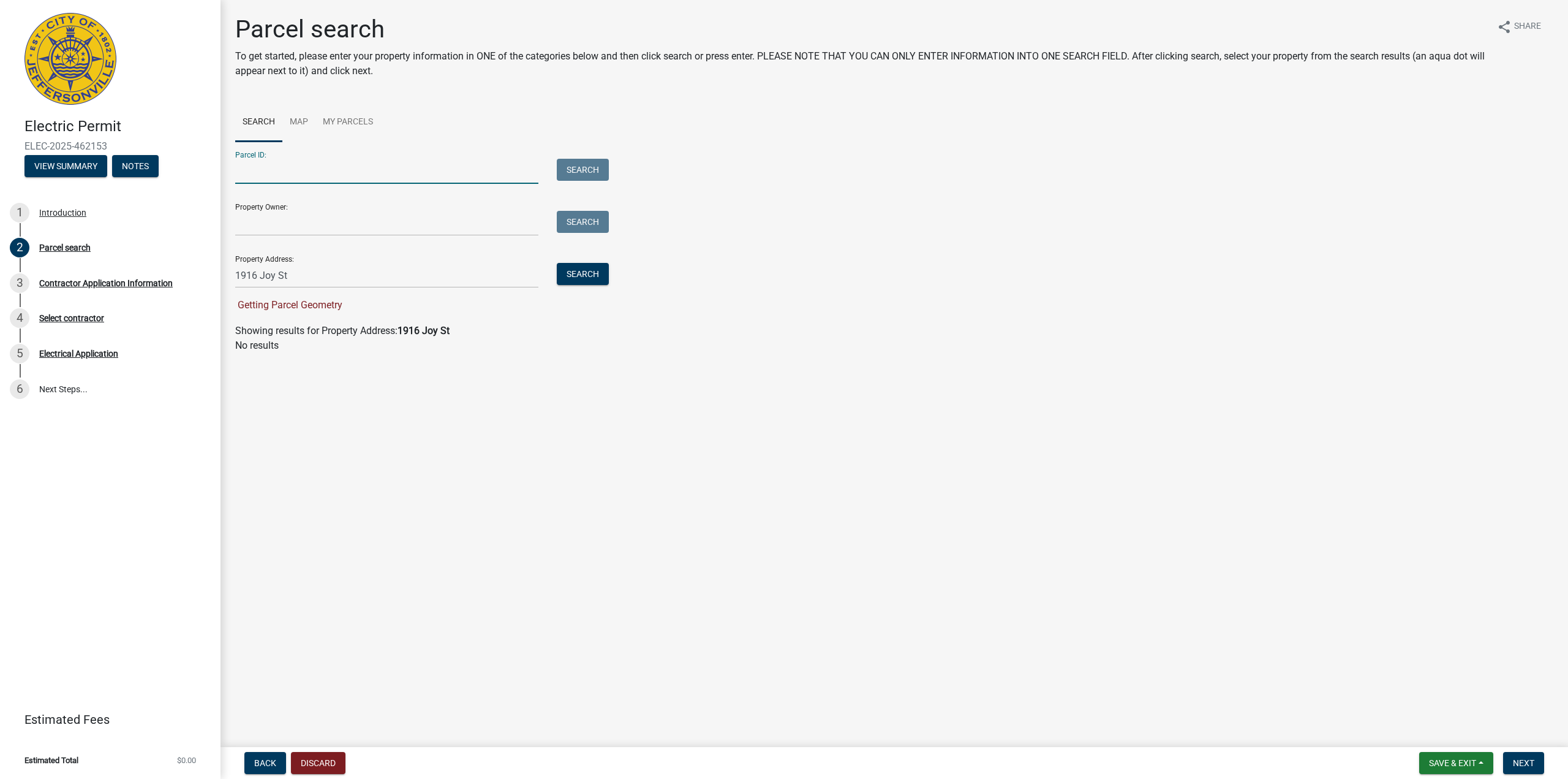
click at [331, 172] on input "Parcel ID:" at bounding box center [386, 171] width 303 height 25
paste input "10-20-00-300-691.000-010"
type input "10-20-00-300-691.000-010"
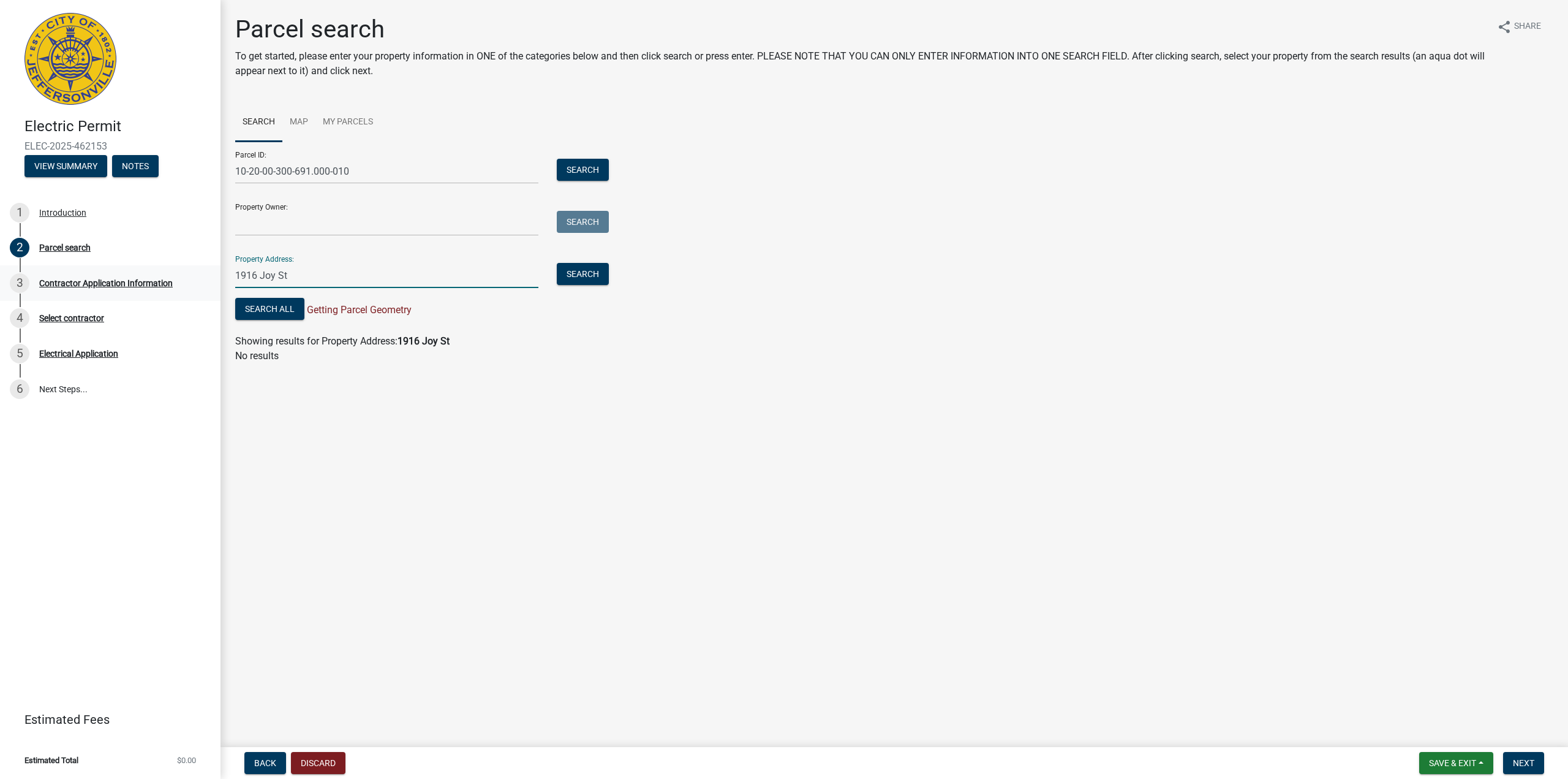
drag, startPoint x: 306, startPoint y: 268, endPoint x: 174, endPoint y: 282, distance: 132.7
click at [174, 282] on div "Electric Permit ELEC-2025-462153 View Summary Notes 1 Introduction 2 Parcel sea…" at bounding box center [784, 389] width 1568 height 779
click at [590, 160] on button "Search" at bounding box center [582, 170] width 52 height 22
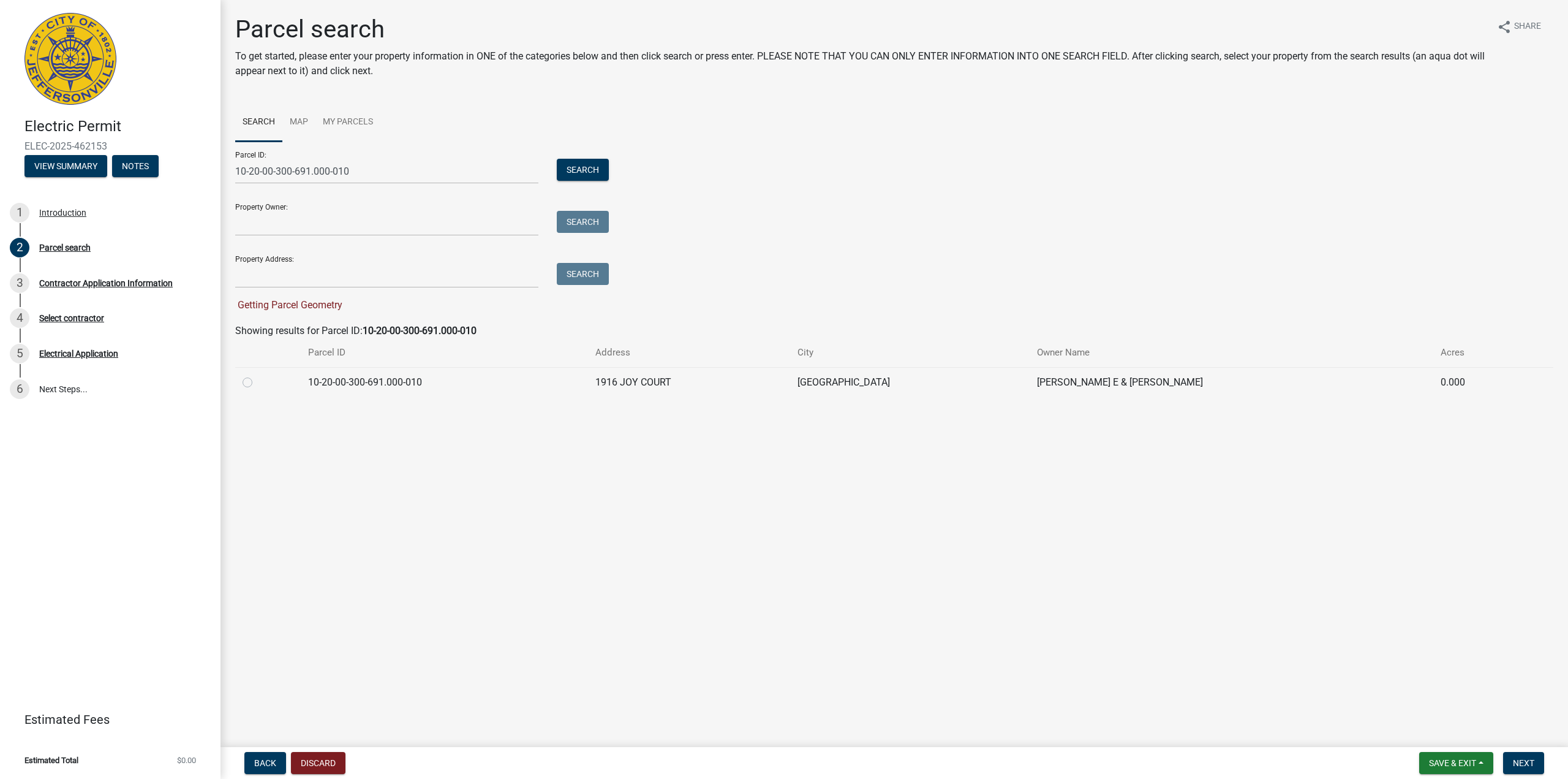
click at [257, 375] on label at bounding box center [257, 375] width 0 height 0
click at [257, 383] on input "radio" at bounding box center [261, 378] width 8 height 8
radio input "true"
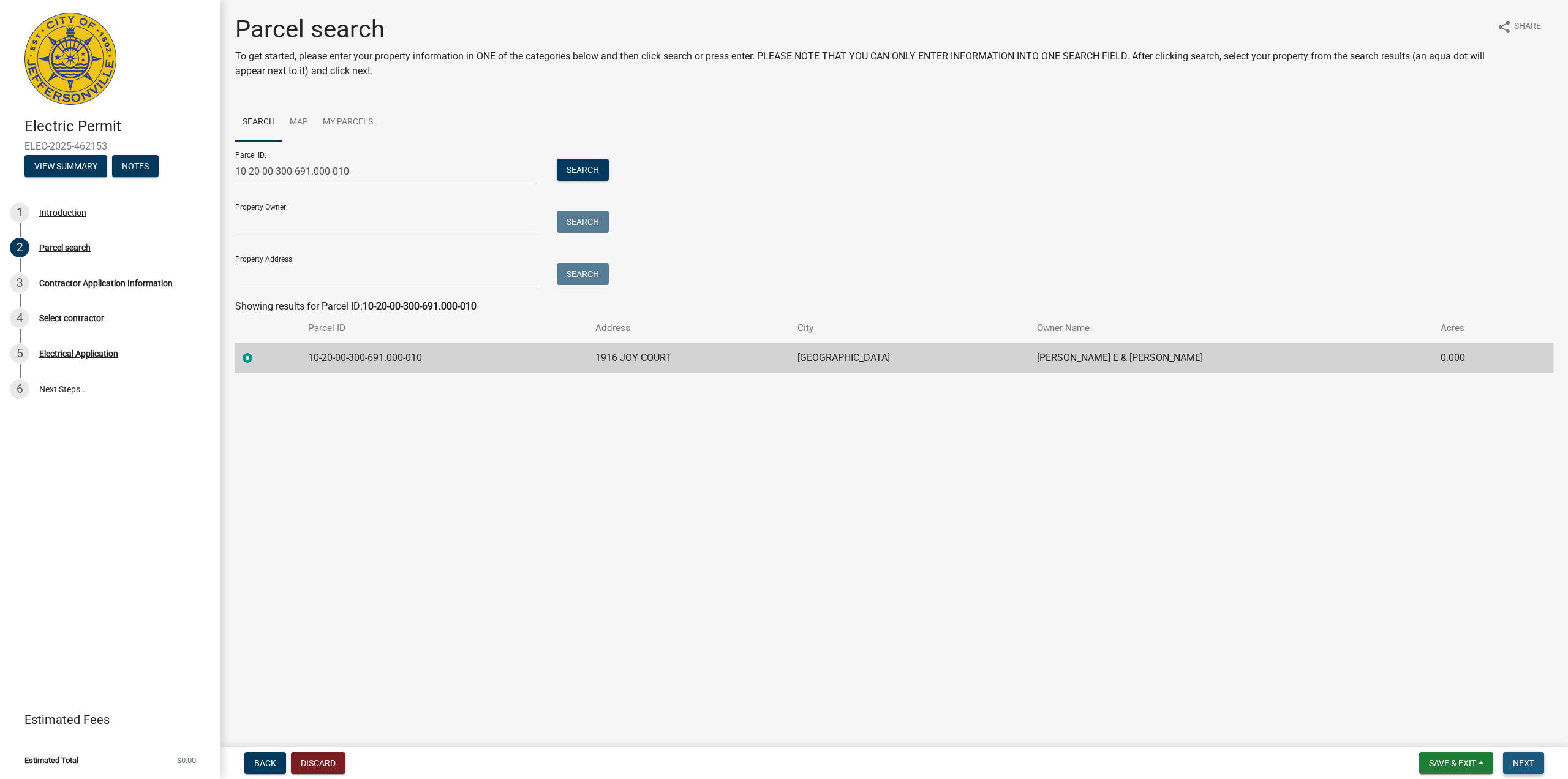
click at [1516, 760] on span "Next" at bounding box center [1524, 763] width 22 height 10
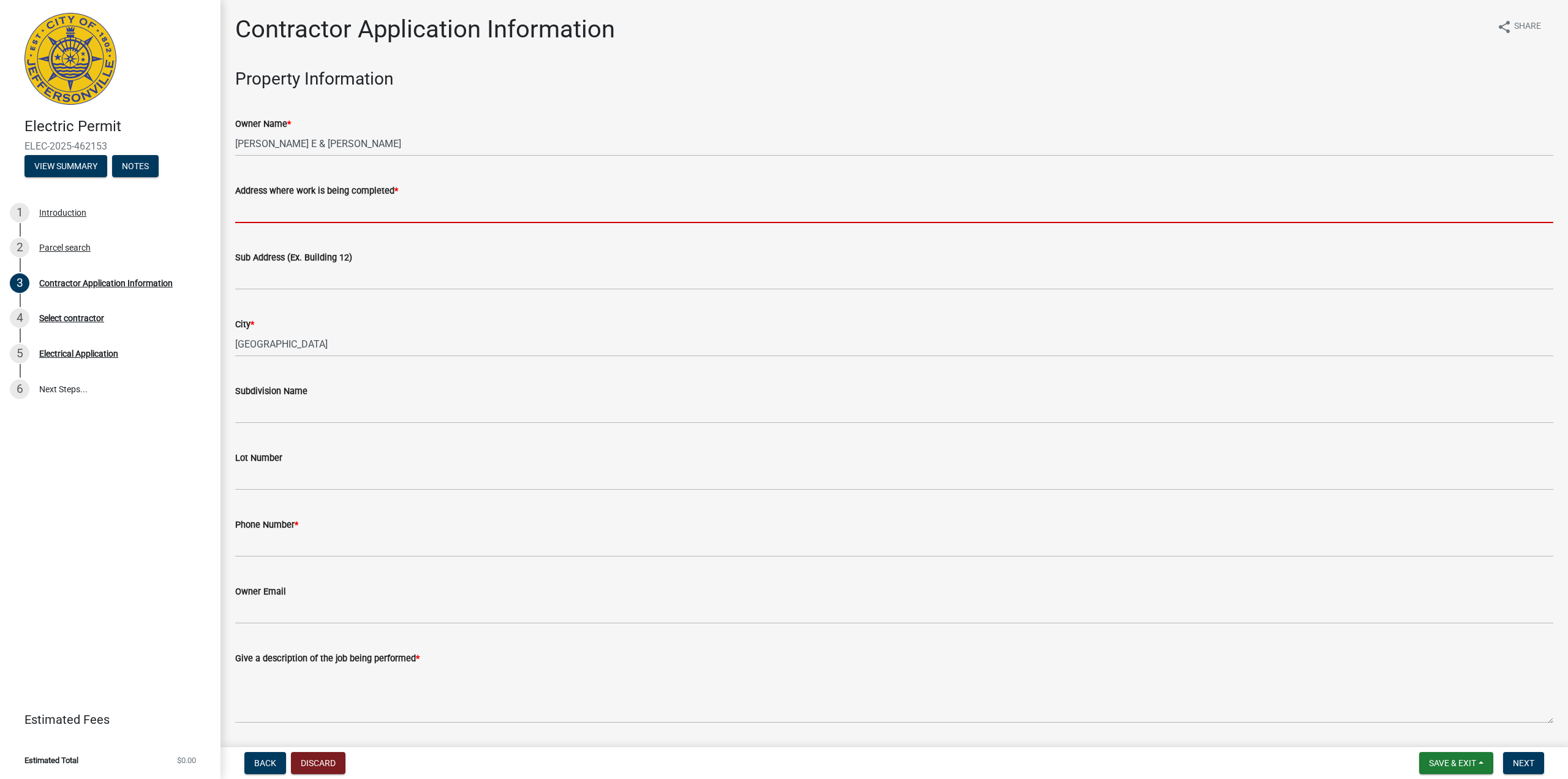
click at [343, 207] on input "Address where work is being completed *" at bounding box center [894, 210] width 1318 height 25
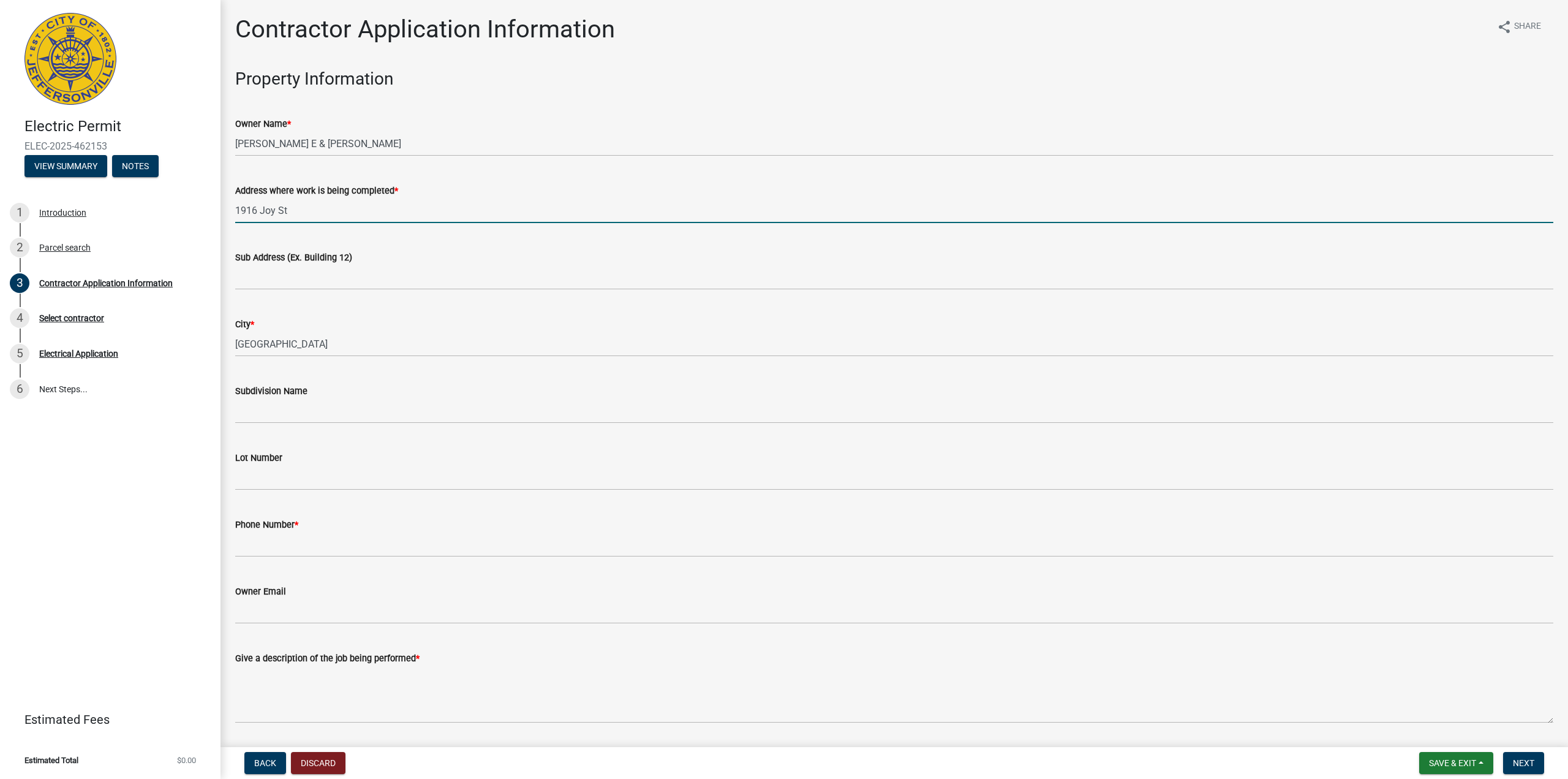
type input "1916 Joy St"
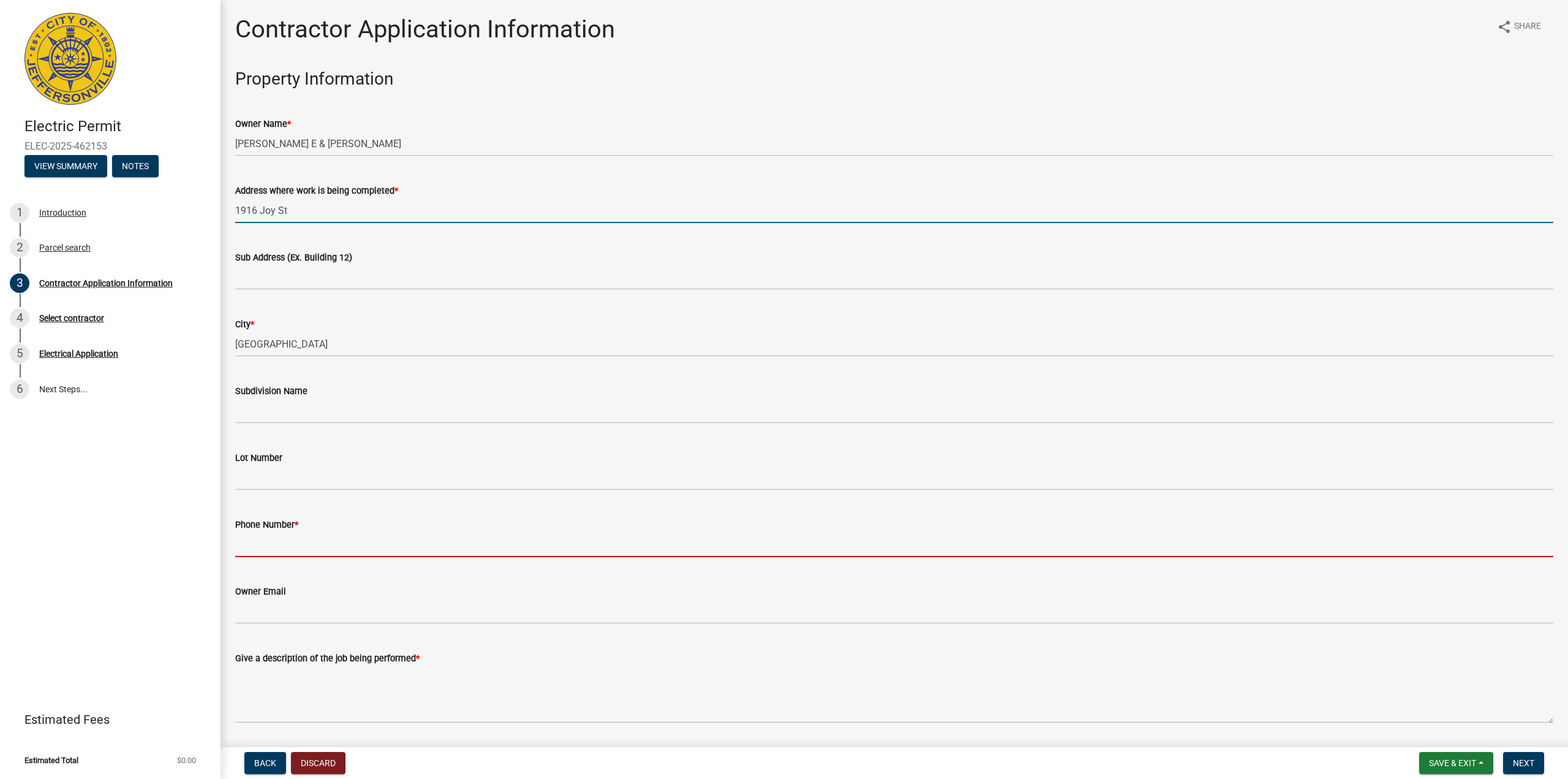
click at [315, 549] on input "Phone Number *" at bounding box center [894, 544] width 1318 height 25
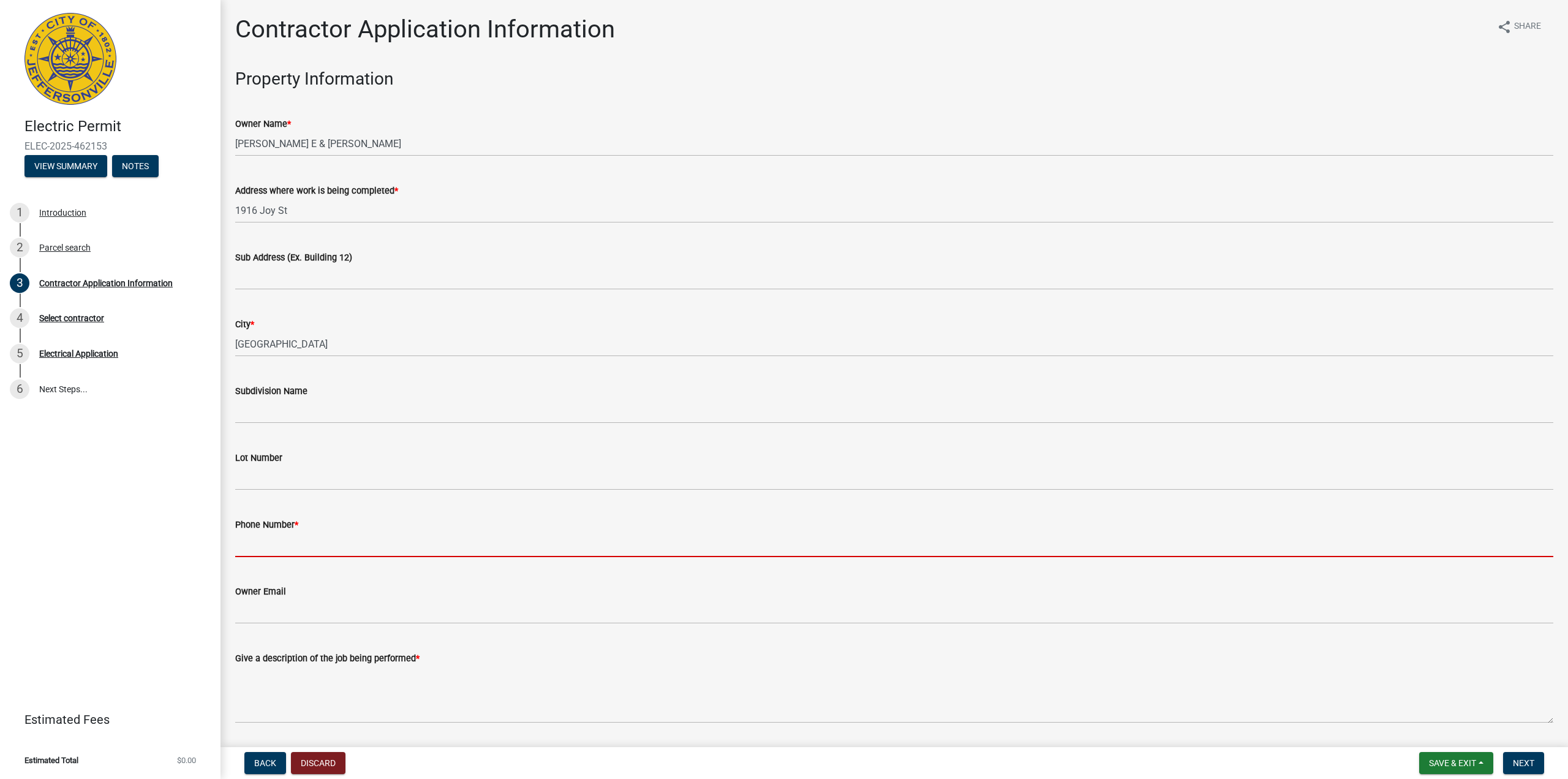
type input "8592423860"
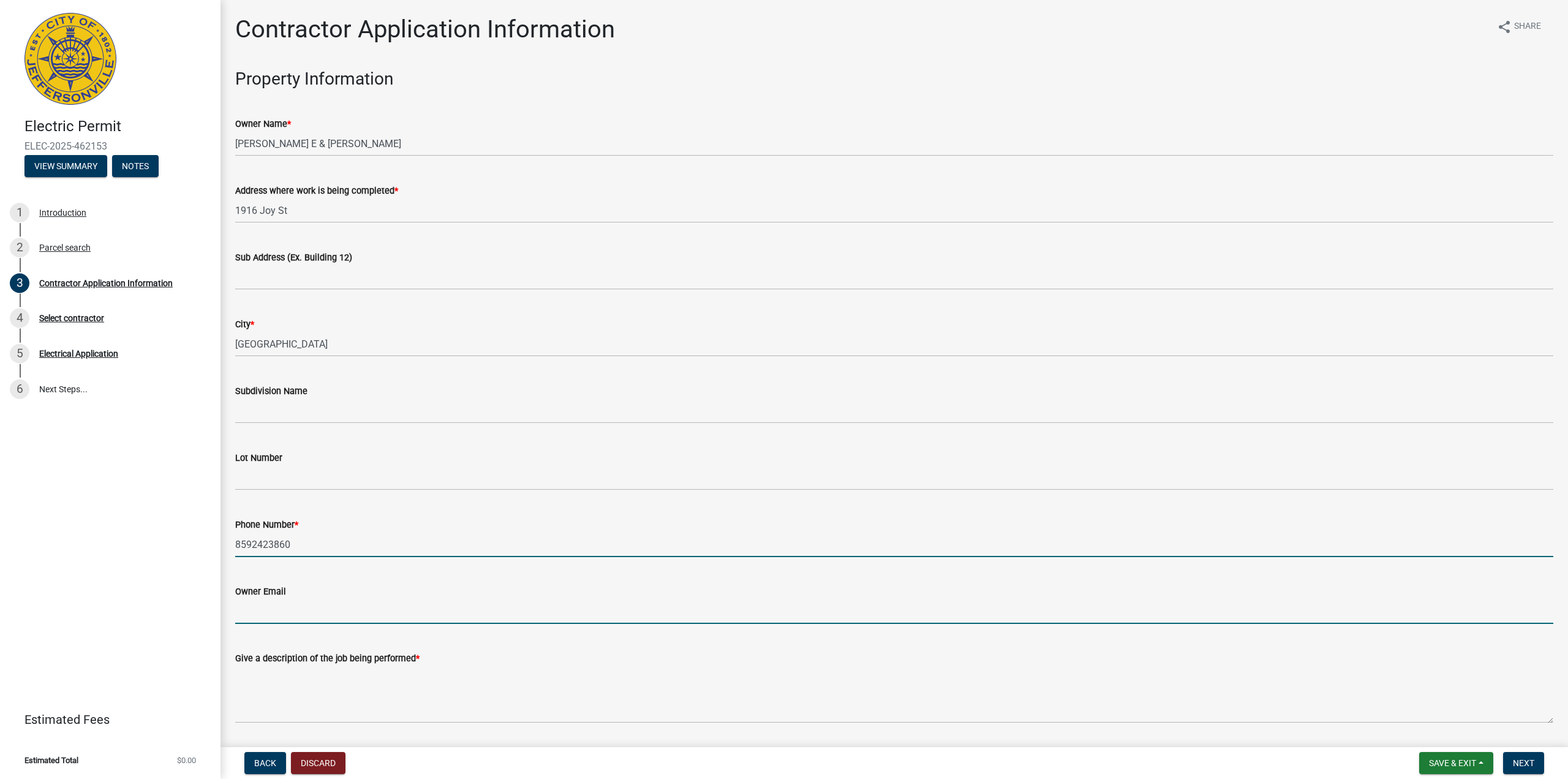
type input "[PERSON_NAME][EMAIL_ADDRESS][PERSON_NAME][DOMAIN_NAME]"
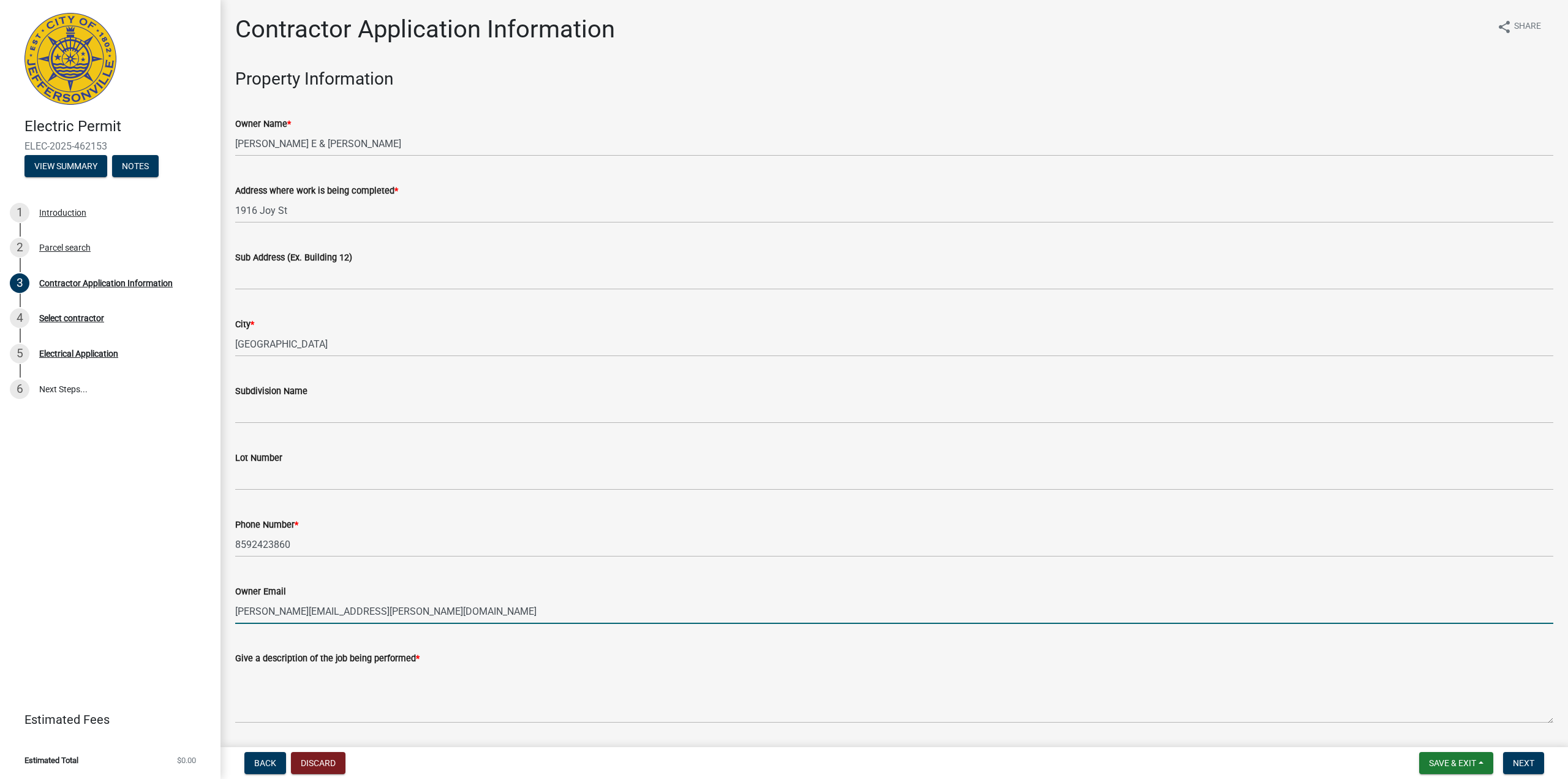
drag, startPoint x: 285, startPoint y: 615, endPoint x: 140, endPoint y: 618, distance: 145.0
click at [143, 618] on div "Electric Permit ELEC-2025-462153 View Summary Notes 1 Introduction 2 Parcel sea…" at bounding box center [784, 389] width 1568 height 779
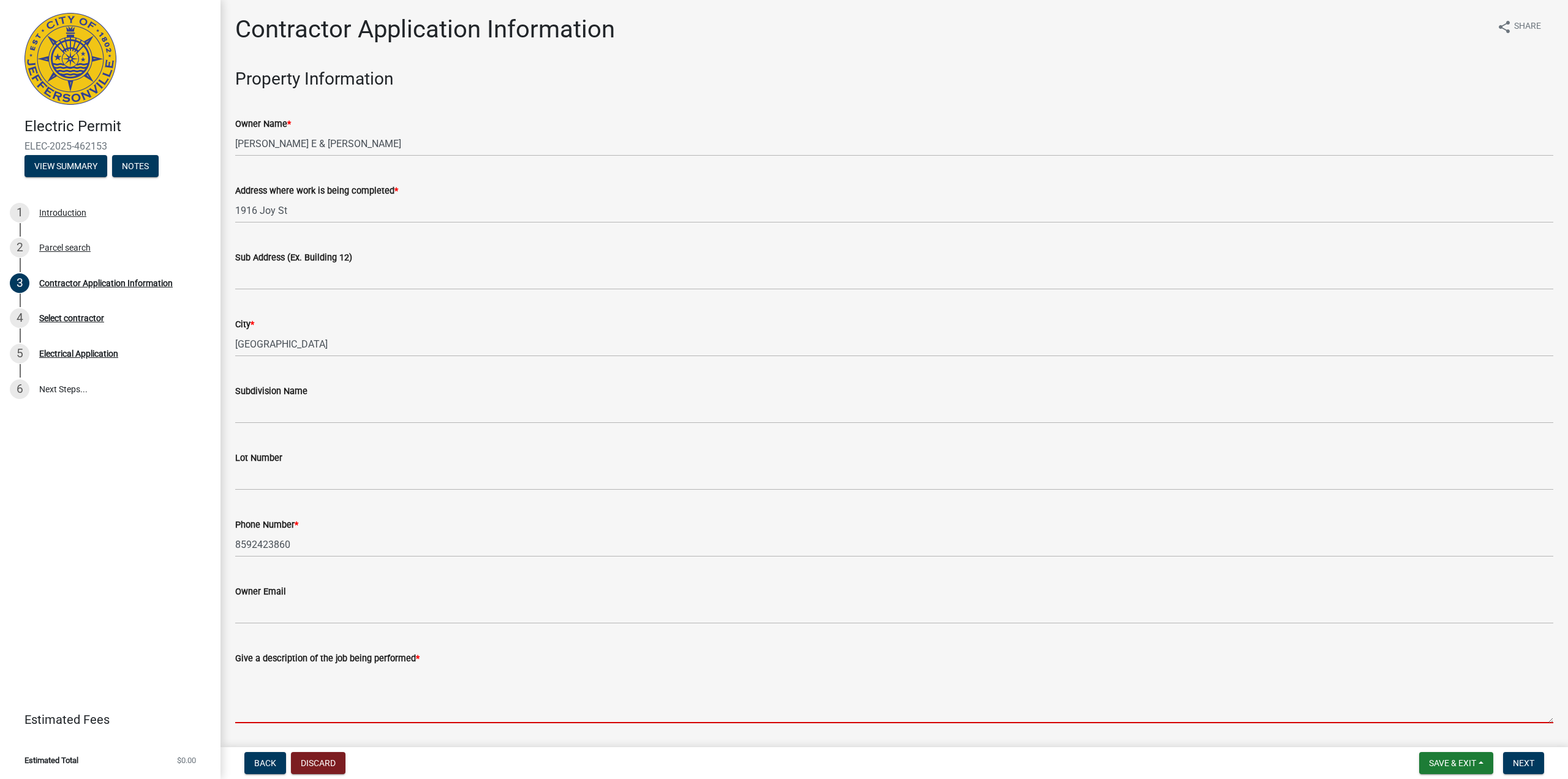
click at [302, 685] on textarea "Give a description of the job being performed *" at bounding box center [894, 695] width 1318 height 58
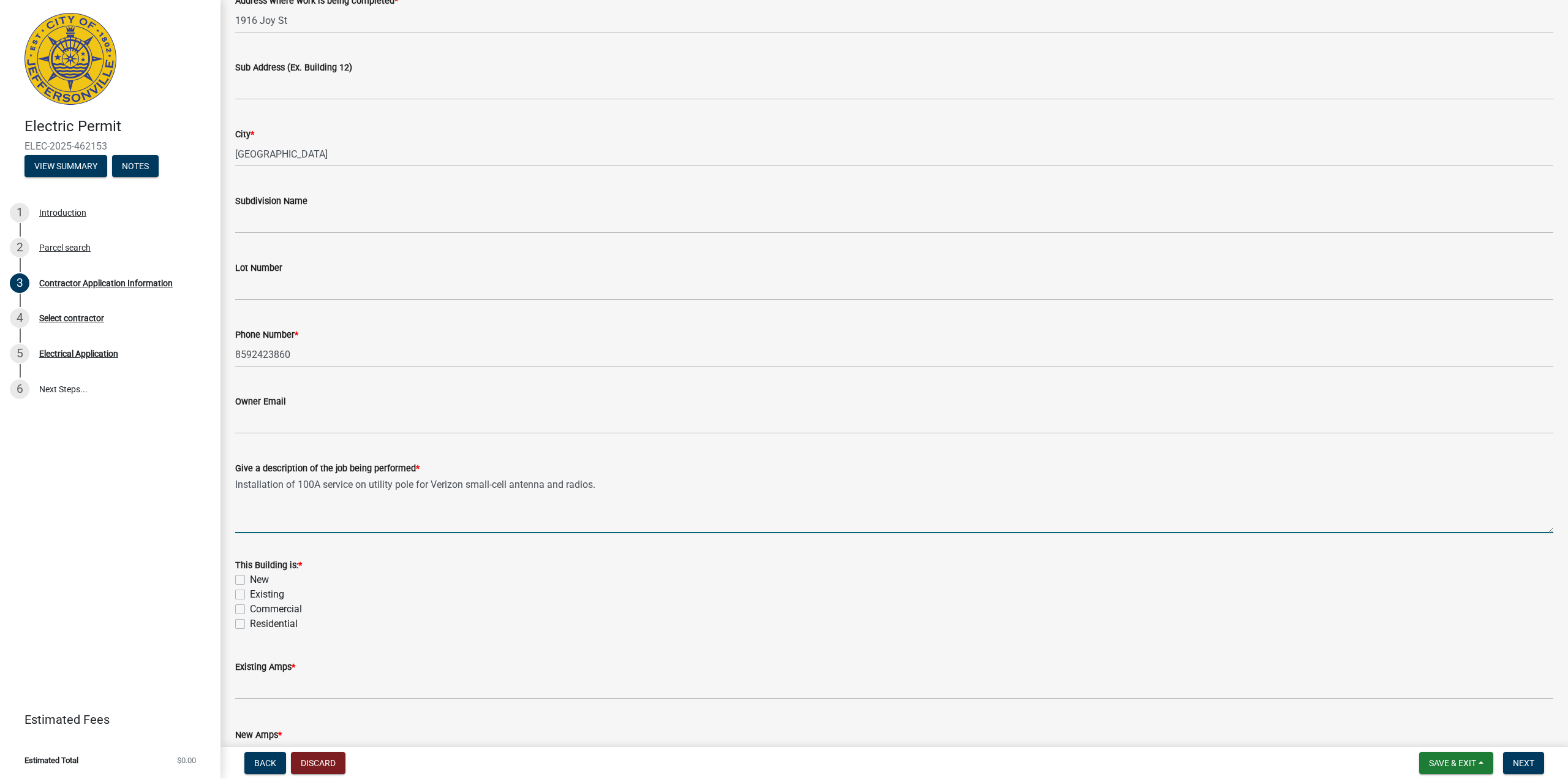
scroll to position [273, 0]
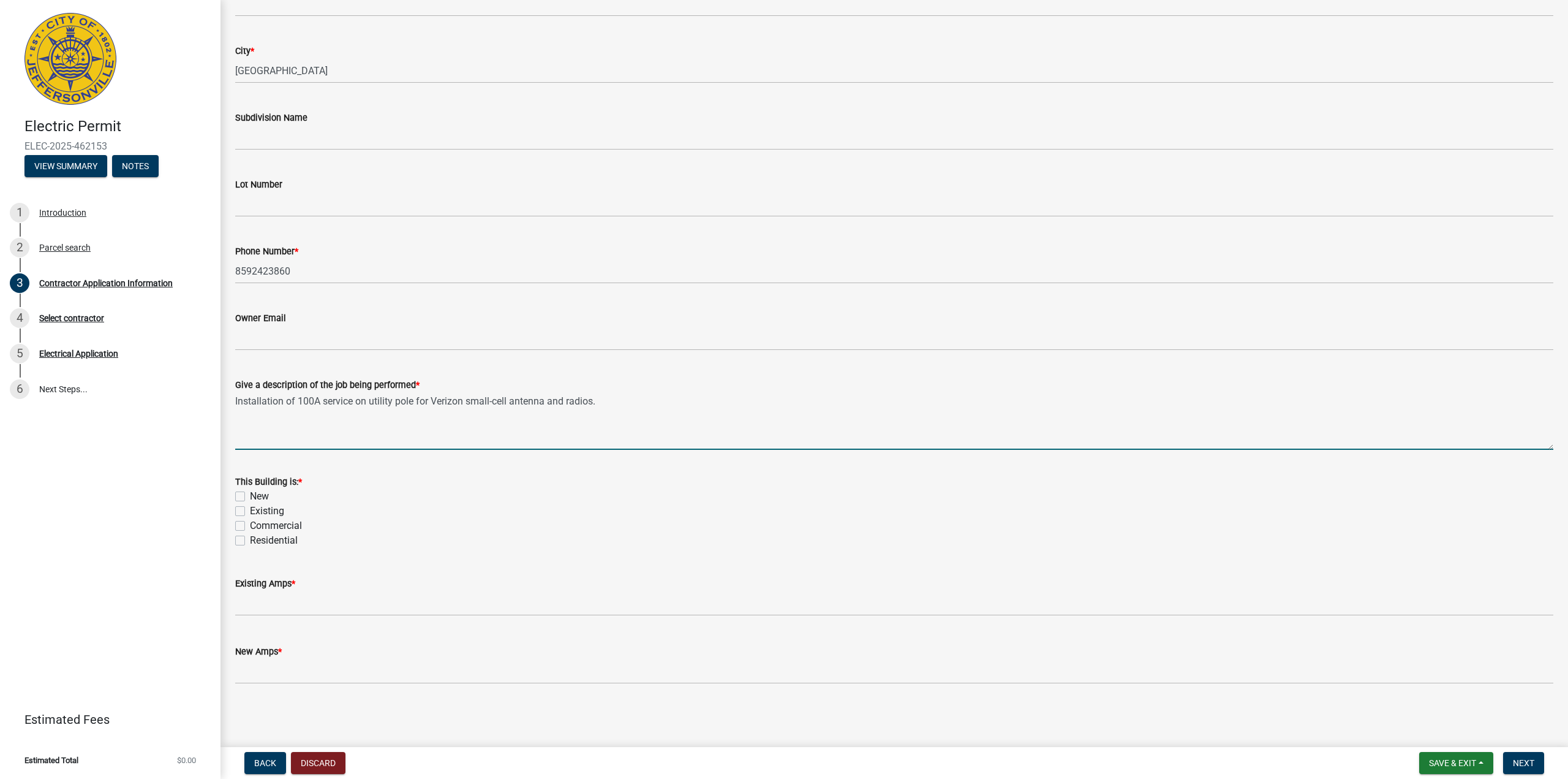
type textarea "Installation of 100A service on utility pole for Verizon small-cell antenna and…"
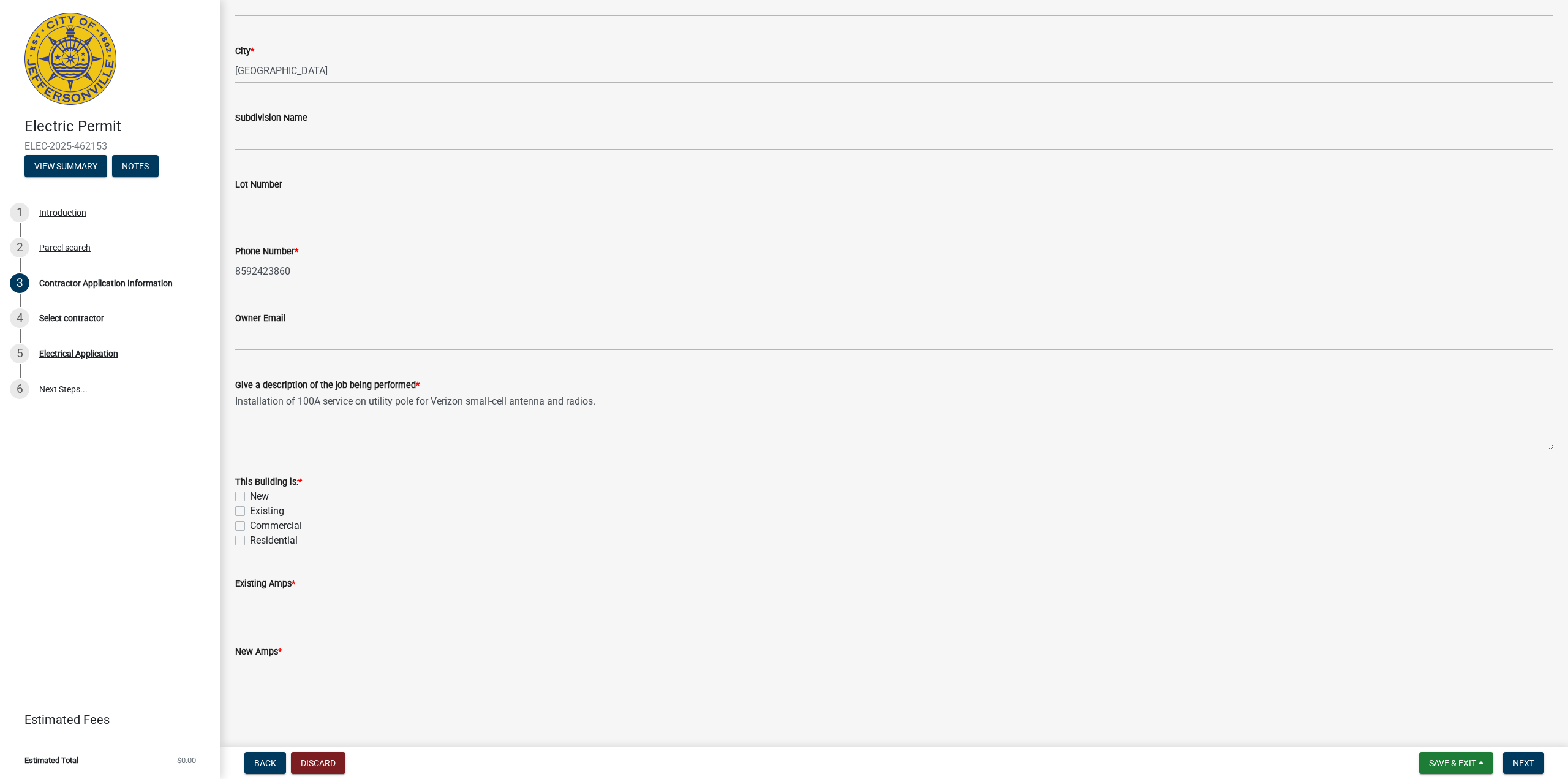
drag, startPoint x: 240, startPoint y: 494, endPoint x: 242, endPoint y: 507, distance: 13.2
click at [250, 494] on label "New" at bounding box center [259, 496] width 19 height 15
click at [250, 494] on input "New" at bounding box center [254, 492] width 8 height 8
checkbox input "true"
checkbox input "false"
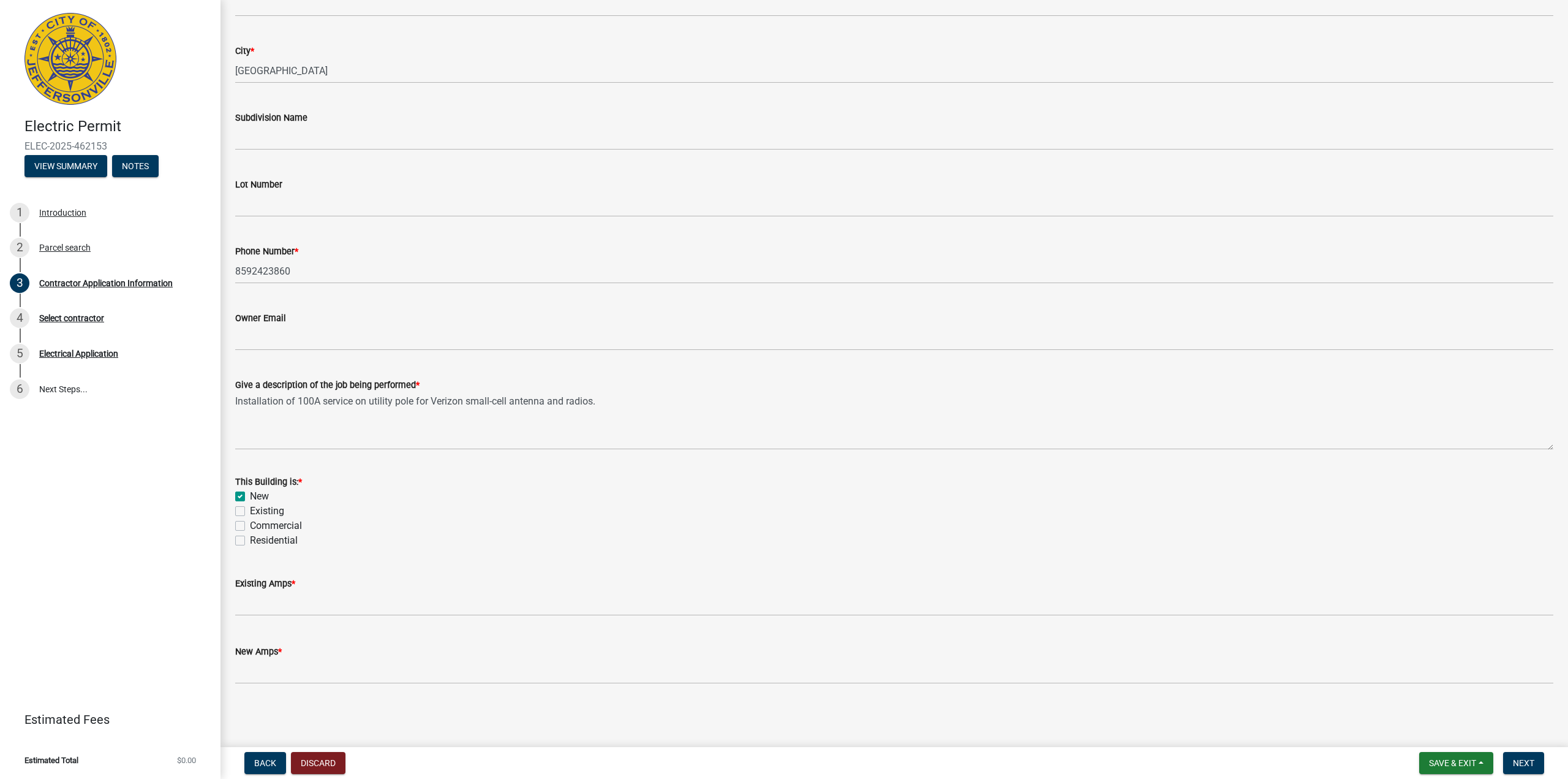
checkbox input "false"
click at [250, 529] on label "Commercial" at bounding box center [276, 526] width 52 height 15
click at [250, 526] on input "Commercial" at bounding box center [254, 522] width 8 height 8
checkbox input "true"
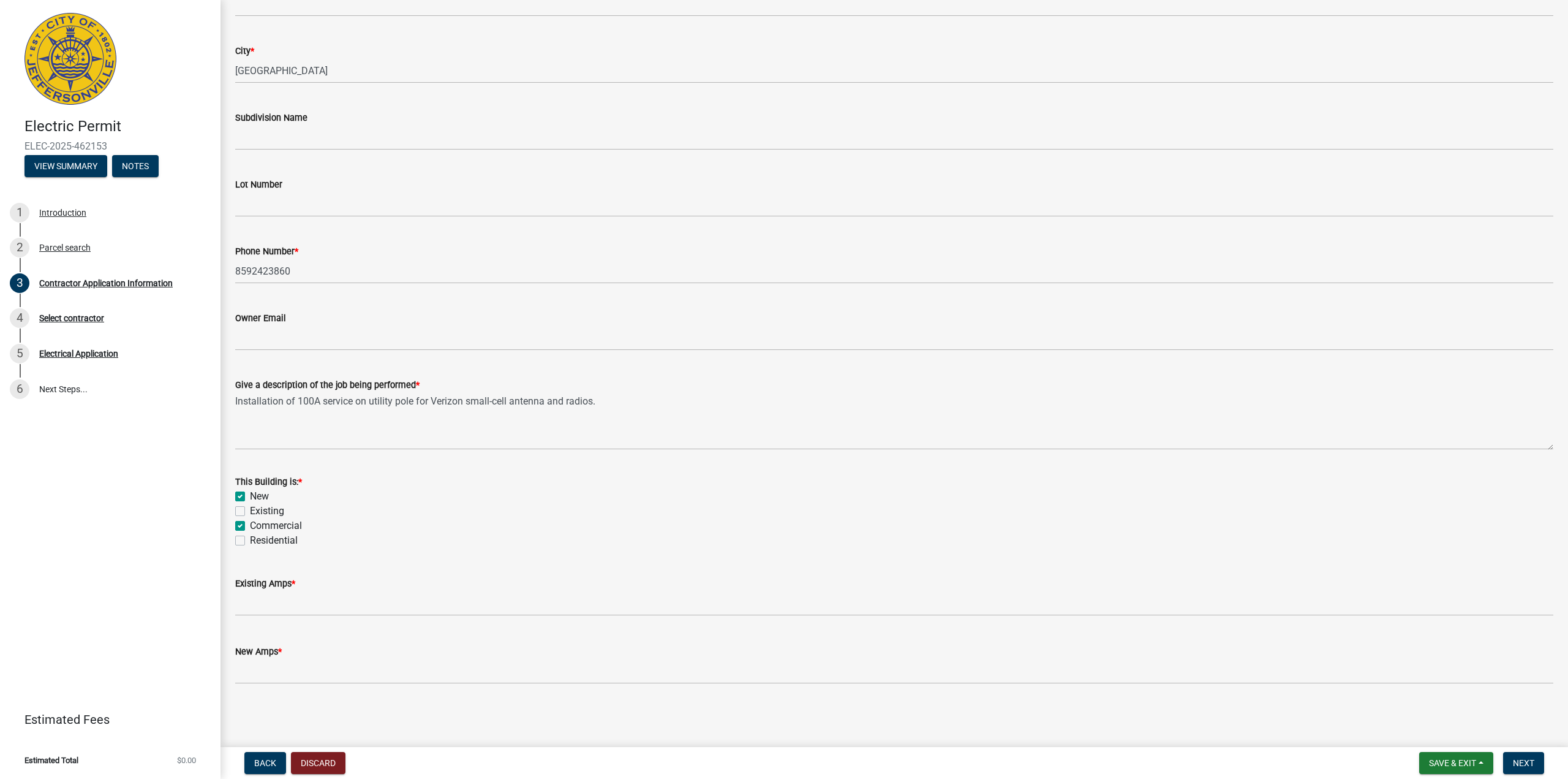
checkbox input "true"
checkbox input "false"
checkbox input "true"
checkbox input "false"
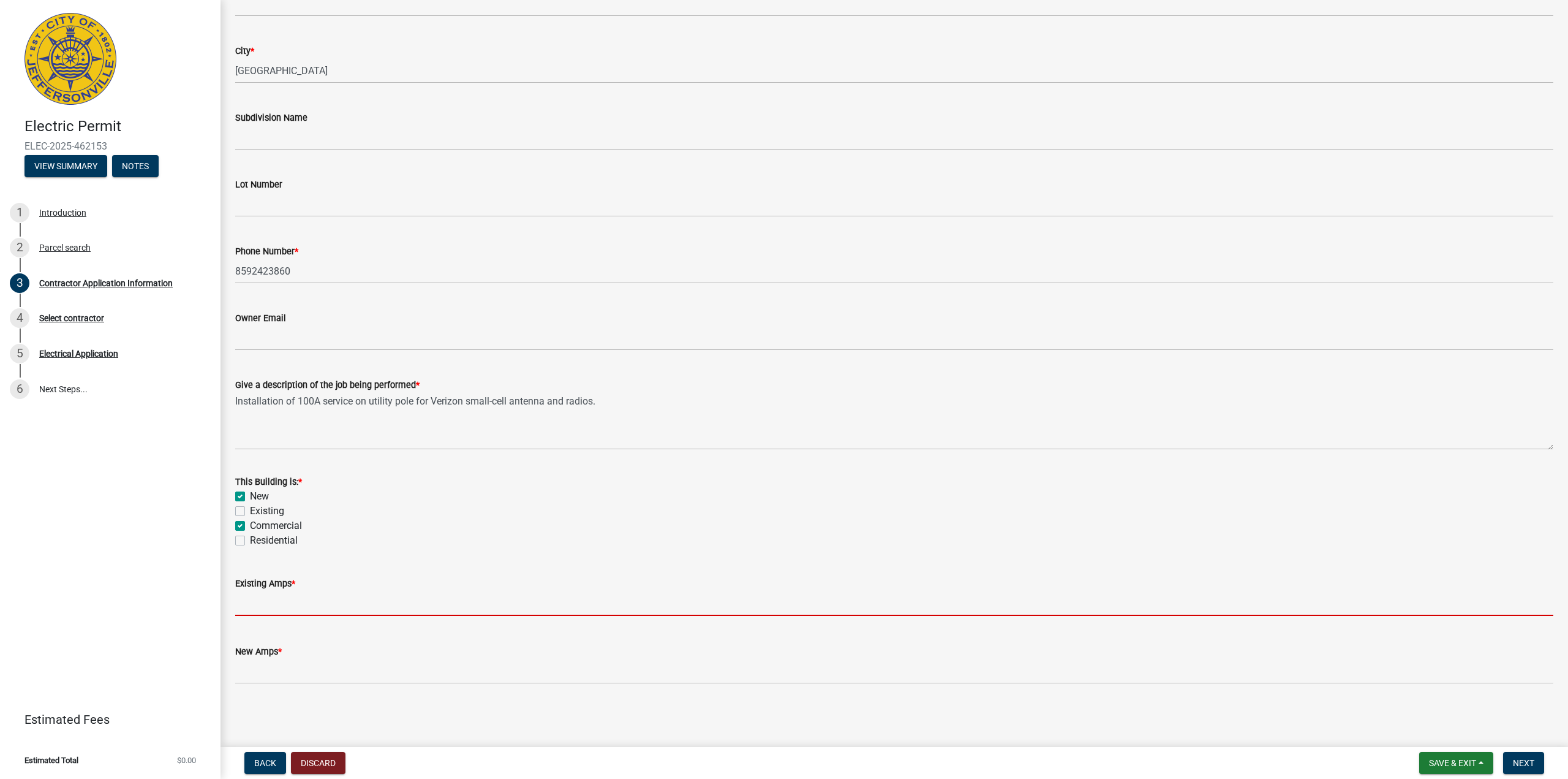
click at [295, 603] on input "text" at bounding box center [894, 603] width 1318 height 25
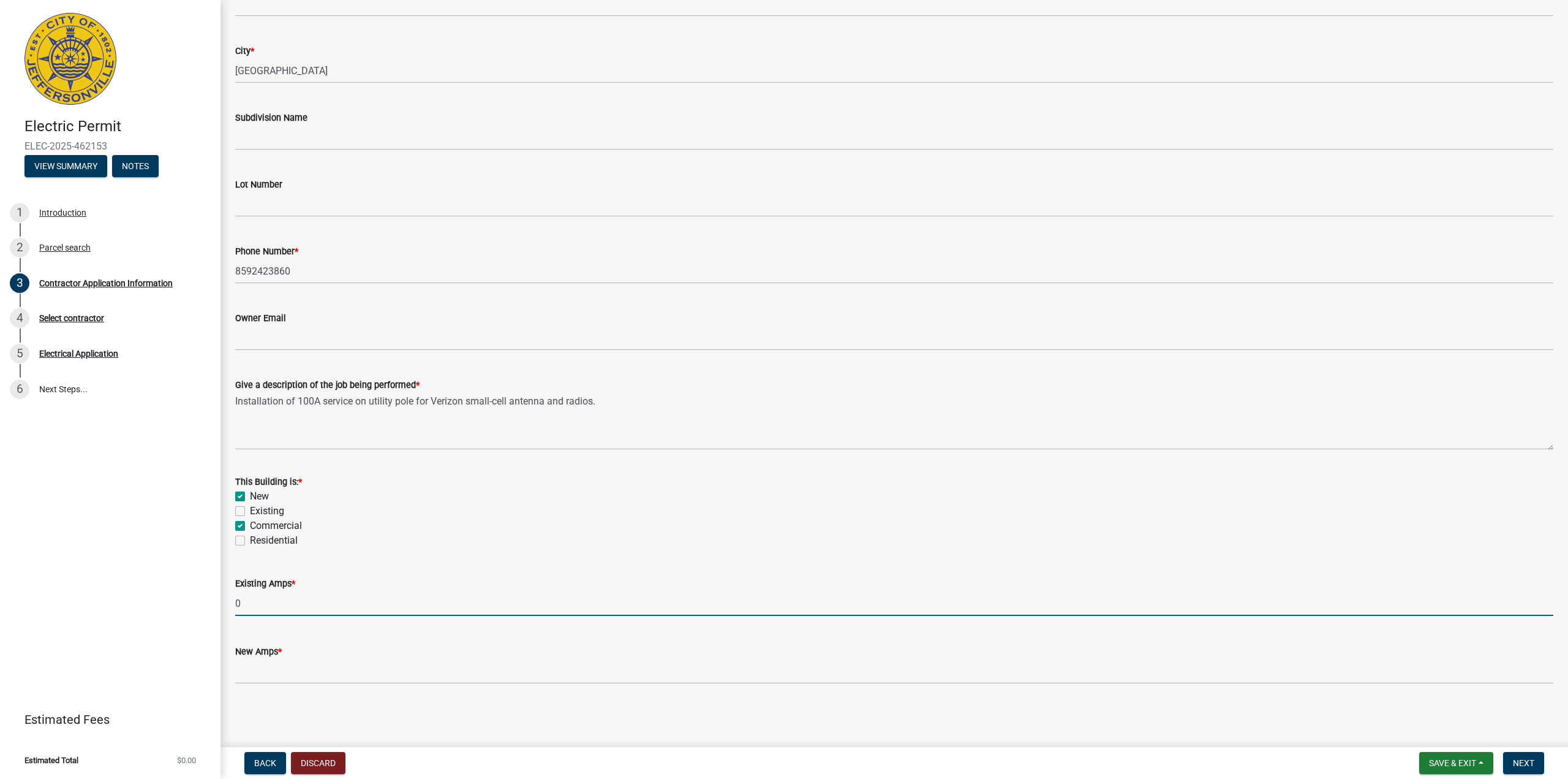
type input "0"
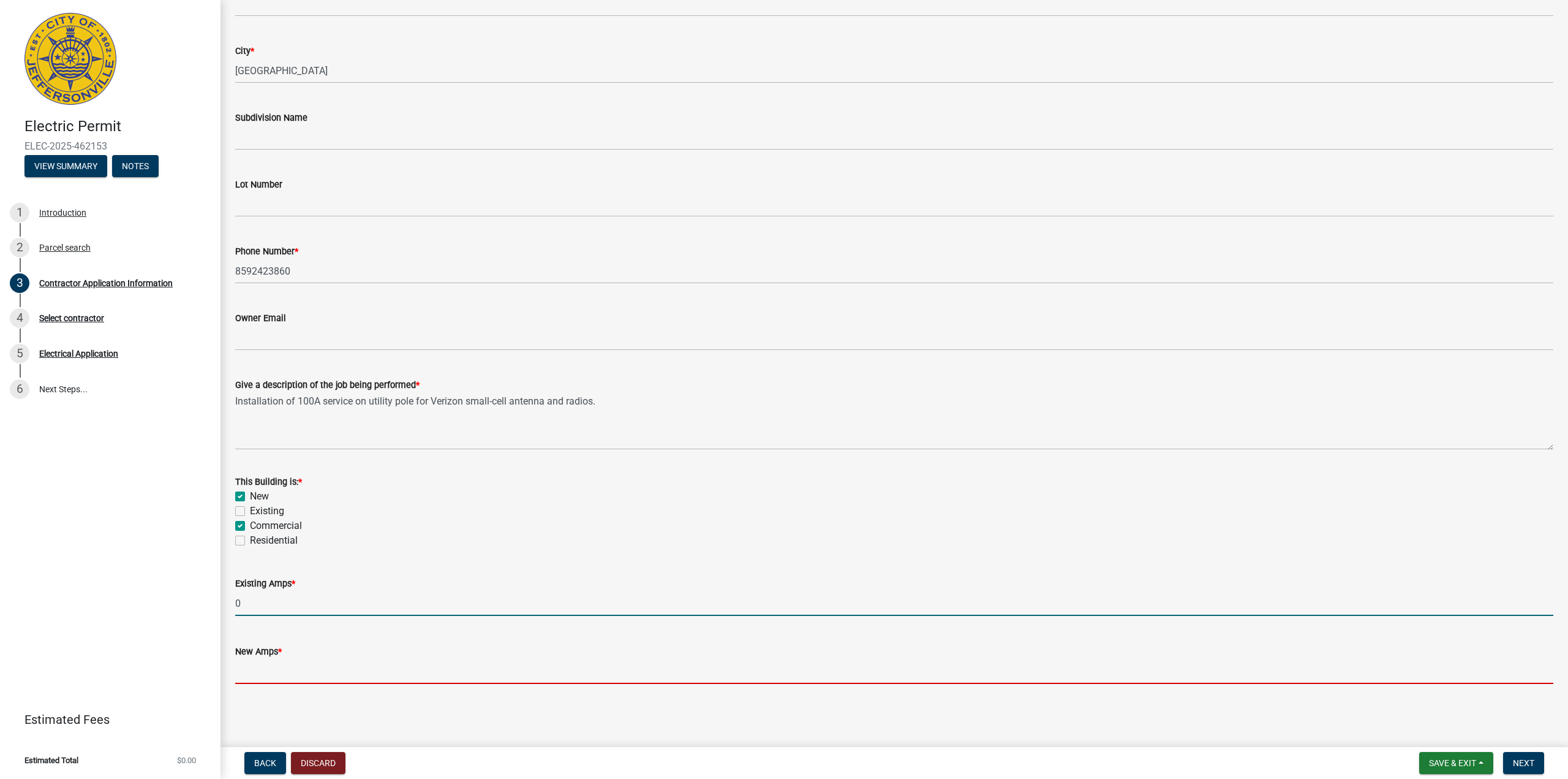
click at [286, 668] on input "text" at bounding box center [894, 671] width 1318 height 25
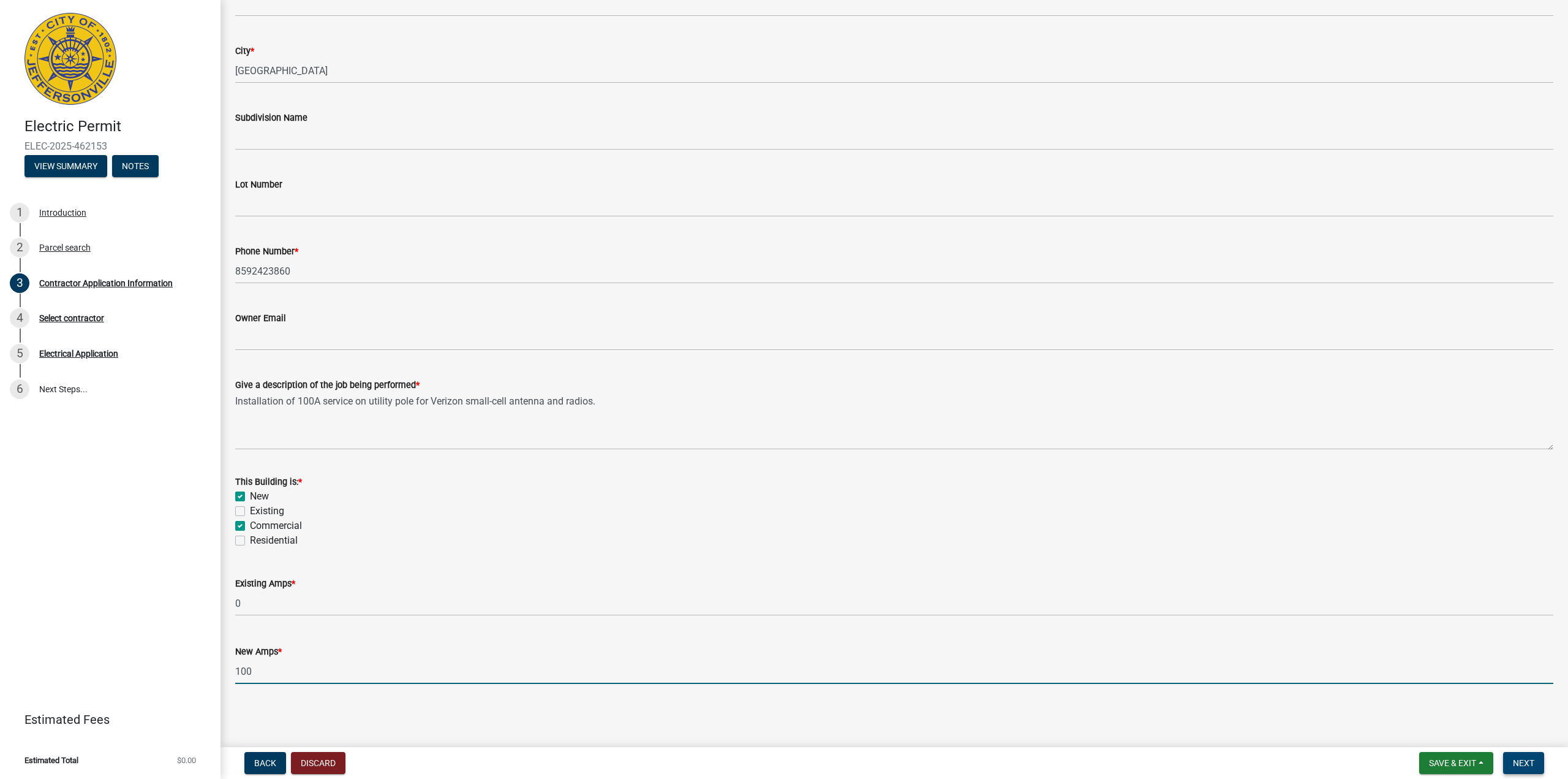
type input "100"
click at [1526, 762] on span "Next" at bounding box center [1524, 763] width 22 height 10
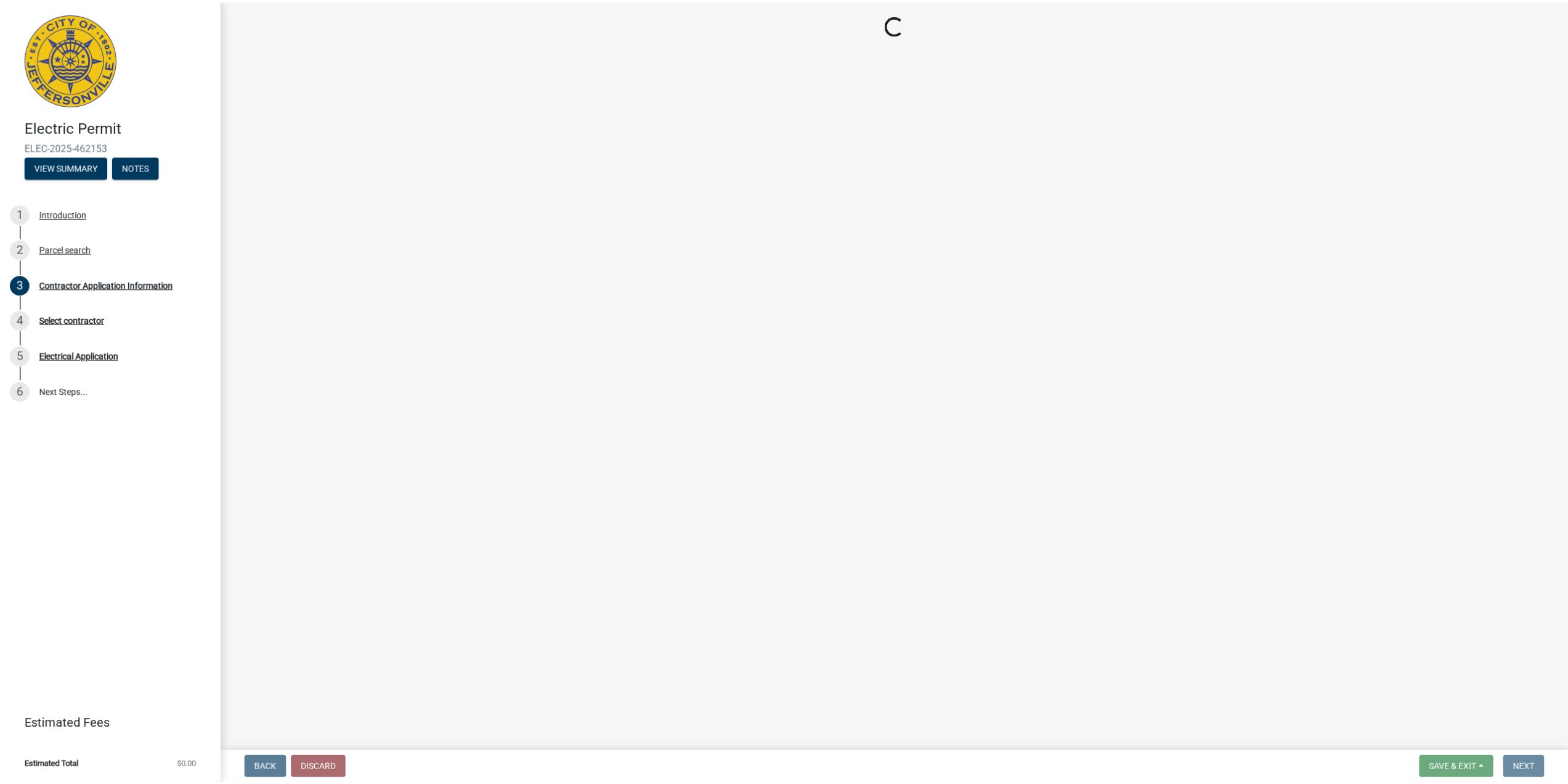
scroll to position [0, 0]
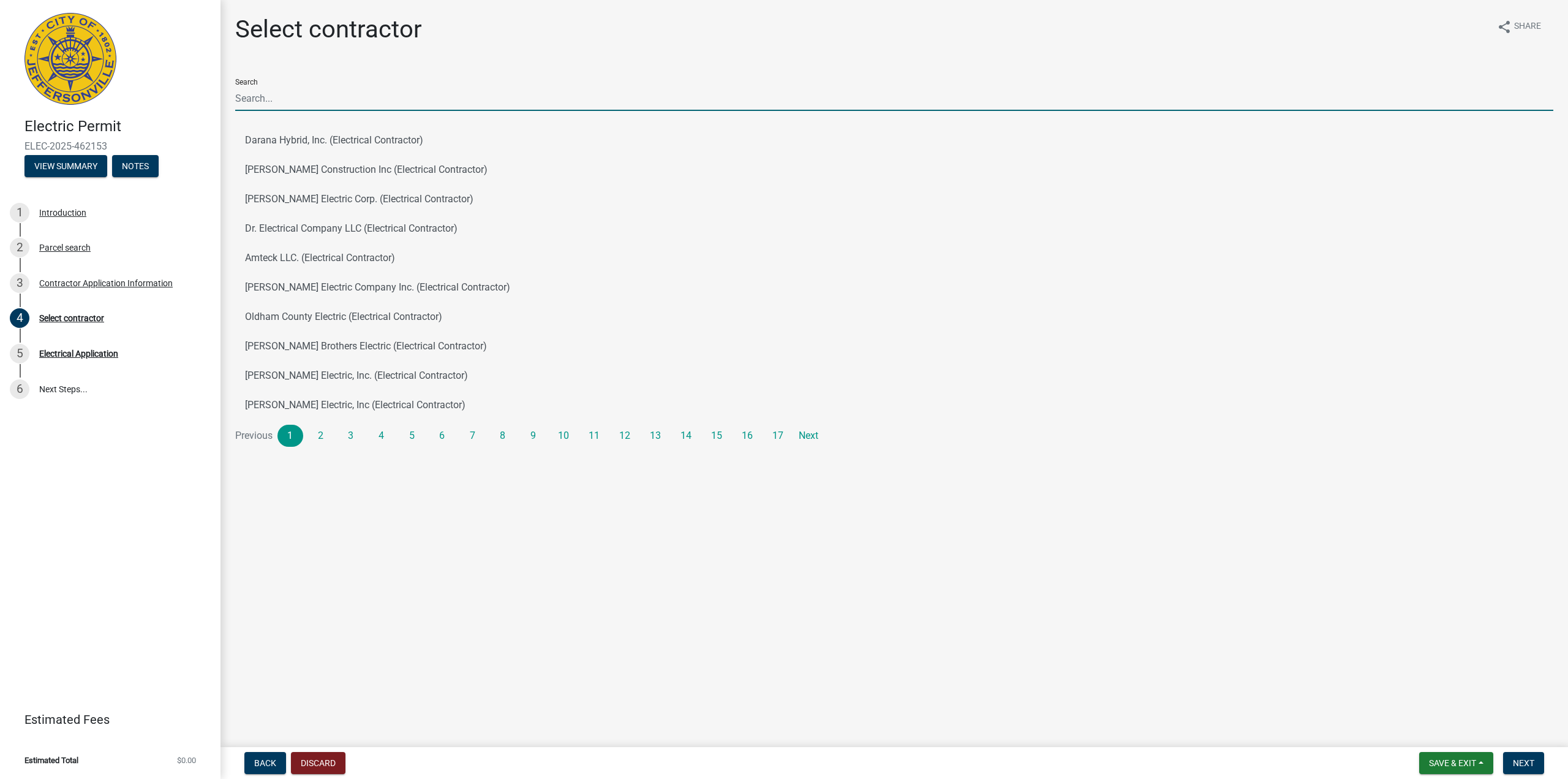
click at [286, 87] on input "Search" at bounding box center [894, 99] width 1318 height 25
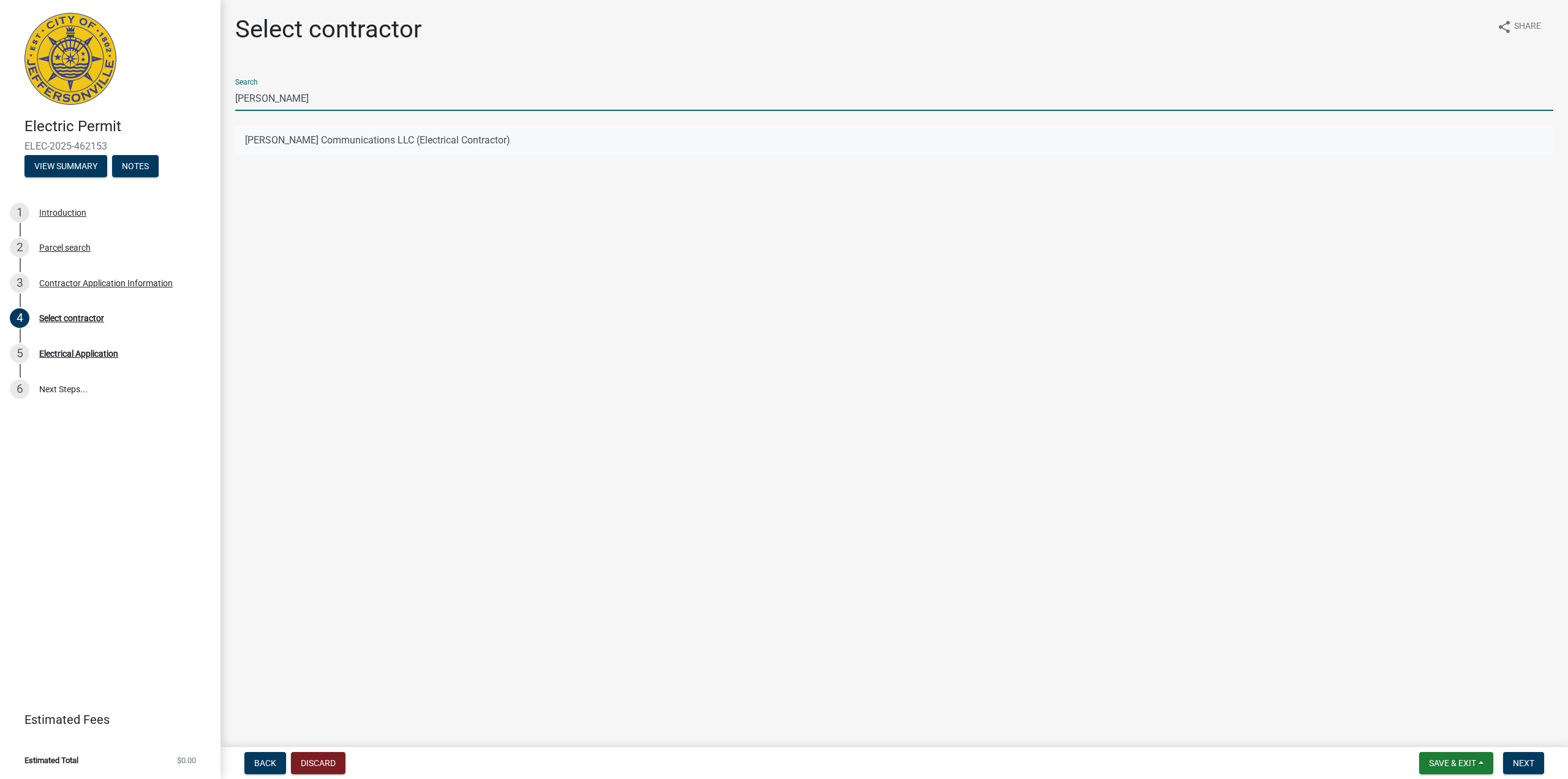
type input "[PERSON_NAME]"
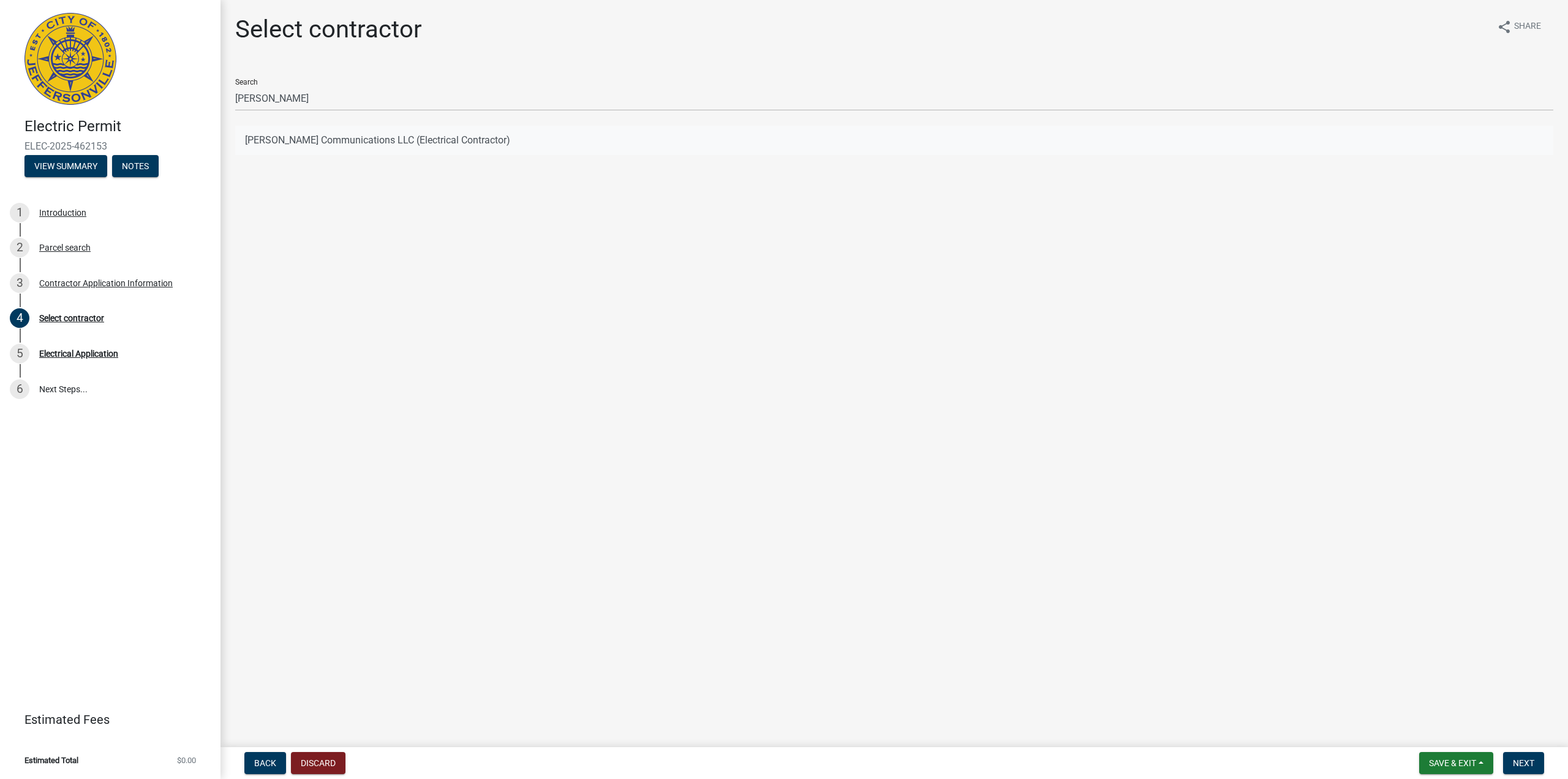
click at [264, 145] on button "[PERSON_NAME] Communications LLC (Electrical Contractor)" at bounding box center [894, 140] width 1318 height 29
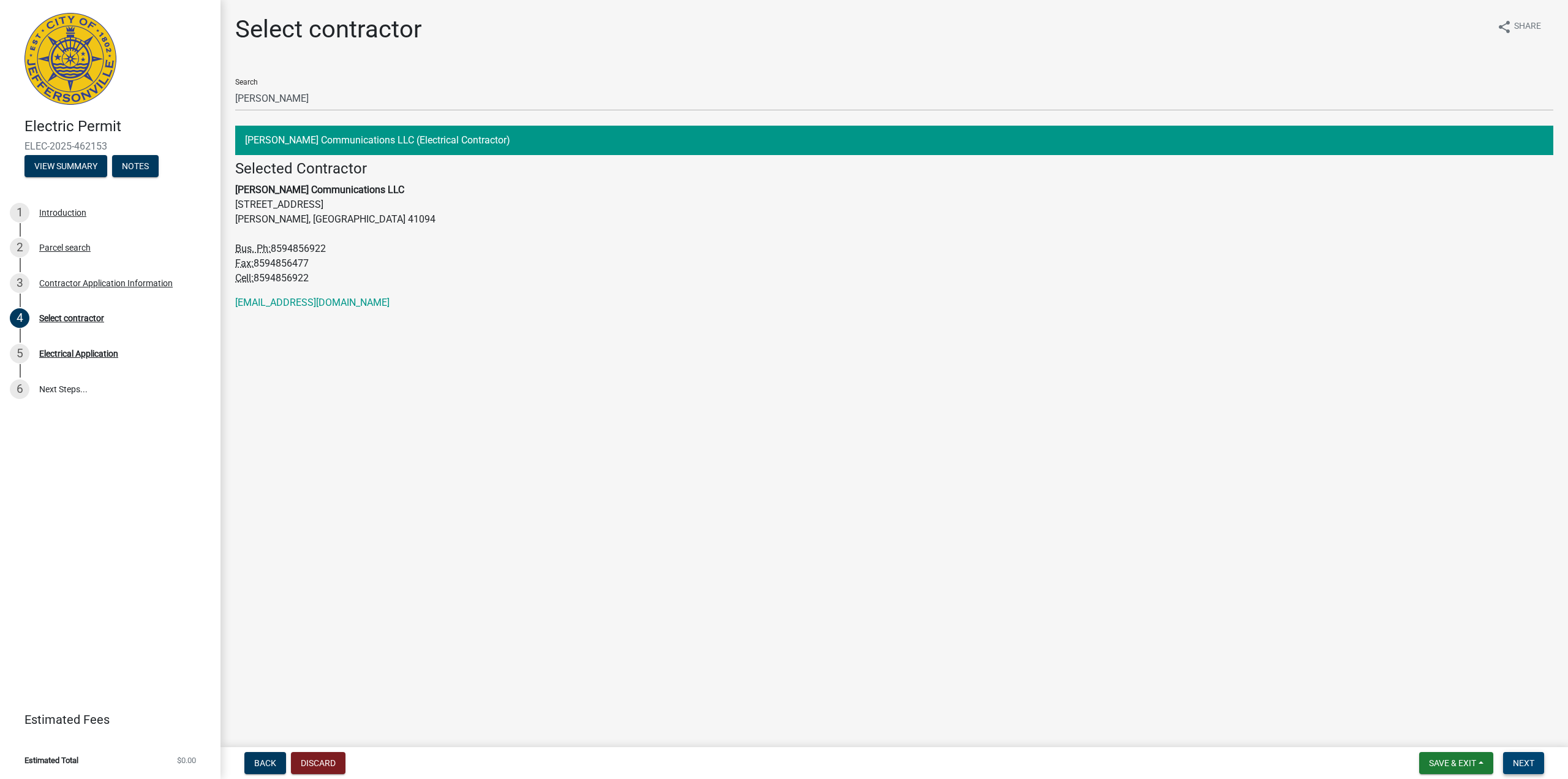
click at [1532, 764] on span "Next" at bounding box center [1524, 763] width 22 height 10
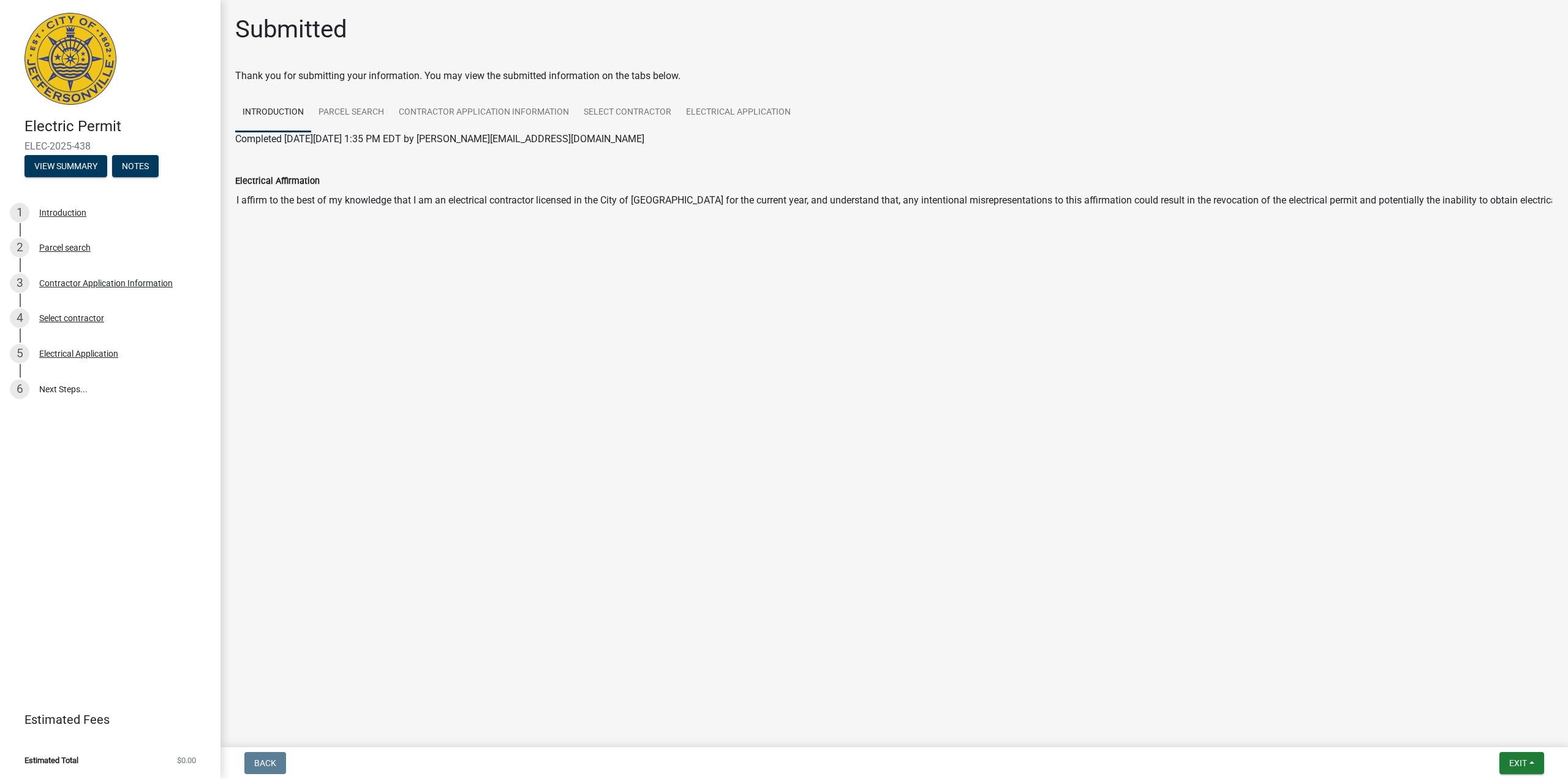
drag, startPoint x: 92, startPoint y: 144, endPoint x: 25, endPoint y: 149, distance: 67.2
click at [25, 149] on span "ELEC-2025-438" at bounding box center [110, 146] width 171 height 12
copy span "ELEC-2025-438"
click at [1515, 758] on span "Exit" at bounding box center [1518, 763] width 18 height 10
click at [1496, 731] on button "Save & Exit" at bounding box center [1495, 731] width 98 height 29
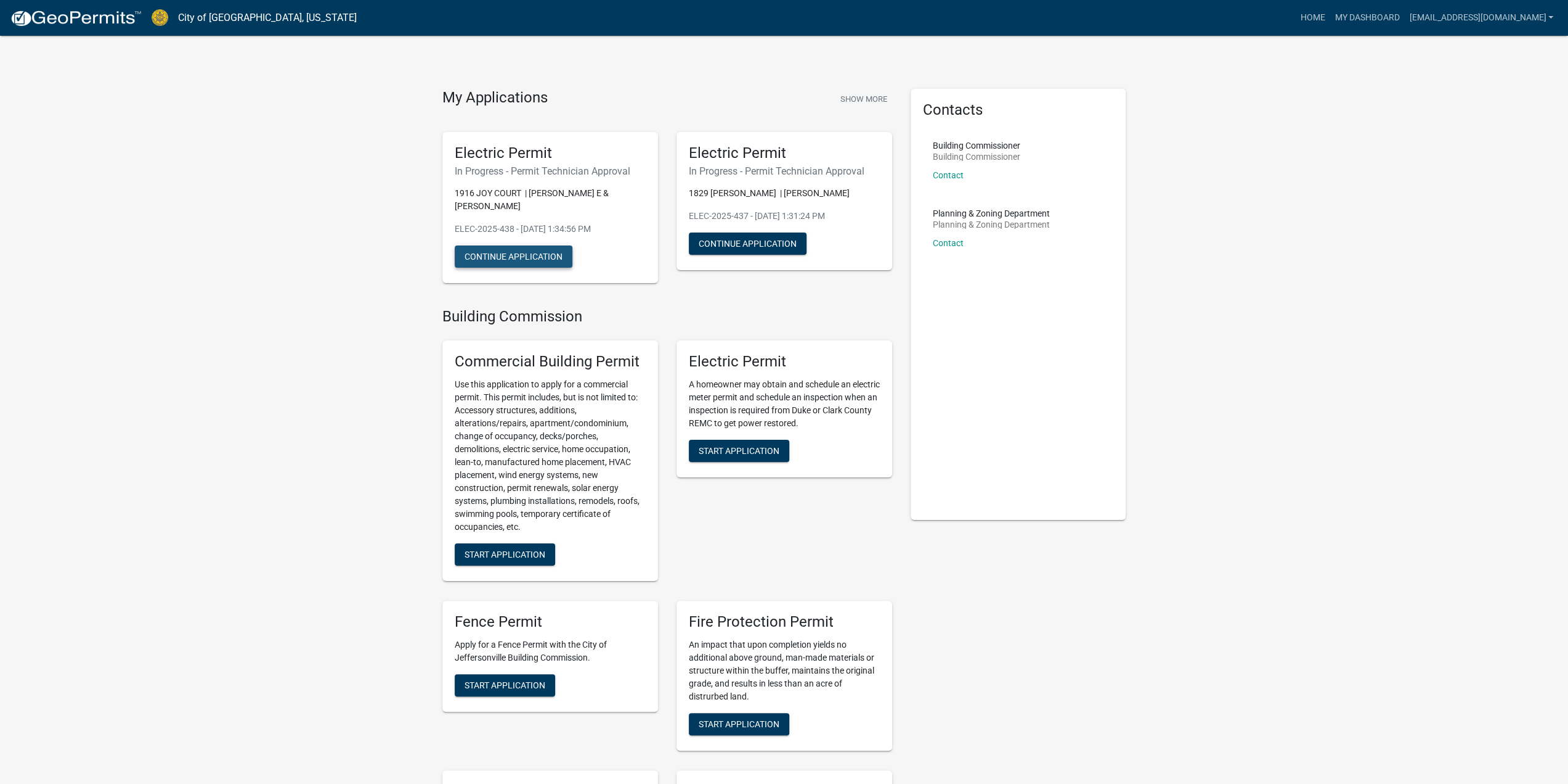
click at [532, 246] on button "Continue Application" at bounding box center [514, 256] width 118 height 22
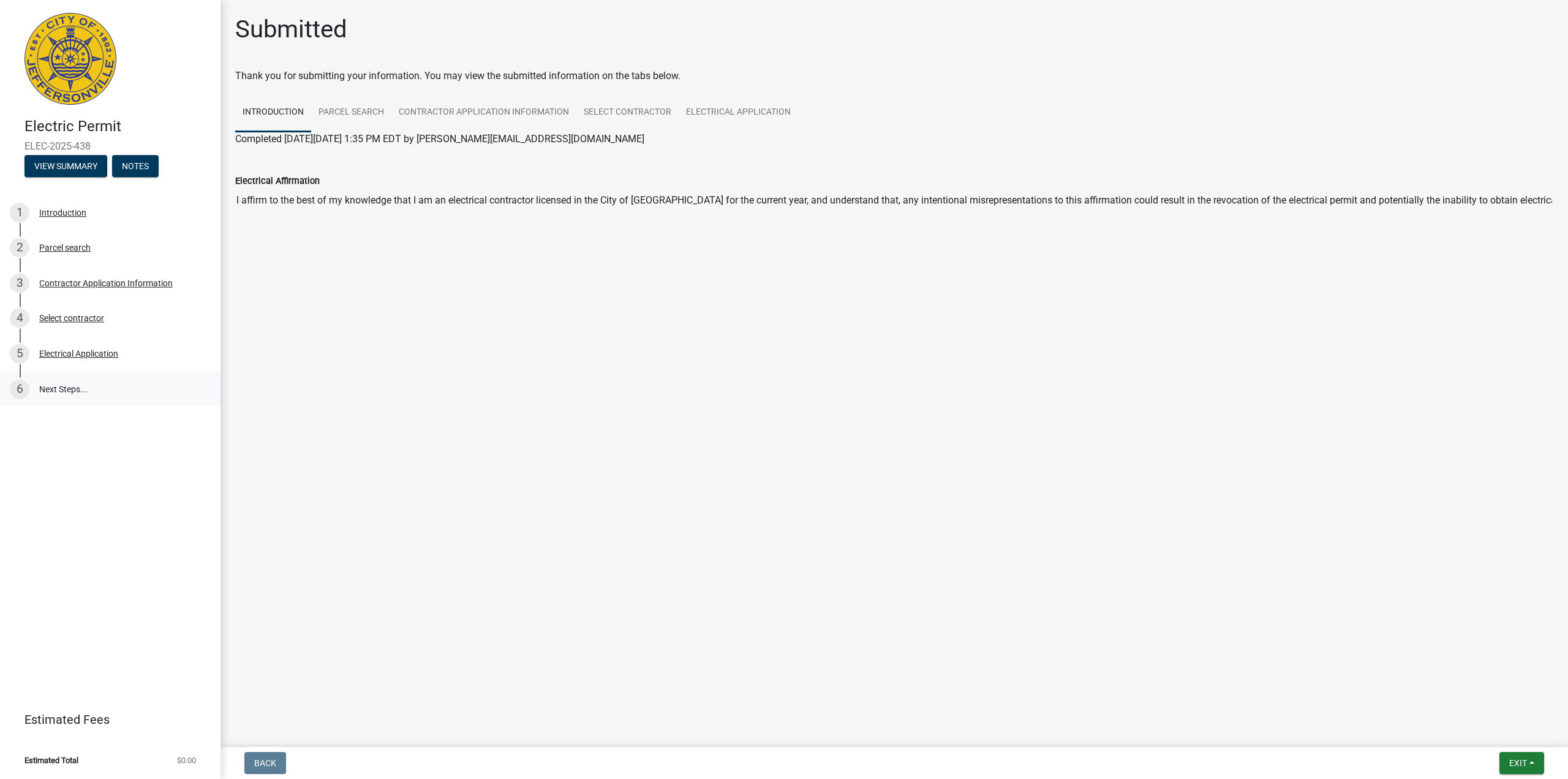
click at [89, 382] on link "6 Next Steps..." at bounding box center [110, 388] width 220 height 35
click at [114, 351] on div "Electrical Application" at bounding box center [78, 353] width 79 height 8
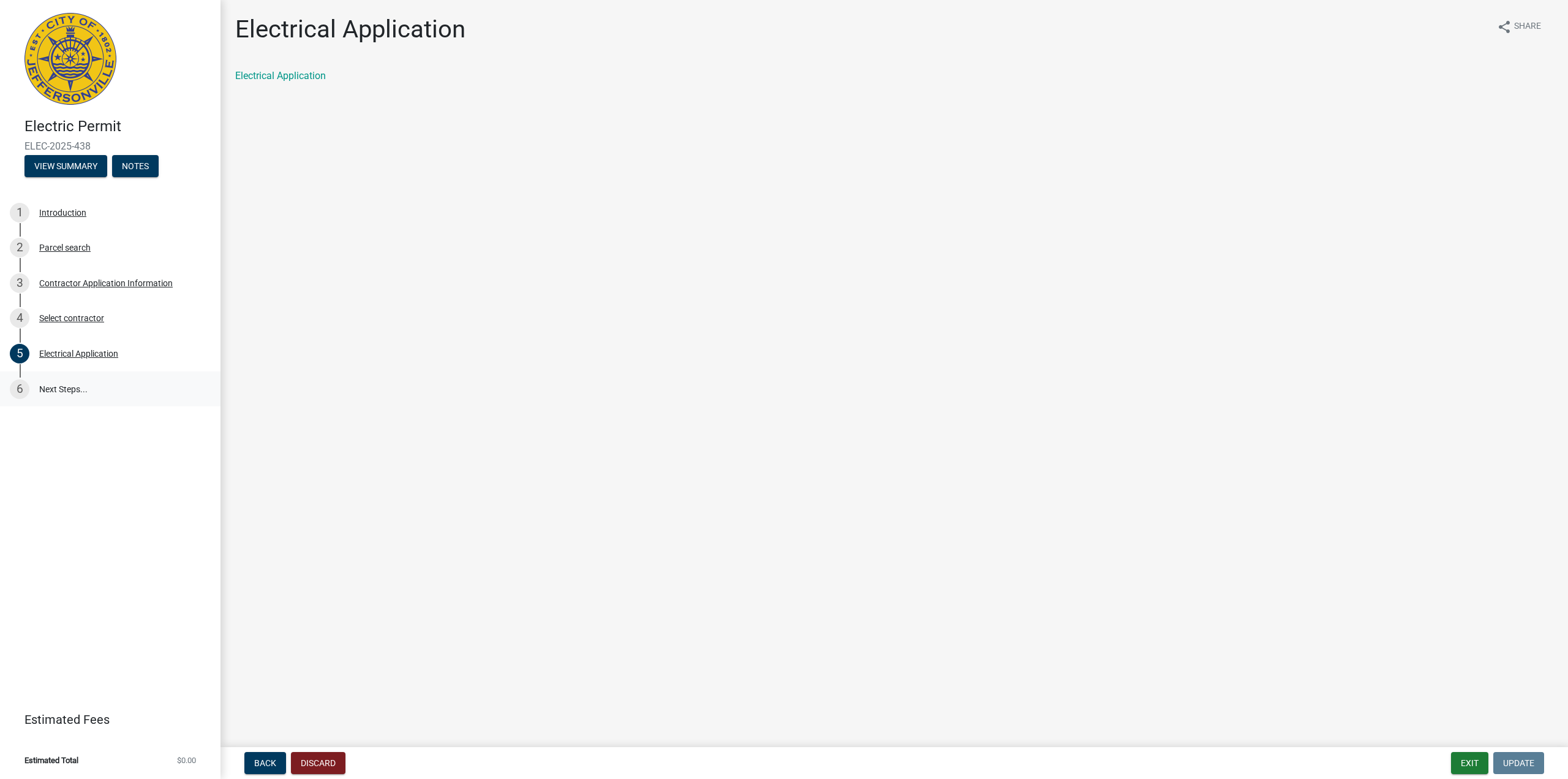
click at [111, 381] on link "6 Next Steps..." at bounding box center [110, 388] width 220 height 35
click at [110, 386] on link "6 Next Steps..." at bounding box center [110, 388] width 220 height 35
click at [1476, 763] on button "Exit" at bounding box center [1468, 763] width 37 height 22
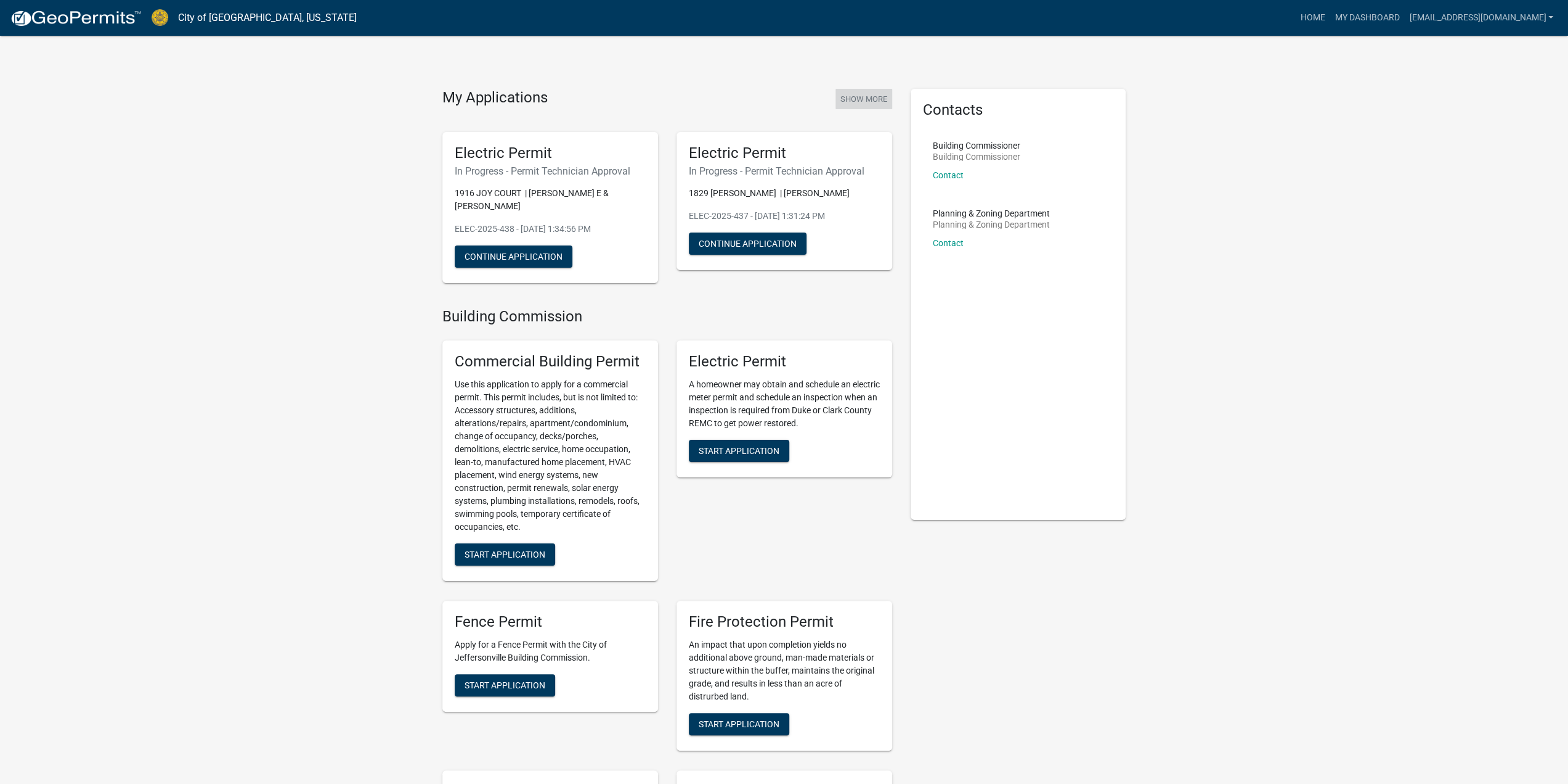
click at [864, 96] on button "Show More" at bounding box center [864, 99] width 57 height 20
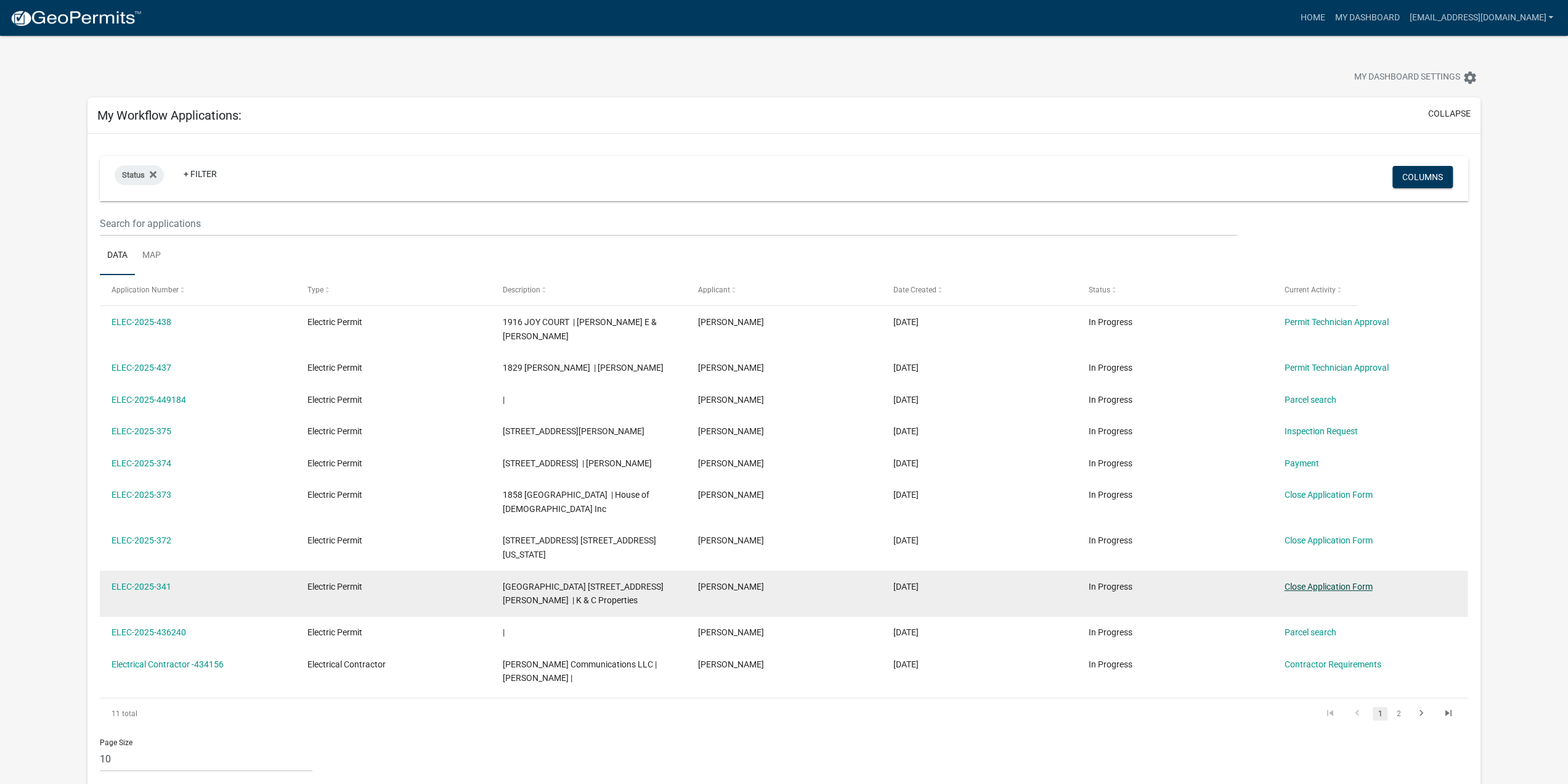
click at [1312, 582] on link "Close Application Form" at bounding box center [1328, 586] width 88 height 10
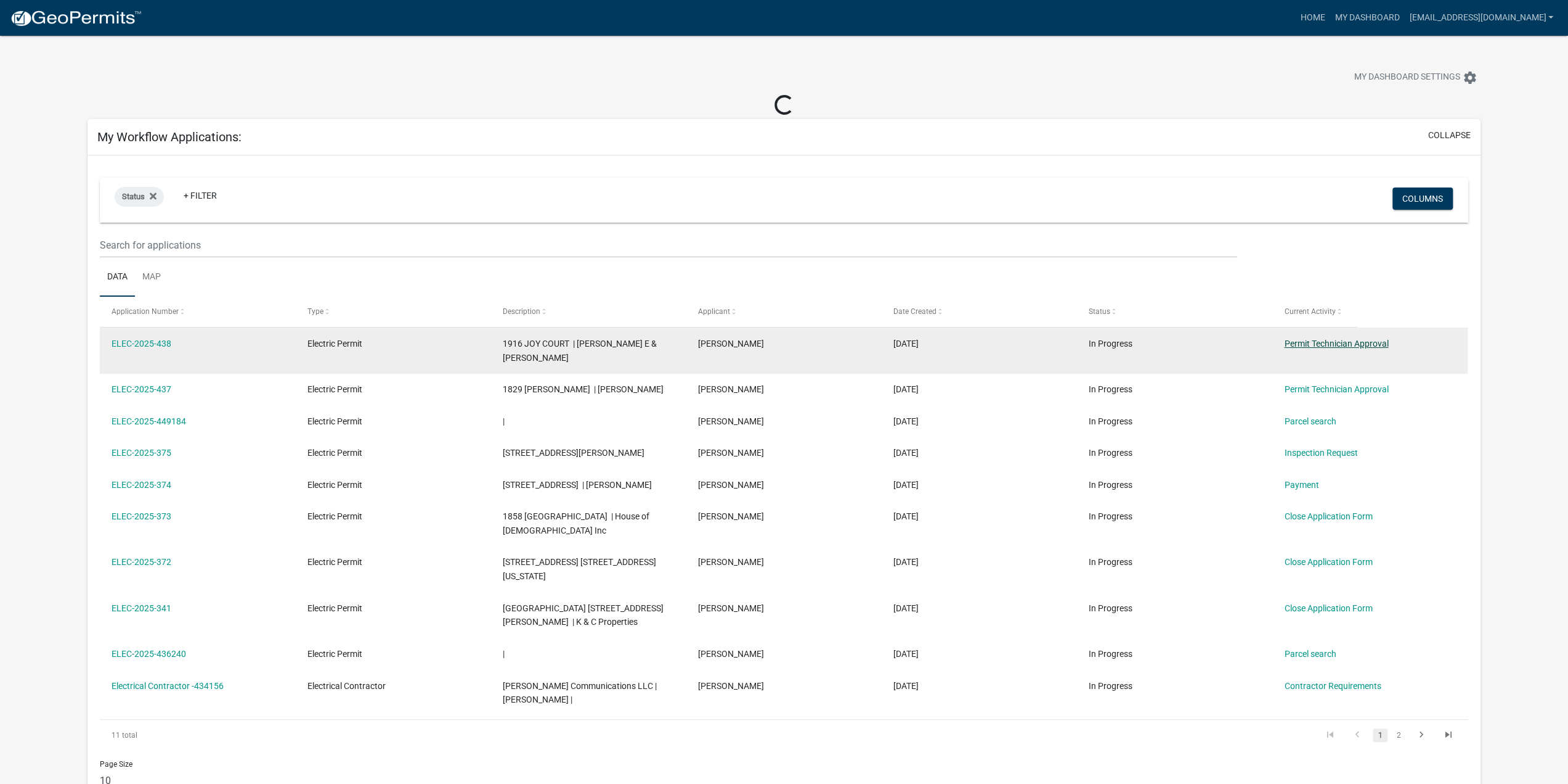
click at [1302, 346] on link "Permit Technician Approval" at bounding box center [1336, 343] width 104 height 10
